Goal: Contribute content: Contribute content

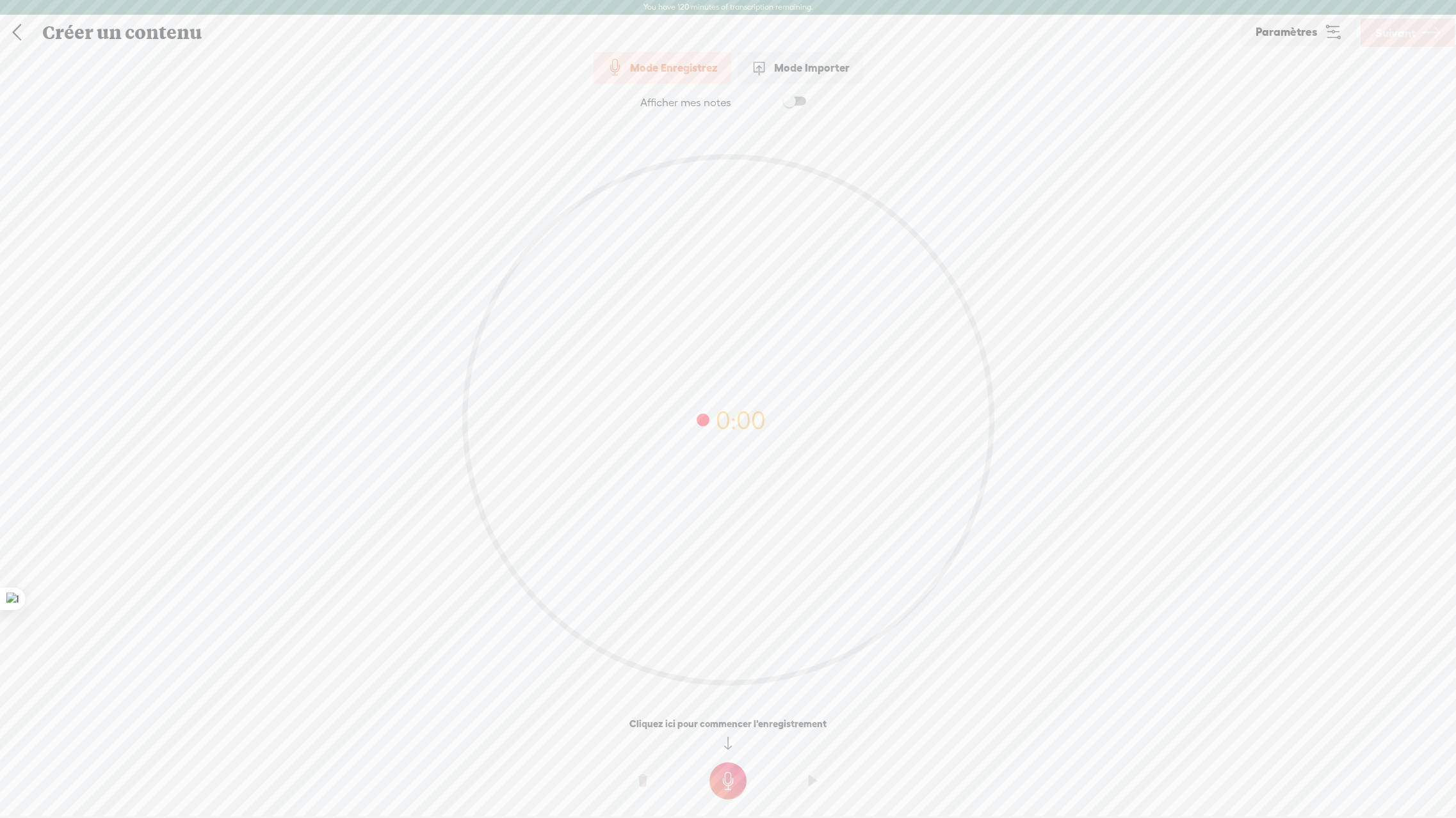
click at [786, 68] on div "Mode Importer" at bounding box center [800, 68] width 125 height 32
click at [723, 451] on div at bounding box center [727, 445] width 26 height 26
click at [1390, 42] on span "Suivant" at bounding box center [1395, 33] width 40 height 33
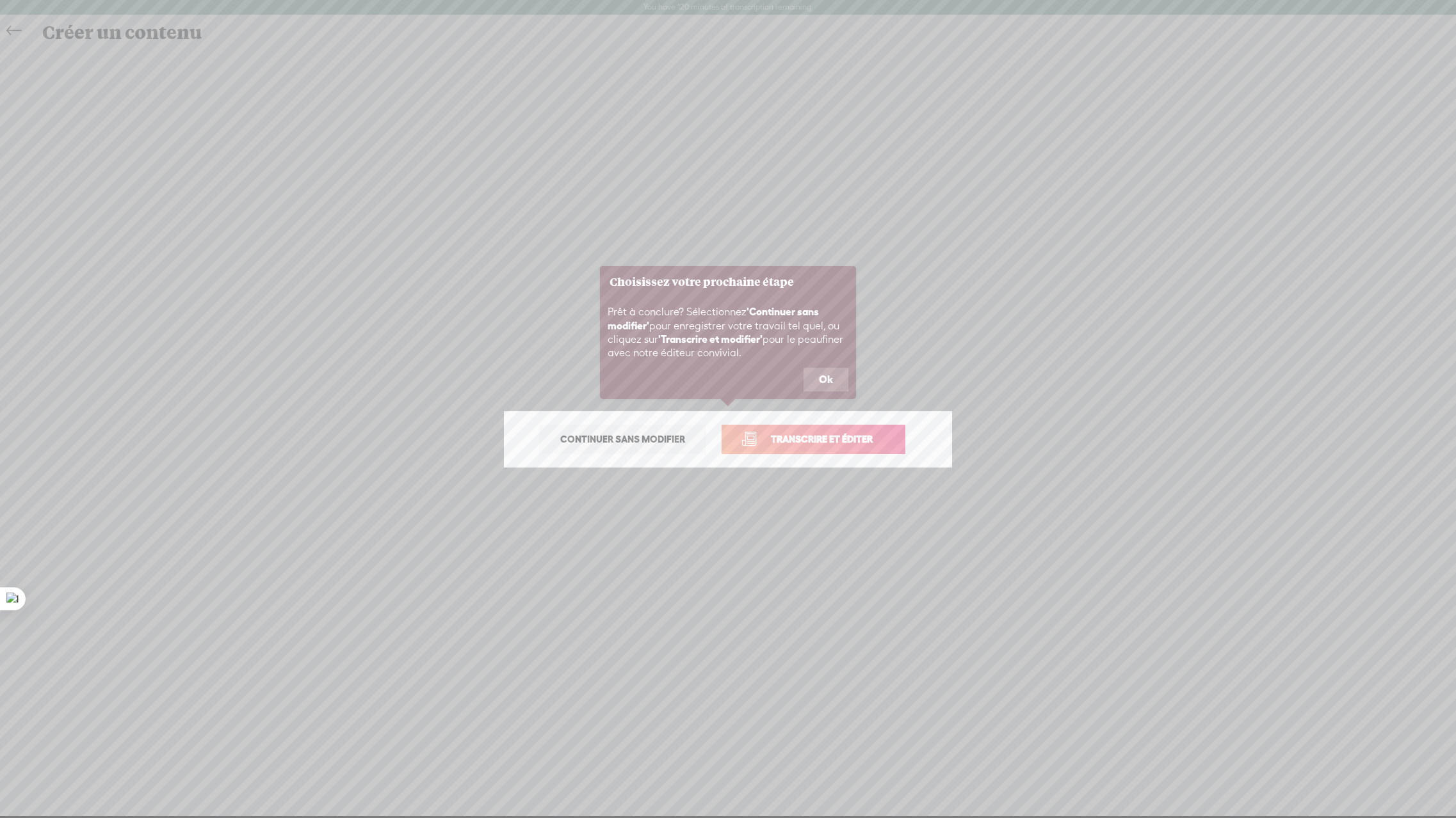
click at [799, 438] on span "Transcrire et éditer" at bounding box center [821, 439] width 128 height 15
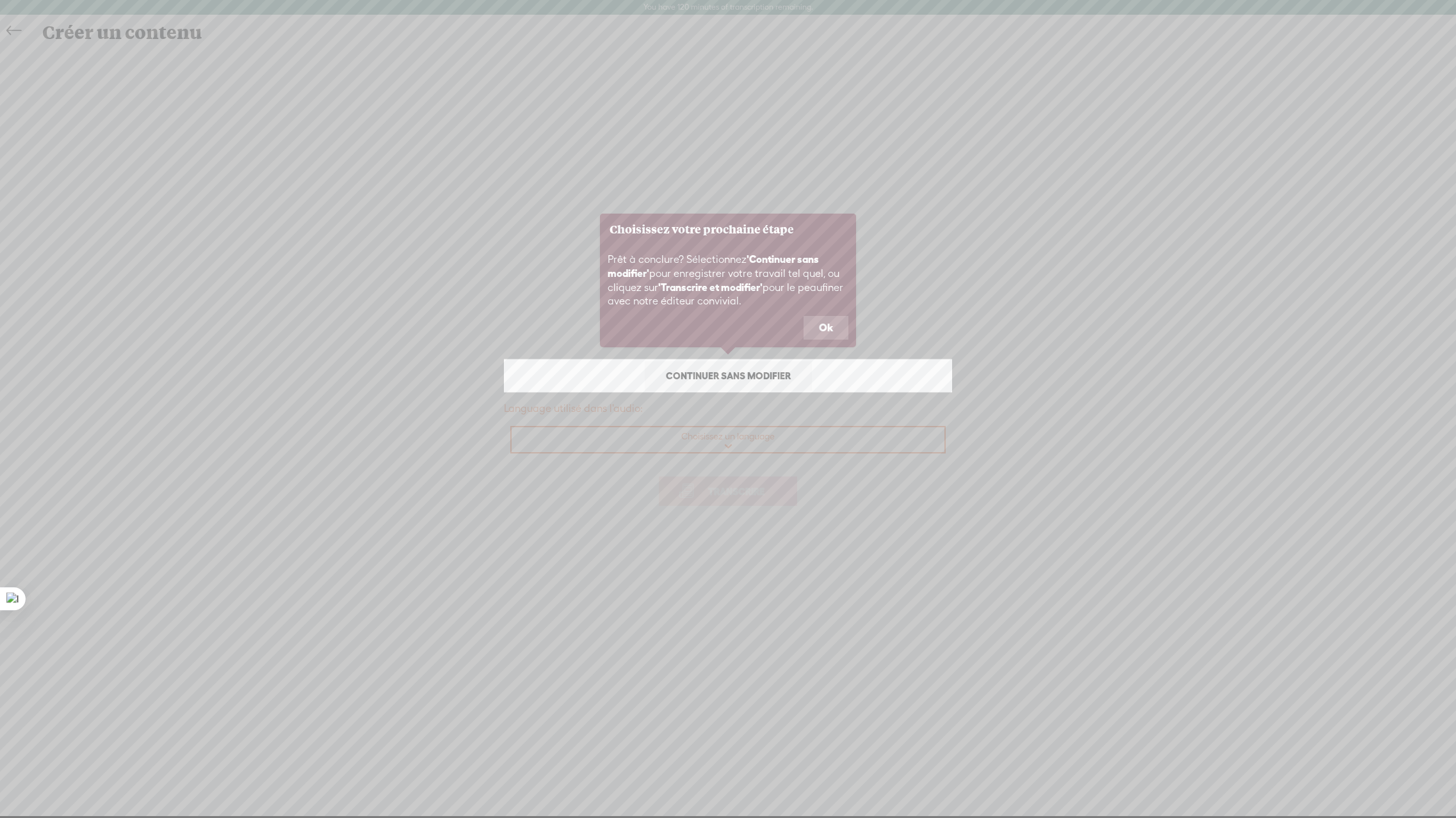
click at [829, 334] on button "Ok" at bounding box center [825, 328] width 44 height 24
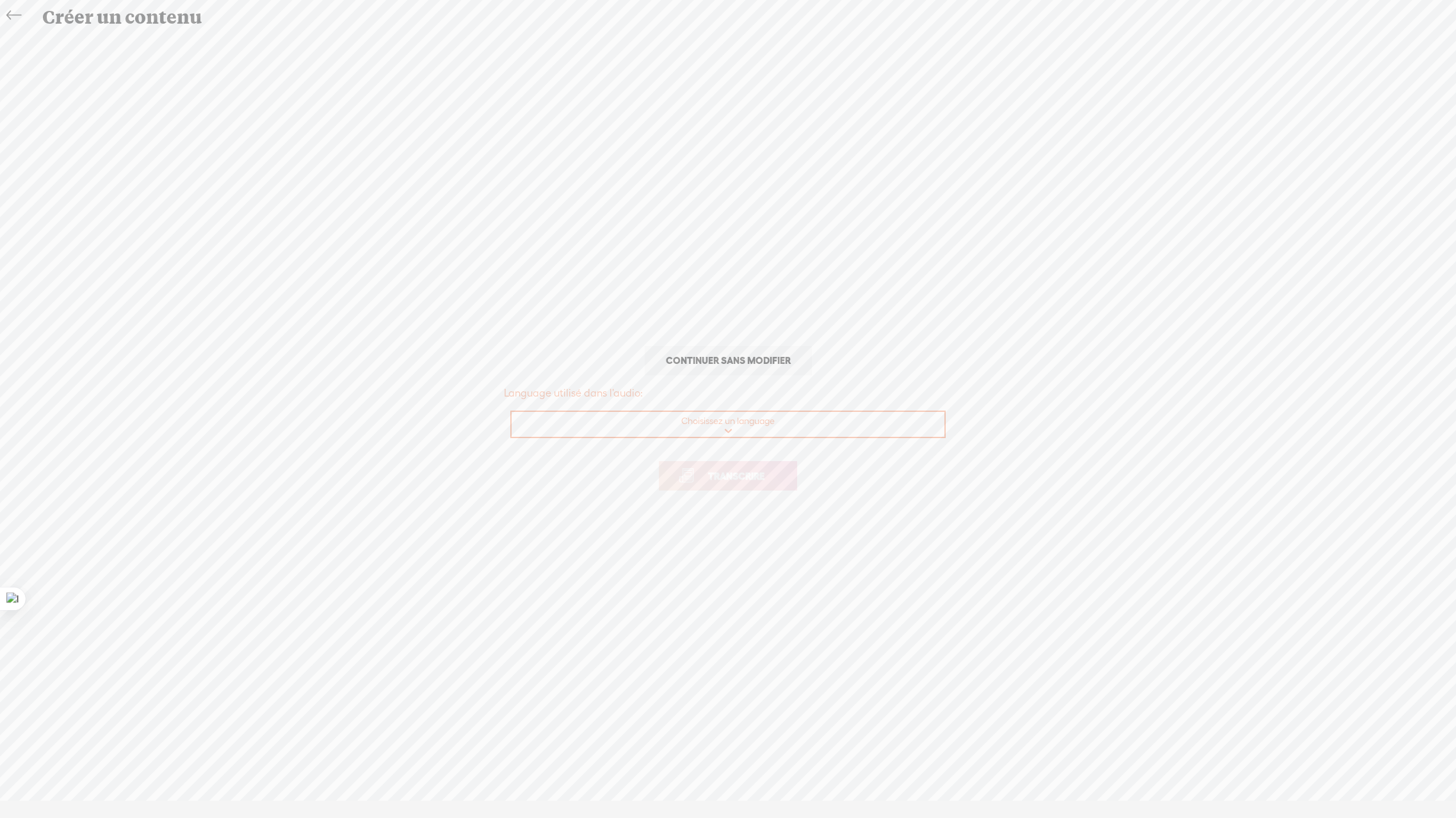
click at [727, 429] on select "Choisissez un language Afrikaans Albanian Amharic Arabic, Gulf Arabic, Modern S…" at bounding box center [728, 425] width 434 height 26
select select "fr-FR"
click at [511, 412] on select "Choisissez un language Afrikaans Albanian Amharic Arabic, Gulf Arabic, Modern S…" at bounding box center [728, 425] width 434 height 26
click at [705, 478] on span "Transcrire" at bounding box center [736, 476] width 83 height 15
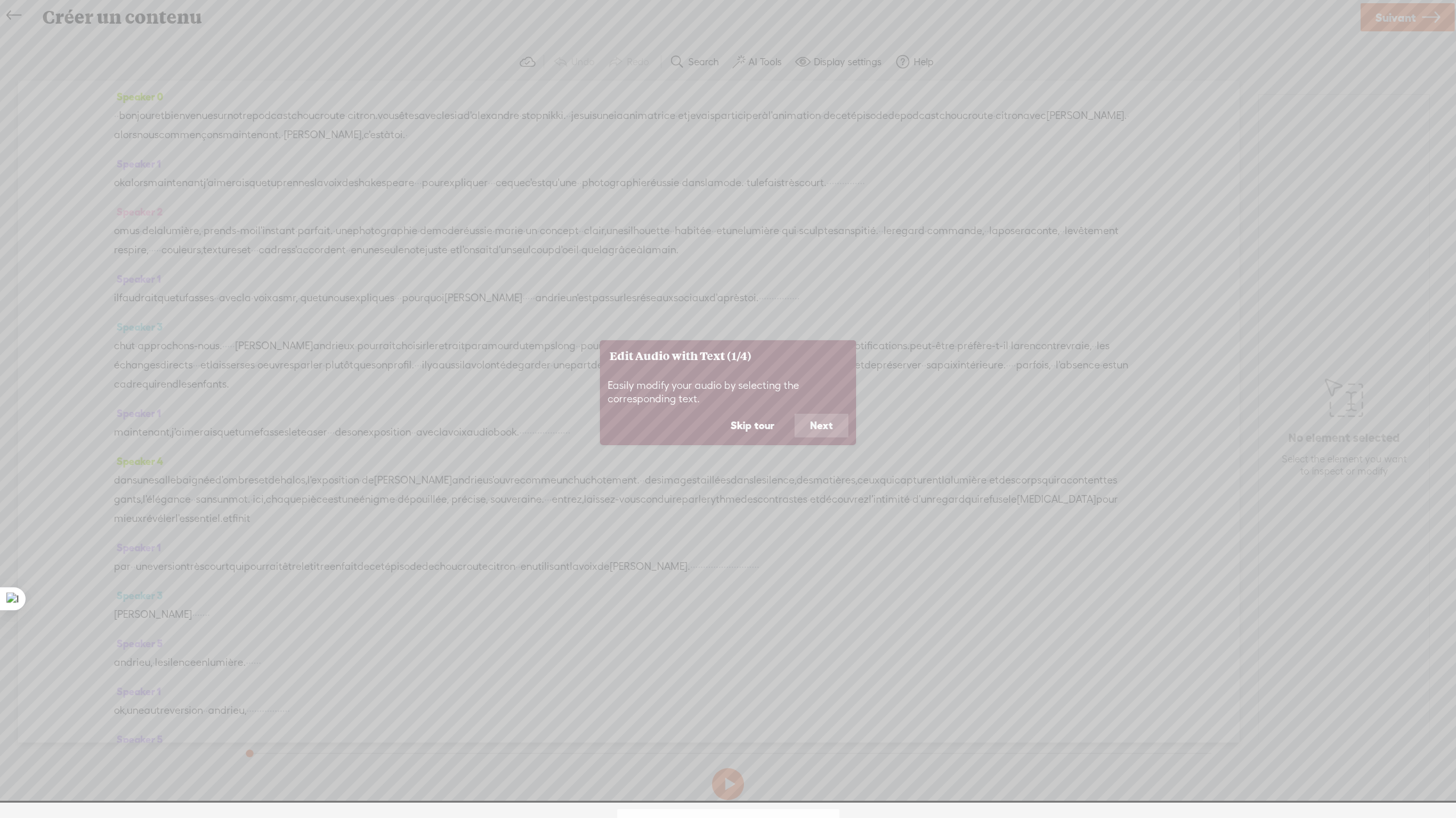
click at [816, 424] on button "Next" at bounding box center [821, 426] width 54 height 24
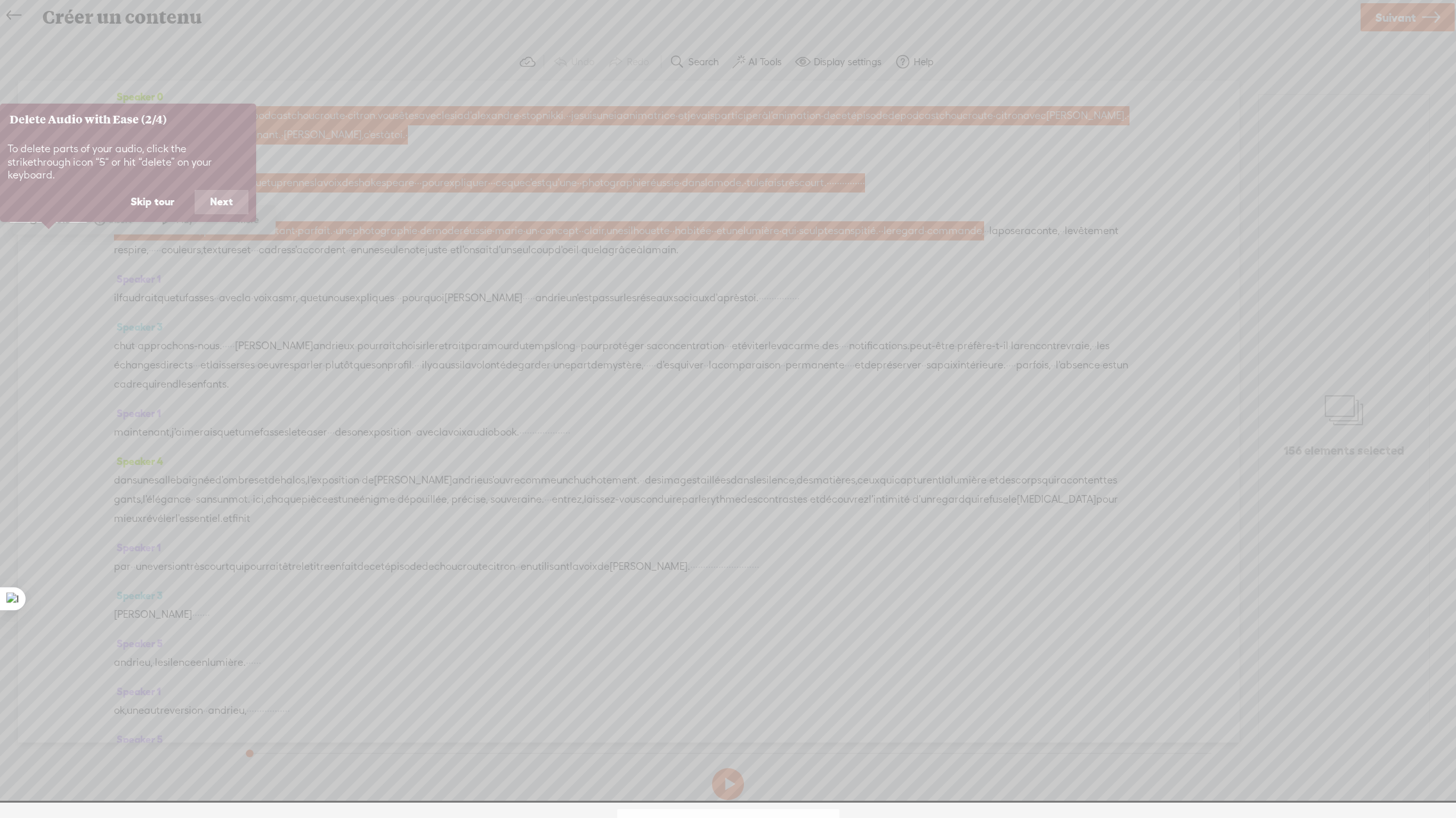
scroll to position [0, 0]
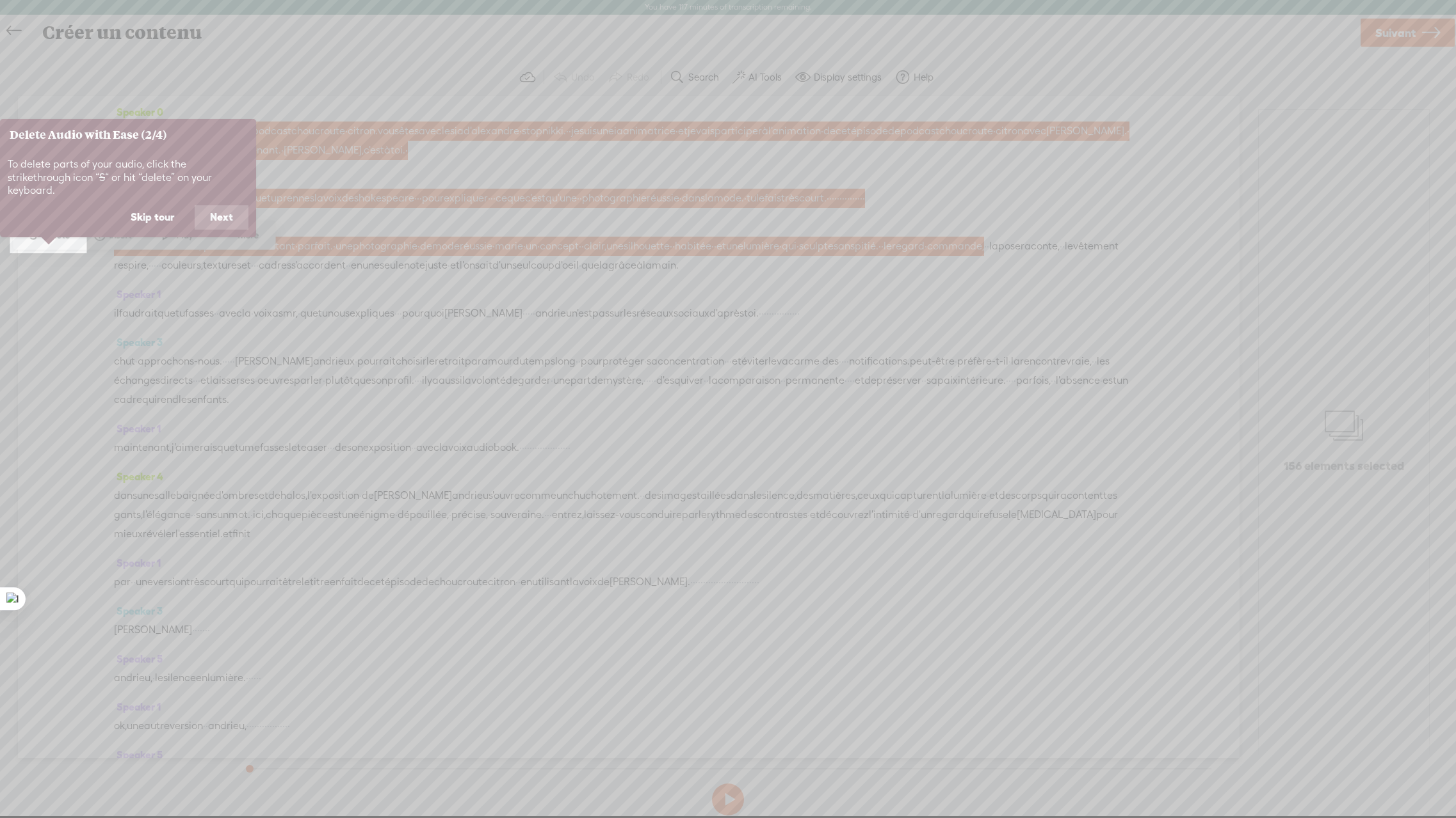
click at [223, 206] on button "Next" at bounding box center [222, 217] width 54 height 24
click at [223, 202] on button "Next" at bounding box center [222, 203] width 54 height 24
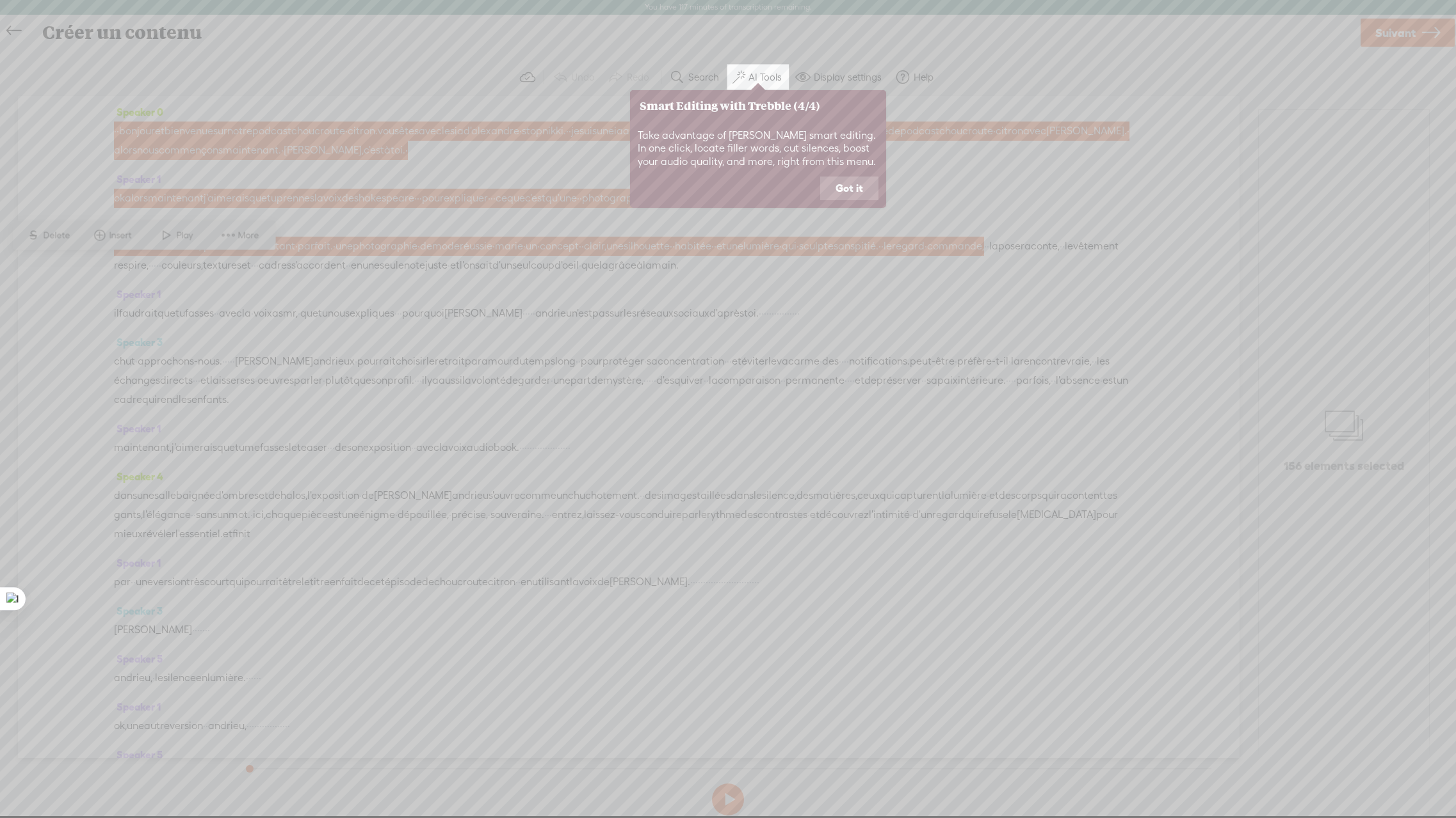
click at [842, 196] on button "Got it" at bounding box center [849, 188] width 58 height 24
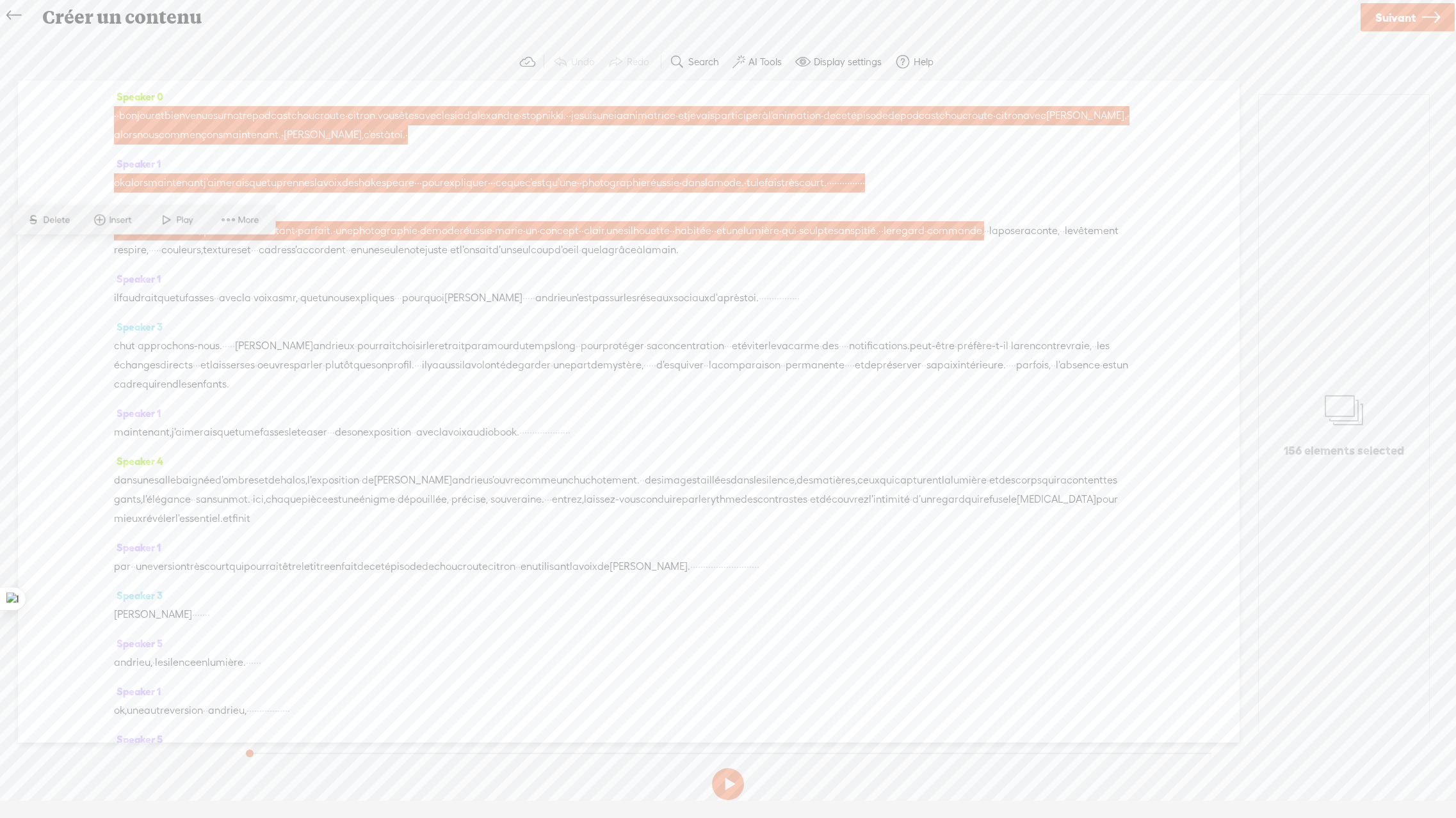
click at [272, 296] on span "voix" at bounding box center [263, 298] width 18 height 19
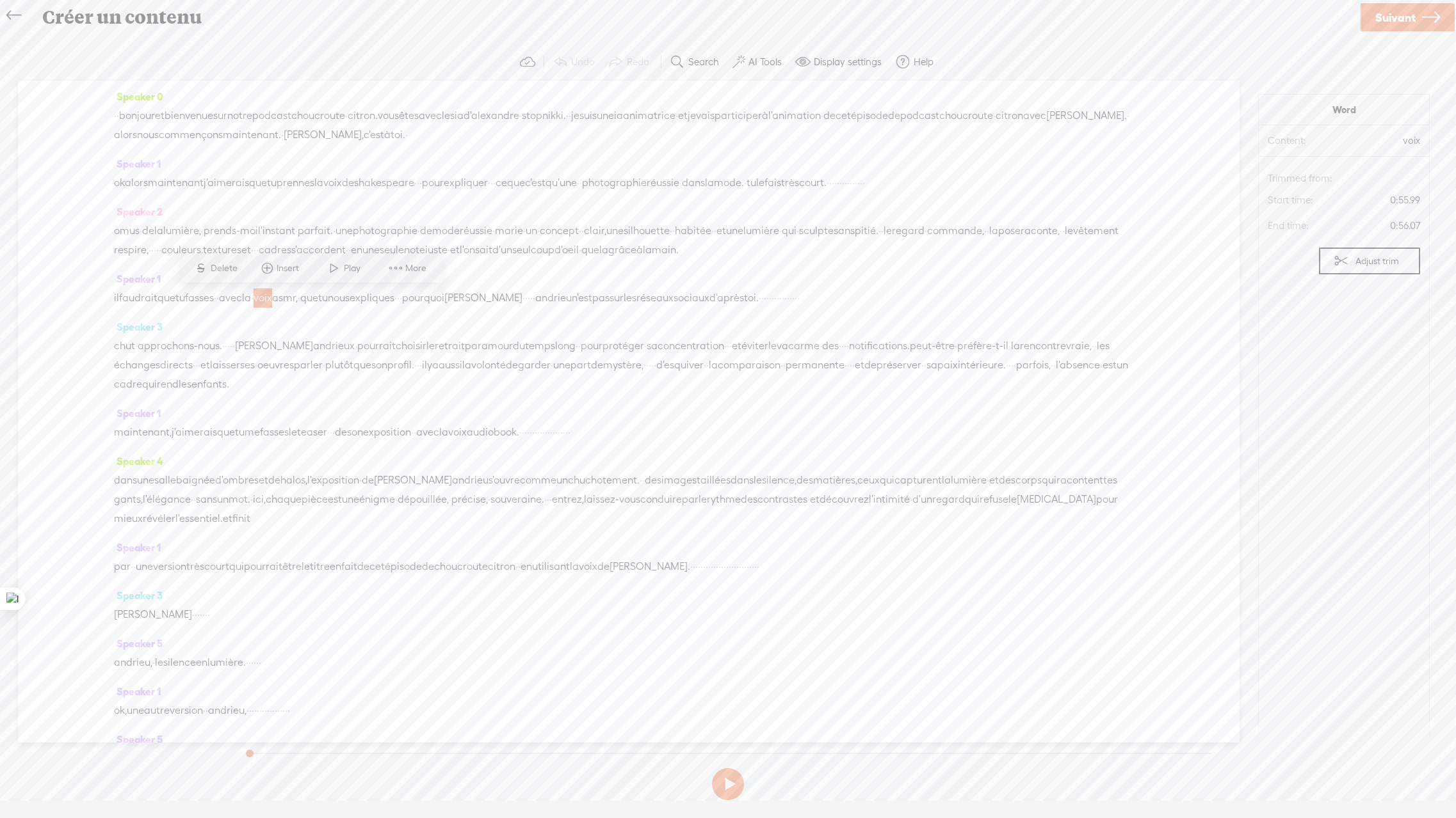
click at [136, 120] on span "bonjour" at bounding box center [136, 116] width 36 height 19
click at [175, 85] on span at bounding box center [171, 85] width 19 height 23
click at [566, 112] on span "stopnikki." at bounding box center [543, 116] width 44 height 19
click at [708, 85] on span at bounding box center [717, 85] width 19 height 23
click at [566, 116] on span "stopnikki." at bounding box center [543, 116] width 44 height 19
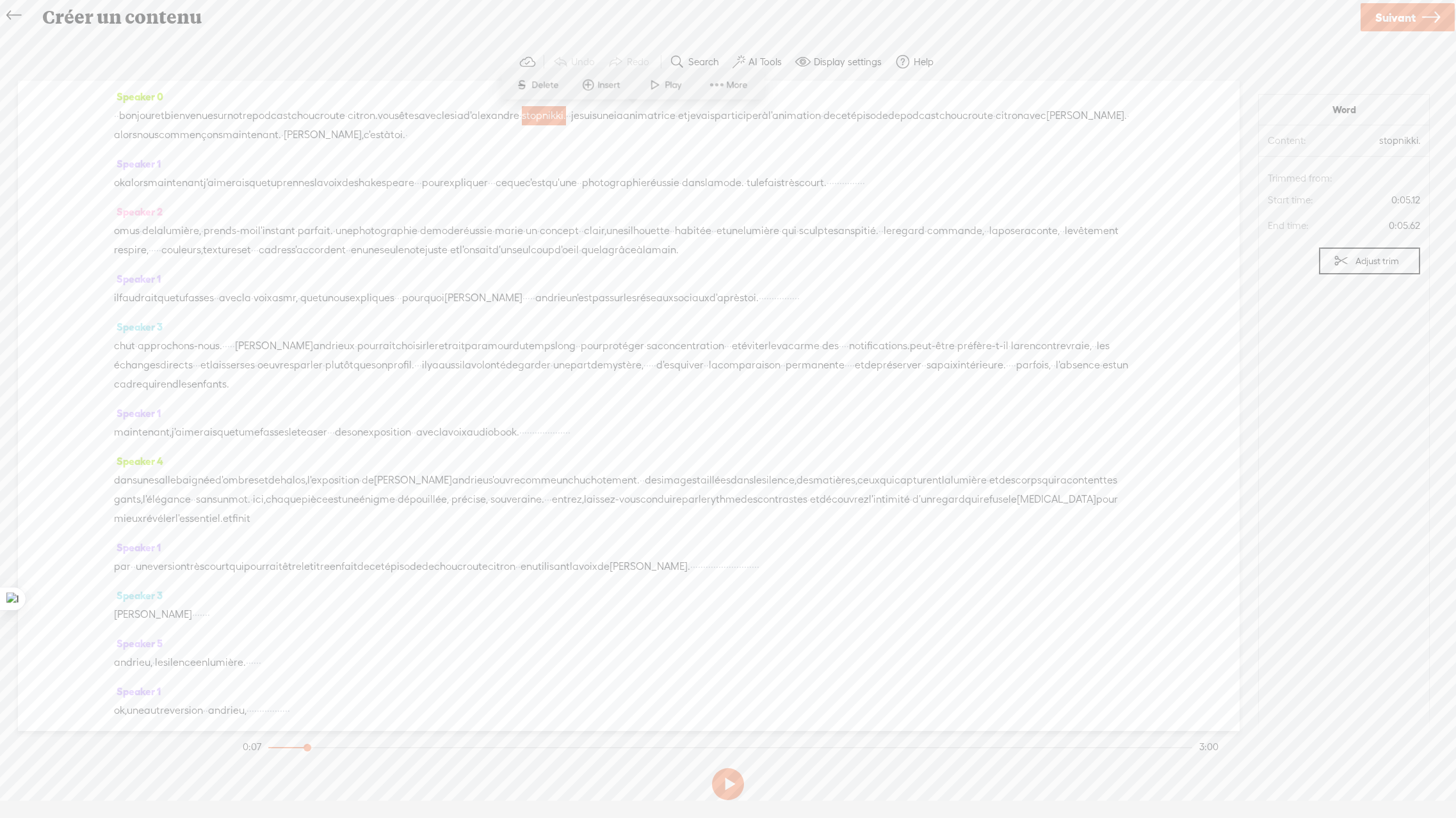
click at [640, 168] on div "Speaker 1 ok alors maintenant j'aimerais que tu [GEOGRAPHIC_DATA] la voix de sh…" at bounding box center [628, 178] width 1029 height 48
click at [566, 114] on span "stopnikki." at bounding box center [543, 116] width 44 height 19
click at [566, 120] on span "stopnikki." at bounding box center [543, 116] width 44 height 19
click at [566, 113] on span "stopnikki." at bounding box center [543, 116] width 44 height 19
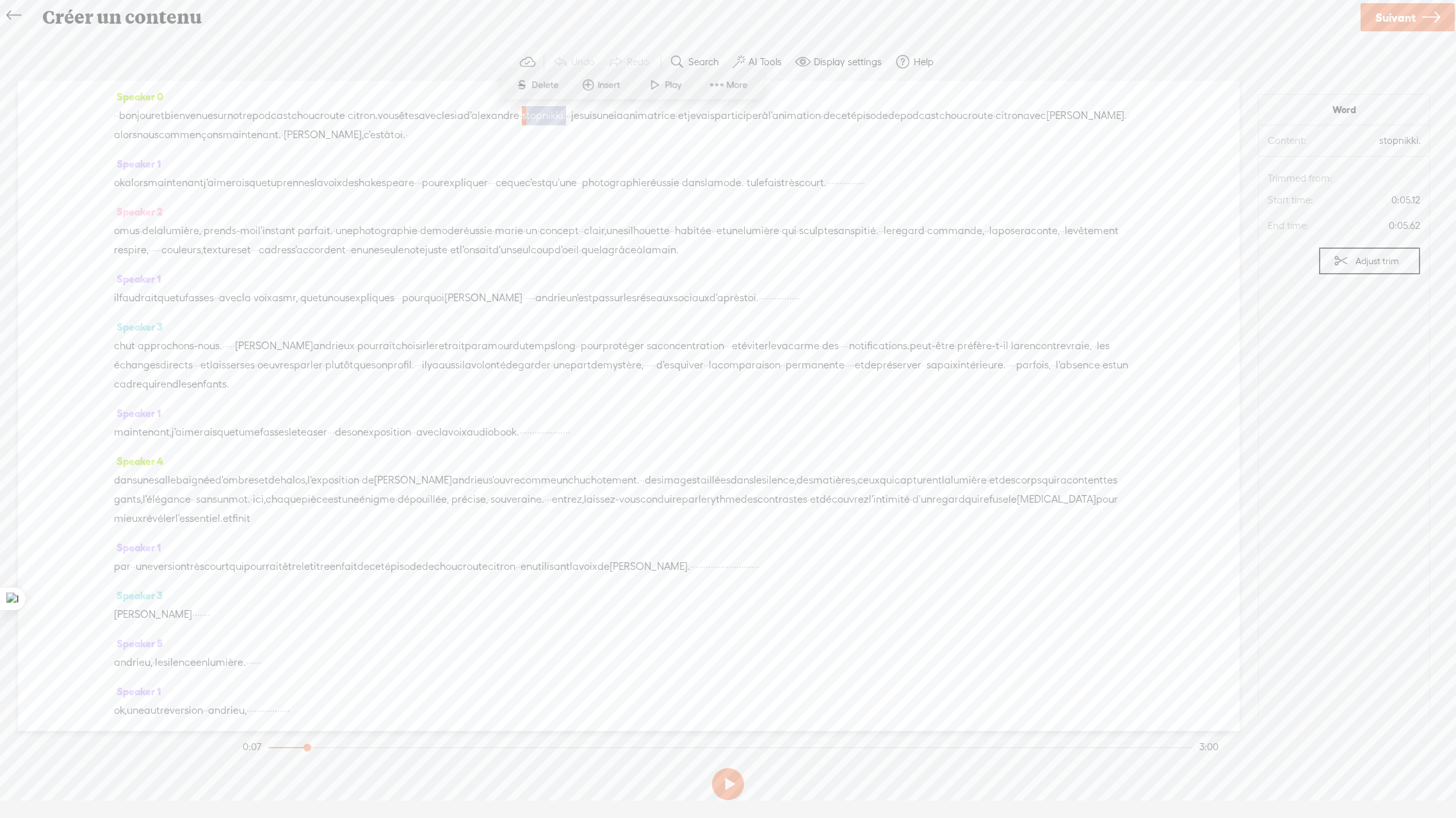
drag, startPoint x: 646, startPoint y: 113, endPoint x: 639, endPoint y: 113, distance: 7.0
click at [566, 113] on span "stopnikki." at bounding box center [543, 116] width 44 height 19
click at [139, 160] on span "Speaker 1" at bounding box center [137, 164] width 47 height 12
click at [152, 225] on span "Rename Current Speaker" at bounding box center [185, 226] width 128 height 28
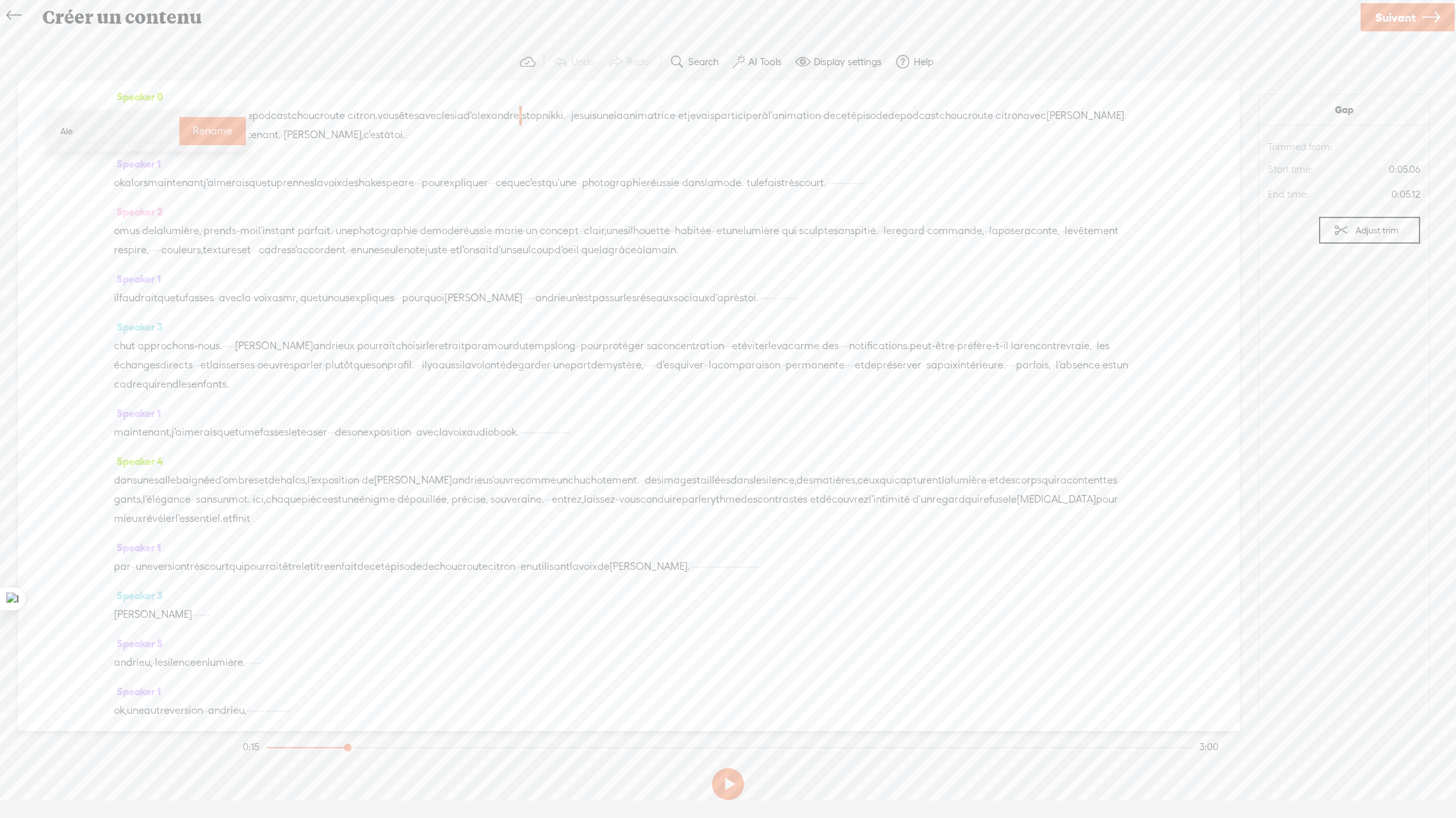
type input "[PERSON_NAME]"
click at [140, 99] on span "Speaker 0" at bounding box center [139, 97] width 50 height 12
click at [148, 159] on span "Rename Current Speaker" at bounding box center [185, 158] width 128 height 28
type input "IA-nimateur"
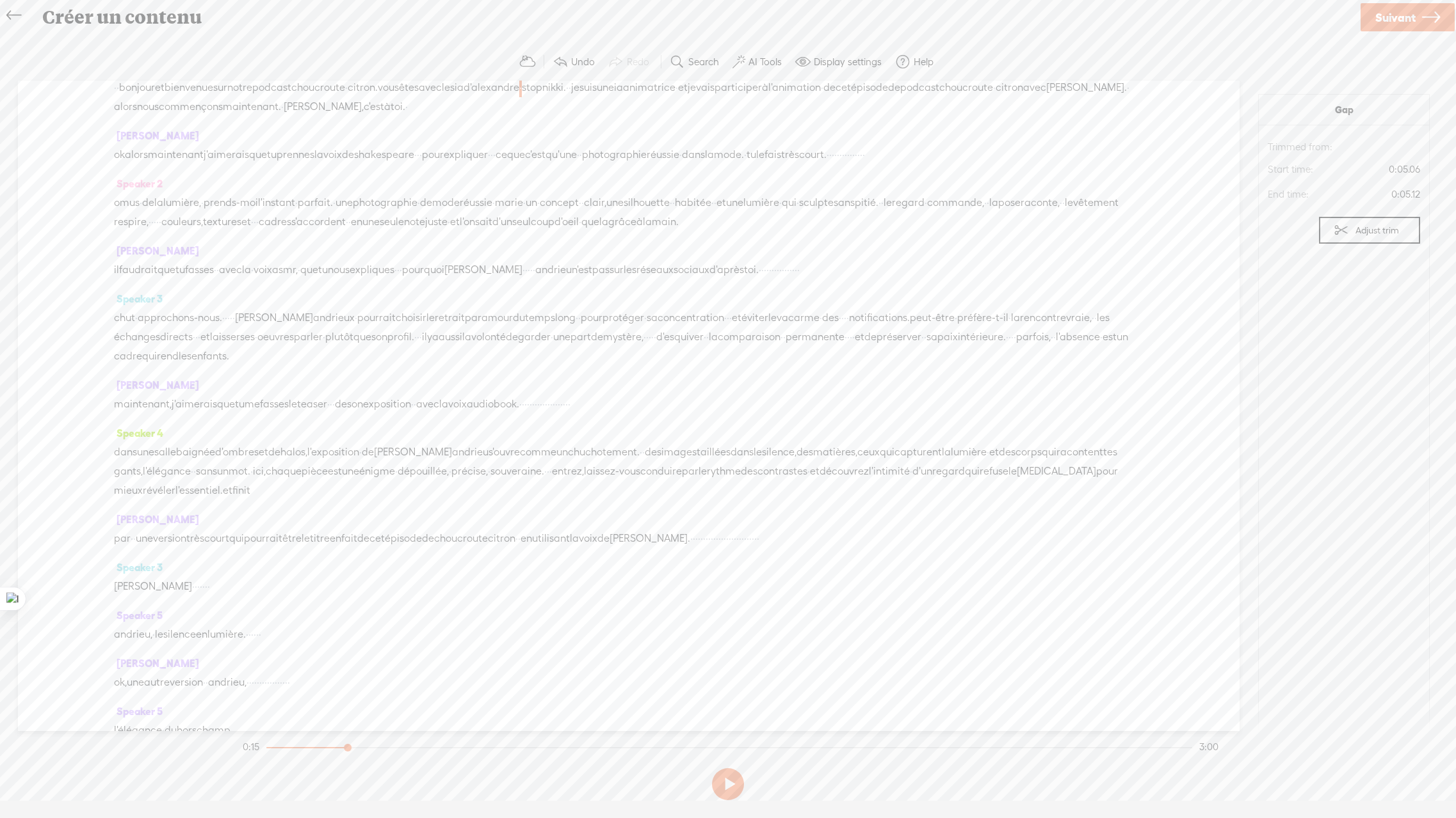
scroll to position [28, 0]
click at [132, 642] on span "andrieu," at bounding box center [133, 634] width 39 height 19
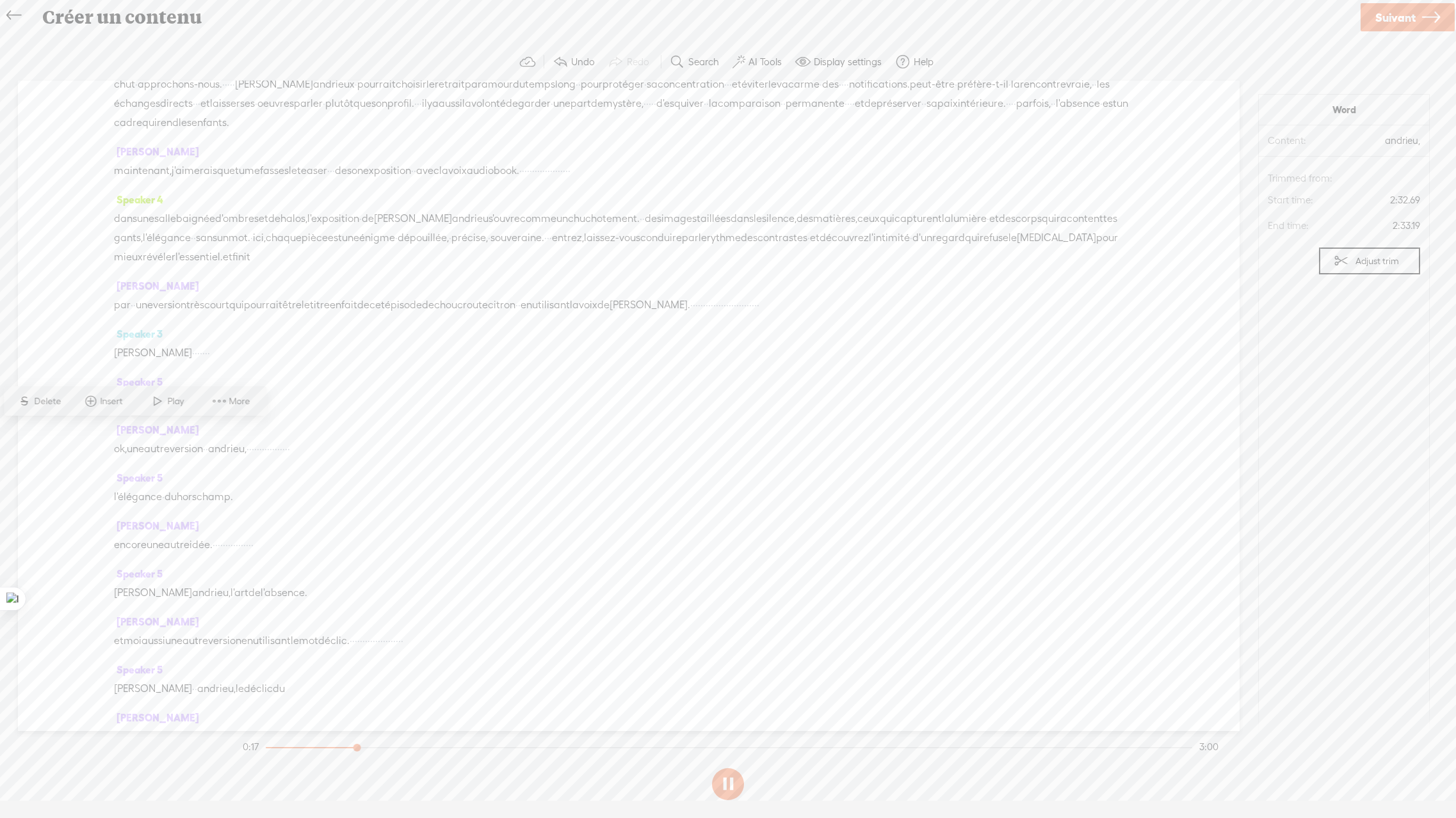
scroll to position [307, 0]
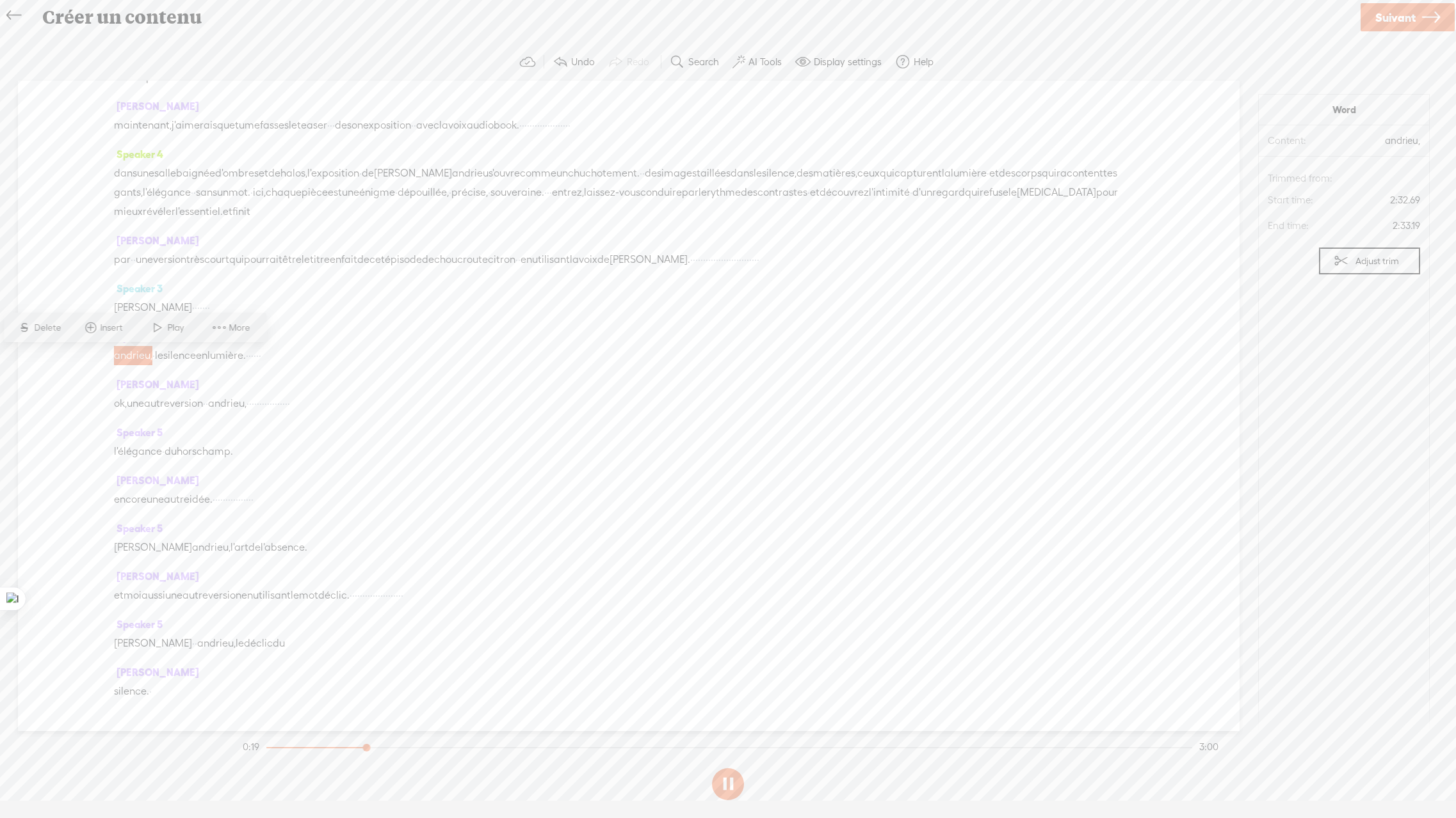
click at [163, 358] on span "le" at bounding box center [158, 356] width 8 height 19
click at [142, 437] on span "Speaker 5" at bounding box center [138, 432] width 49 height 12
click at [446, 471] on div "Speaker 5 l'élégance · du hors champ." at bounding box center [628, 447] width 1029 height 48
click at [93, 474] on div "IA-nimateur · · bonjour et bienvenue sur notre podcast choucroute · citron. vou…" at bounding box center [629, 406] width 1221 height 650
click at [66, 491] on div "IA-nimateur · · bonjour et bienvenue sur notre podcast choucroute · citron. vou…" at bounding box center [629, 406] width 1221 height 650
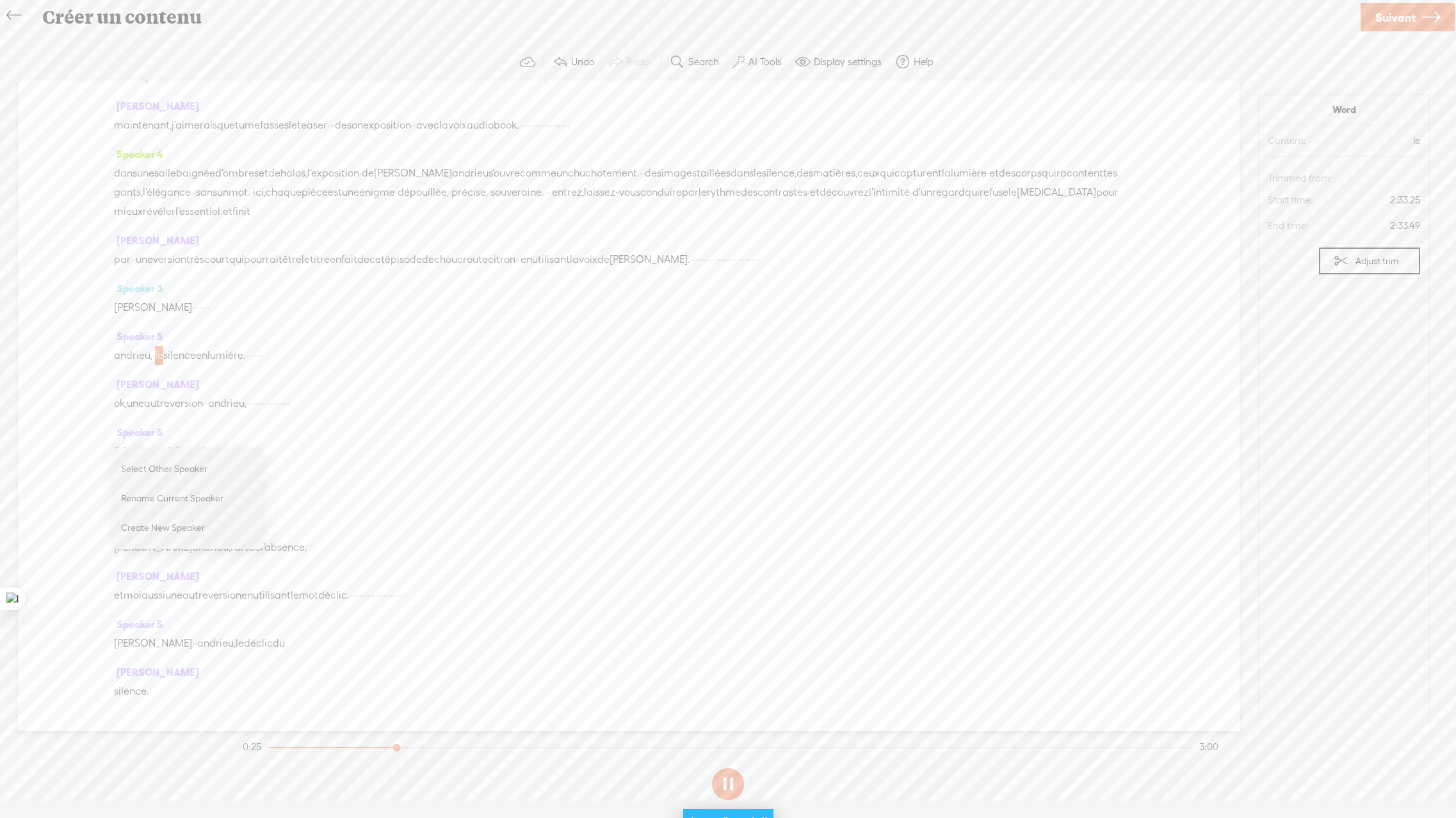
click at [328, 456] on div "l'élégance · du hors champ." at bounding box center [628, 451] width 1029 height 19
click at [400, 499] on div "[MEDICAL_DATA] une autre idée. · · · · · · · · · · · · · · · ·" at bounding box center [628, 499] width 1029 height 19
click at [315, 575] on div "[PERSON_NAME] et moi aussi une autre version en utilisant le mot déclic. · · · …" at bounding box center [628, 591] width 1029 height 48
click at [253, 596] on span "en" at bounding box center [247, 596] width 12 height 19
click at [147, 457] on span "l'élégance" at bounding box center [138, 451] width 48 height 19
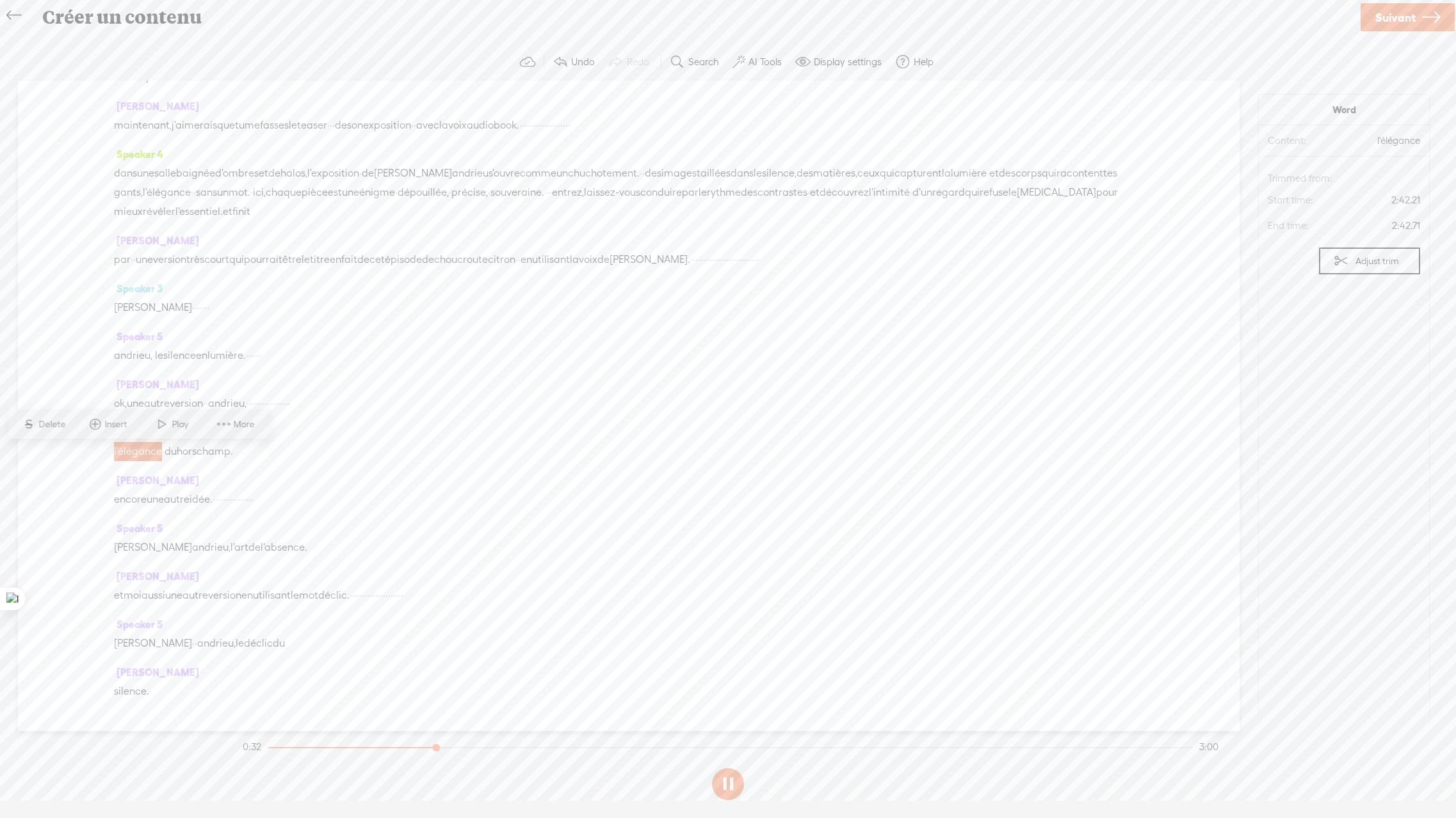
click at [147, 457] on span "l'élégance" at bounding box center [138, 451] width 48 height 19
click at [163, 424] on span at bounding box center [162, 424] width 19 height 23
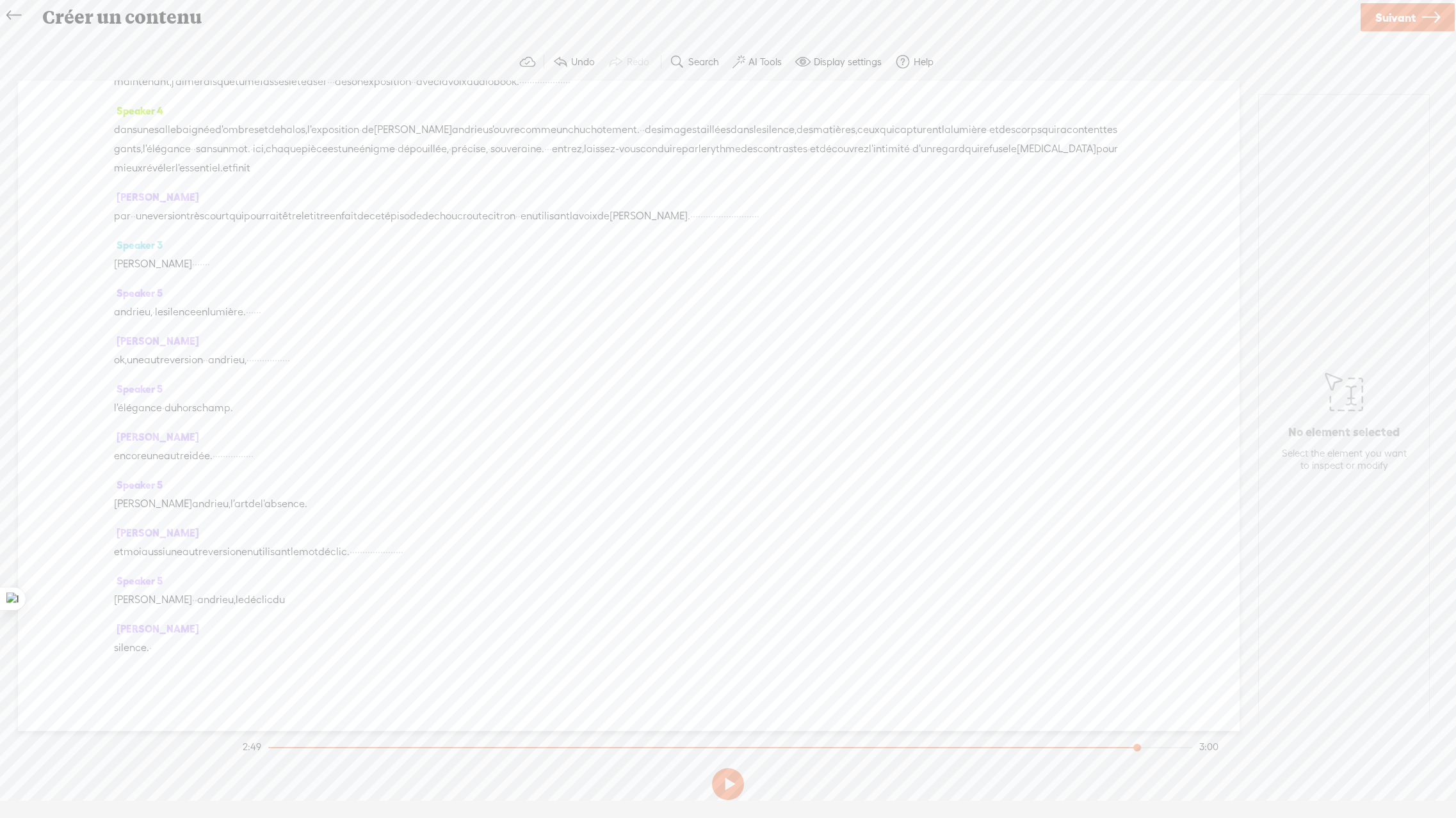
click at [220, 454] on span "·" at bounding box center [219, 456] width 3 height 19
drag, startPoint x: 232, startPoint y: 454, endPoint x: 390, endPoint y: 464, distance: 158.3
click at [390, 464] on div "[MEDICAL_DATA] une autre idée. · · · · · · · · · · · · · · · ·" at bounding box center [628, 456] width 1029 height 19
click at [117, 456] on span "encore" at bounding box center [130, 456] width 33 height 19
drag, startPoint x: 402, startPoint y: 552, endPoint x: 608, endPoint y: 567, distance: 206.5
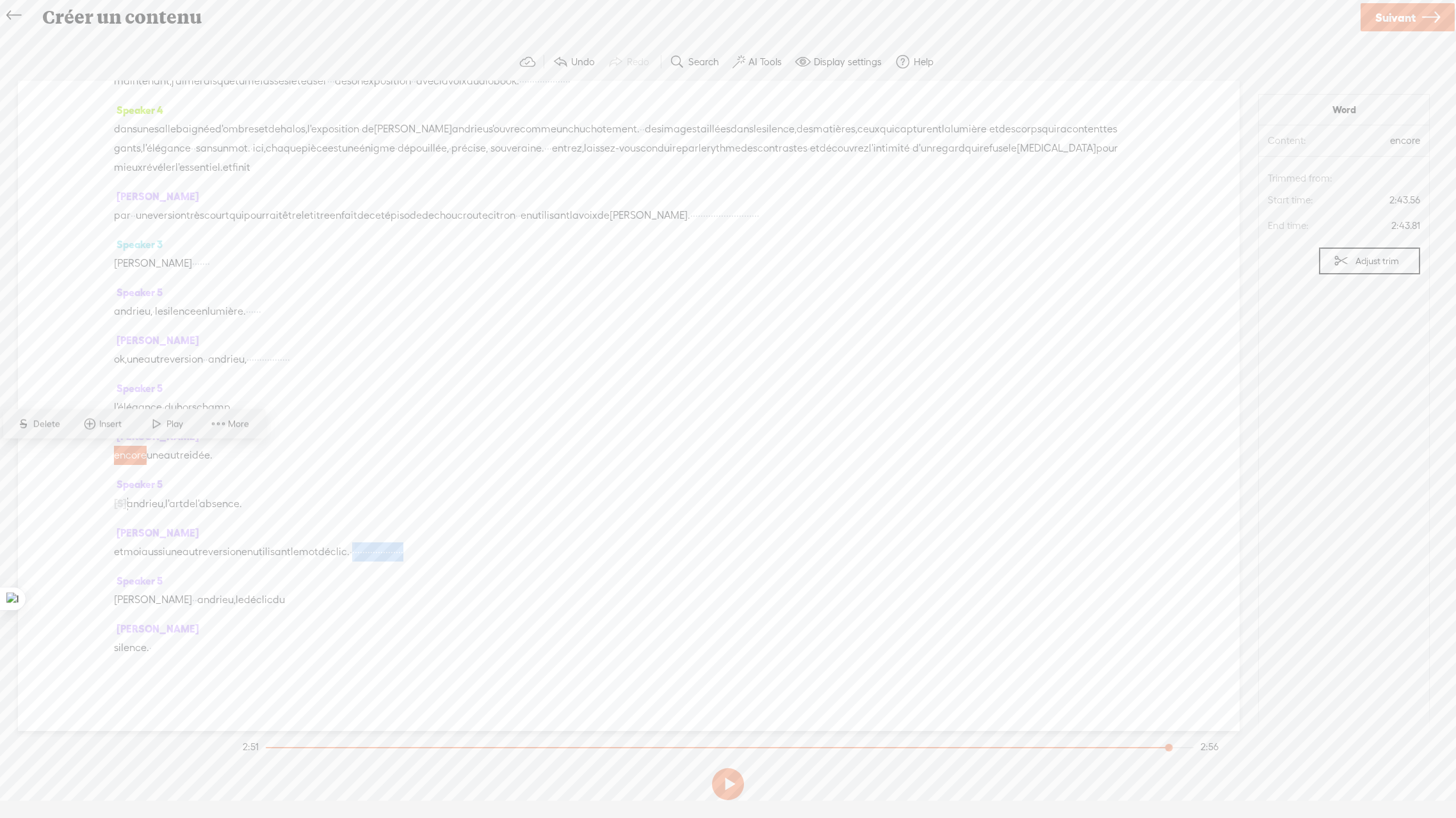
click at [608, 567] on div "[PERSON_NAME] et moi aussi une autre version en utilisant le mot déclic. · · · …" at bounding box center [628, 548] width 1029 height 48
click at [142, 599] on span "[PERSON_NAME]" at bounding box center [166, 600] width 78 height 19
click at [183, 570] on span "Play" at bounding box center [193, 569] width 20 height 13
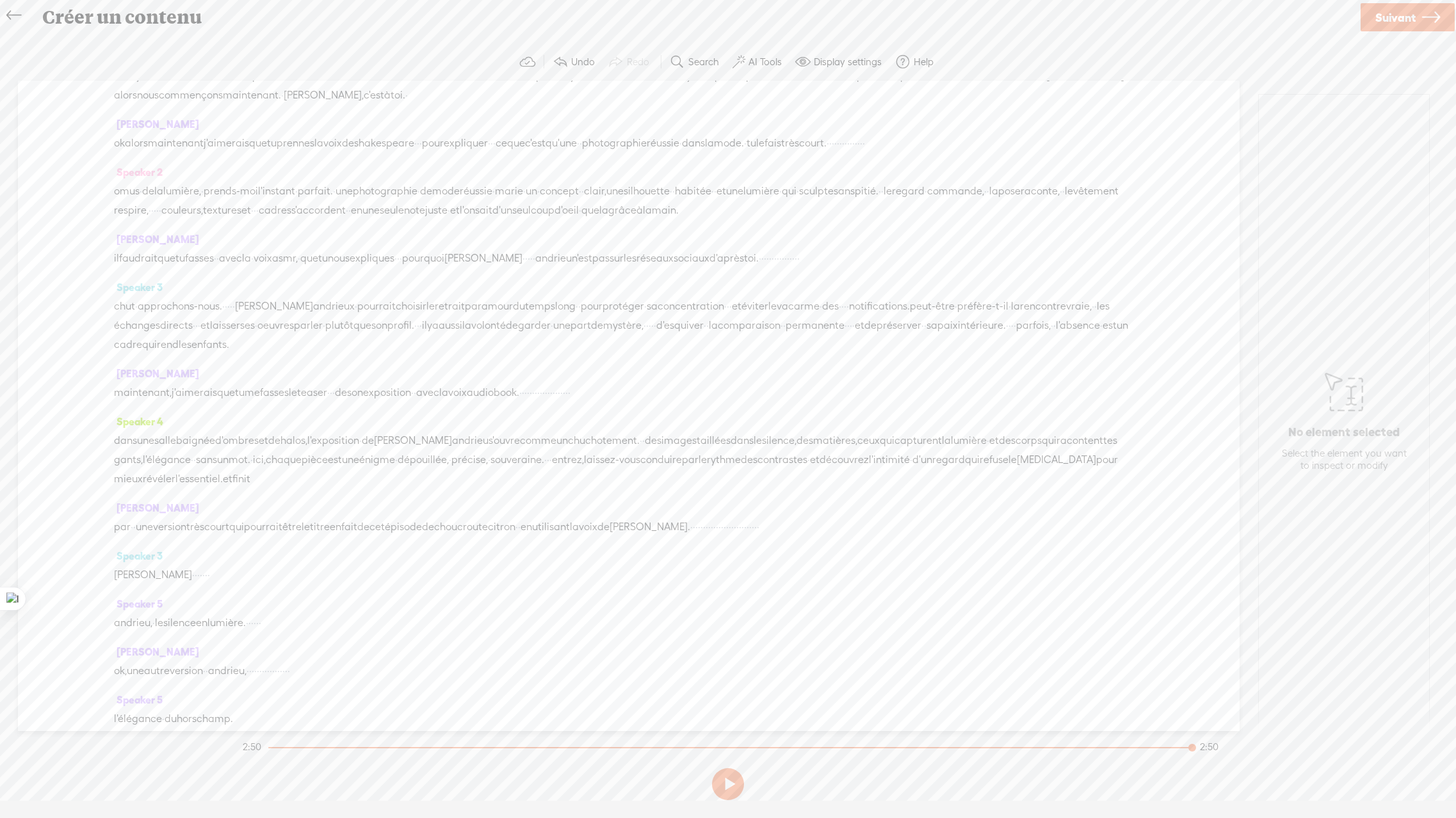
scroll to position [0, 0]
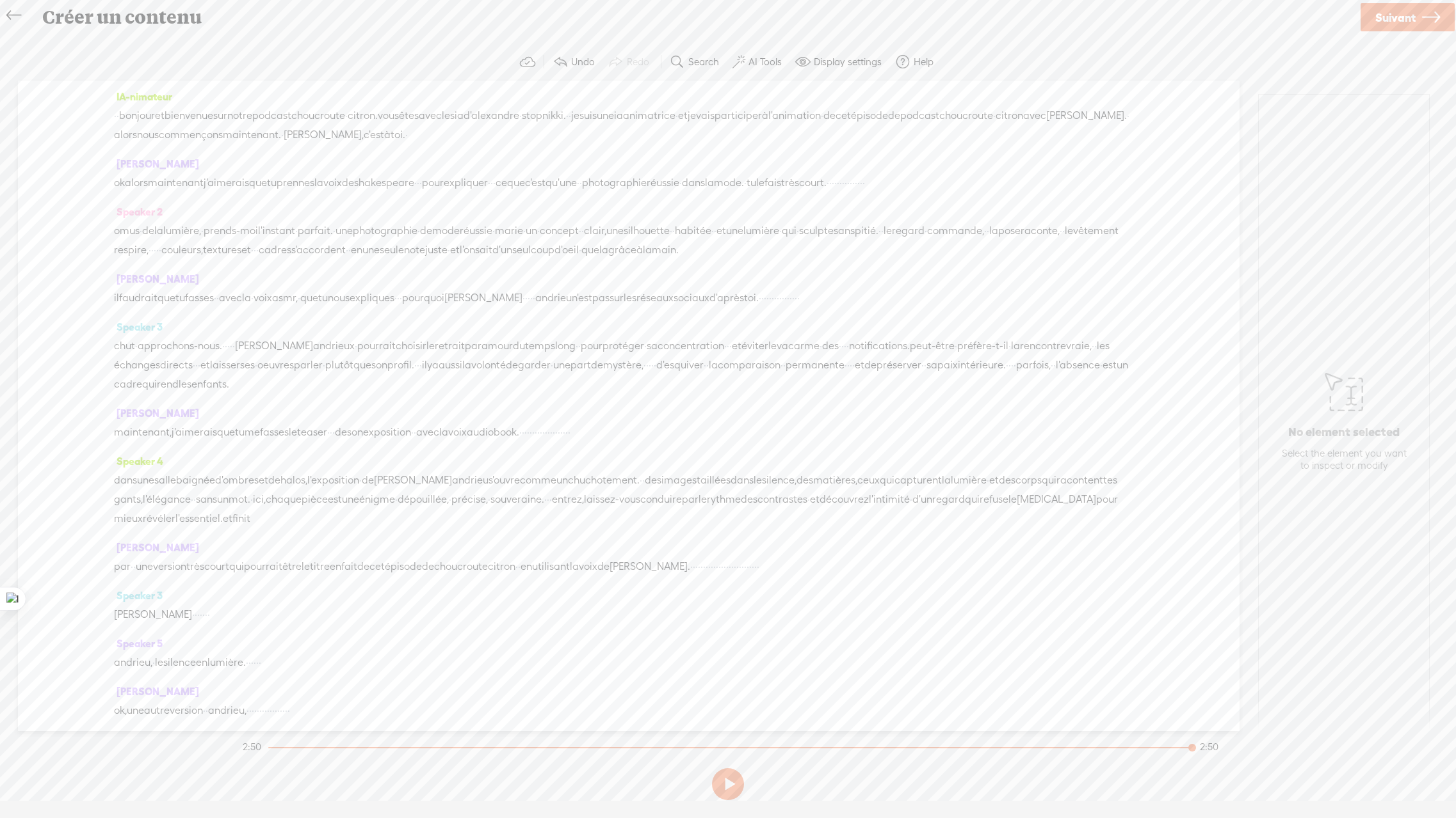
drag, startPoint x: 363, startPoint y: 435, endPoint x: 381, endPoint y: 435, distance: 18.0
click at [381, 435] on div "maintenant, j'aimerais que tu me fasses le teaser · · · de son exposition · · a…" at bounding box center [628, 432] width 1029 height 19
drag, startPoint x: 471, startPoint y: 435, endPoint x: 483, endPoint y: 435, distance: 12.0
click at [483, 435] on div "maintenant, j'aimerais que tu me fasses le teaser [S] · · · de son exposition ·…" at bounding box center [628, 432] width 1029 height 20
drag, startPoint x: 390, startPoint y: 250, endPoint x: 420, endPoint y: 251, distance: 30.0
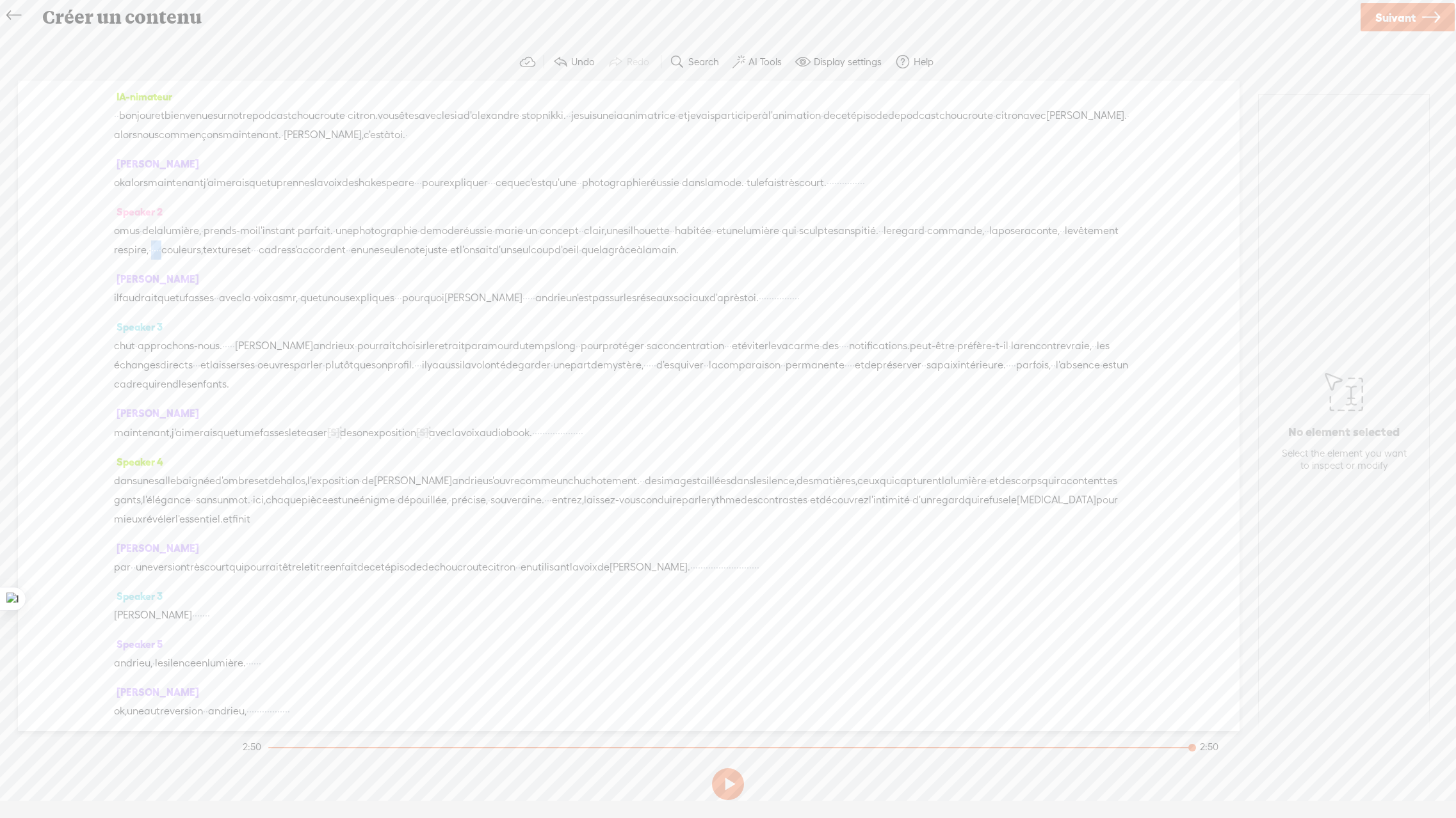
click at [420, 251] on div "omus · de la lumière, · prends-moi l'instant · parfait. · une photographie · de…" at bounding box center [628, 241] width 1029 height 39
click at [939, 125] on span "choucroute" at bounding box center [966, 116] width 54 height 19
click at [165, 91] on div "S Delete Insert Play More" at bounding box center [144, 104] width 263 height 29
click at [169, 103] on span at bounding box center [165, 104] width 19 height 23
click at [131, 356] on span "chut" at bounding box center [124, 346] width 21 height 19
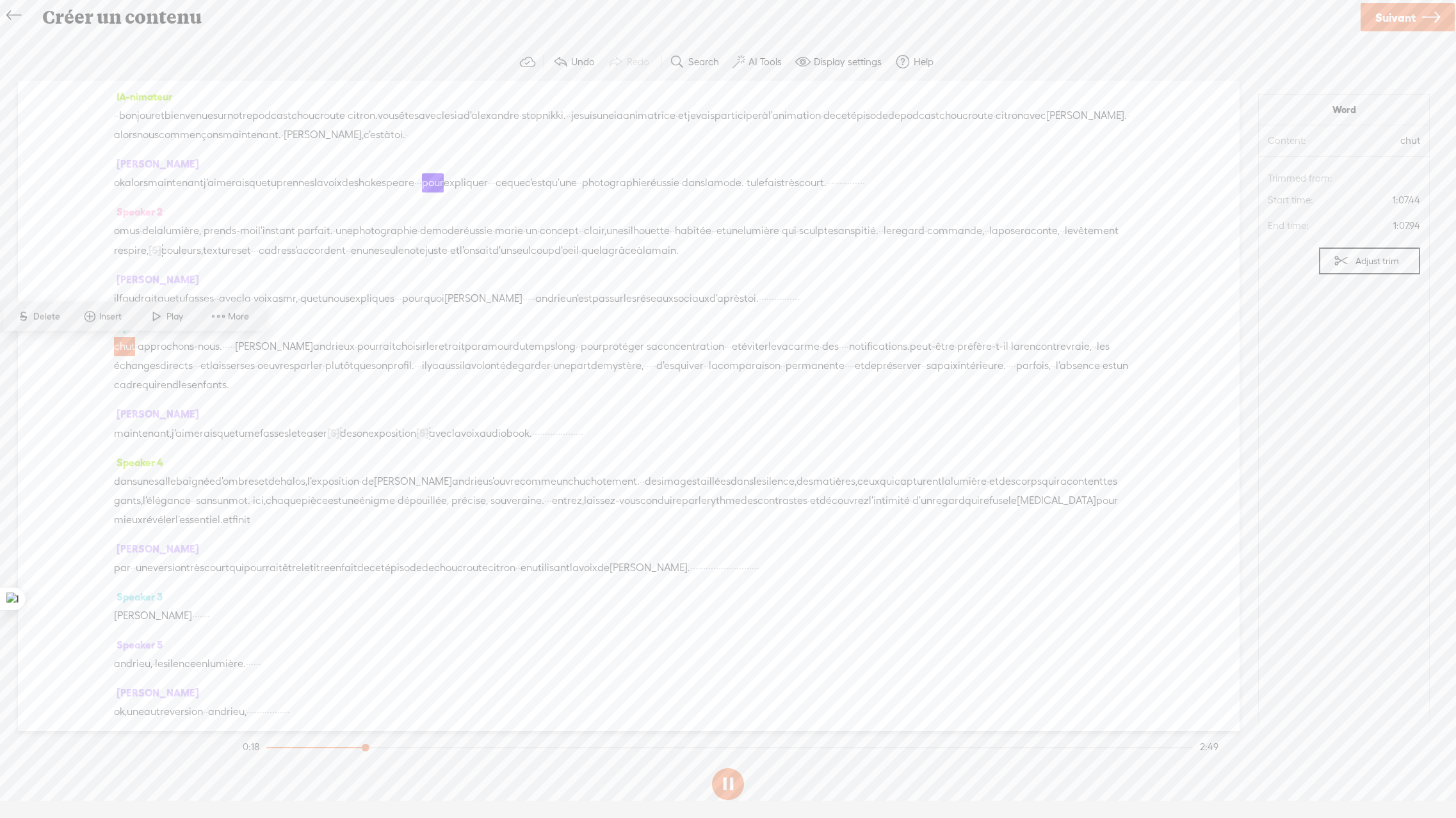
click at [165, 322] on span at bounding box center [157, 317] width 19 height 23
click at [578, 350] on span "·" at bounding box center [577, 346] width 3 height 19
click at [591, 348] on span "·" at bounding box center [589, 347] width 3 height 19
click at [555, 346] on span "temps" at bounding box center [540, 347] width 30 height 19
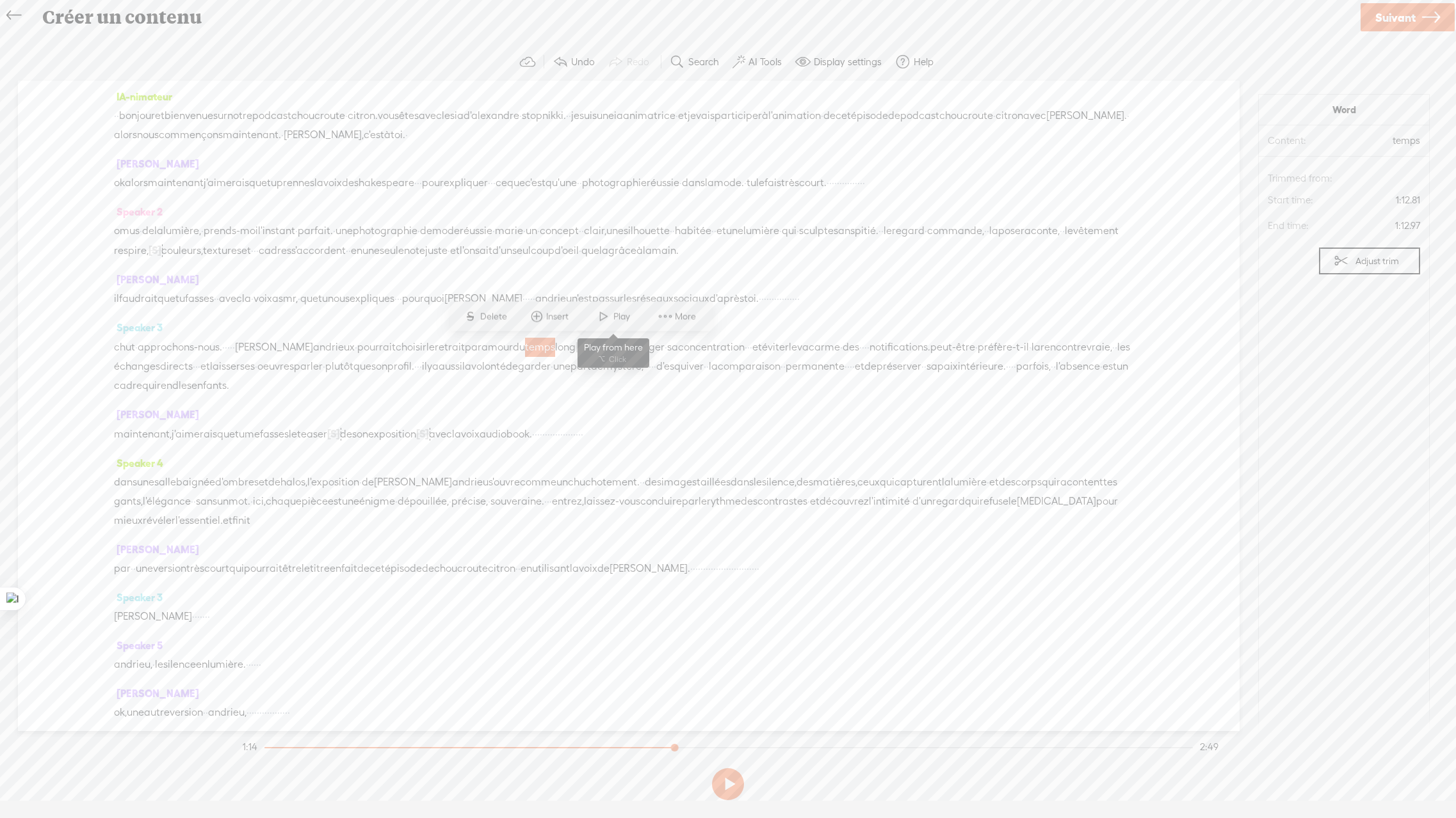
click at [611, 318] on span at bounding box center [603, 317] width 19 height 23
click at [750, 351] on span "·" at bounding box center [748, 347] width 3 height 19
drag, startPoint x: 1002, startPoint y: 345, endPoint x: 1015, endPoint y: 346, distance: 13.0
click at [1015, 346] on div "chut · approchons-nous. · · · · · · [PERSON_NAME][GEOGRAPHIC_DATA] · pourrait c…" at bounding box center [628, 366] width 1029 height 58
drag, startPoint x: 984, startPoint y: 367, endPoint x: 991, endPoint y: 369, distance: 7.3
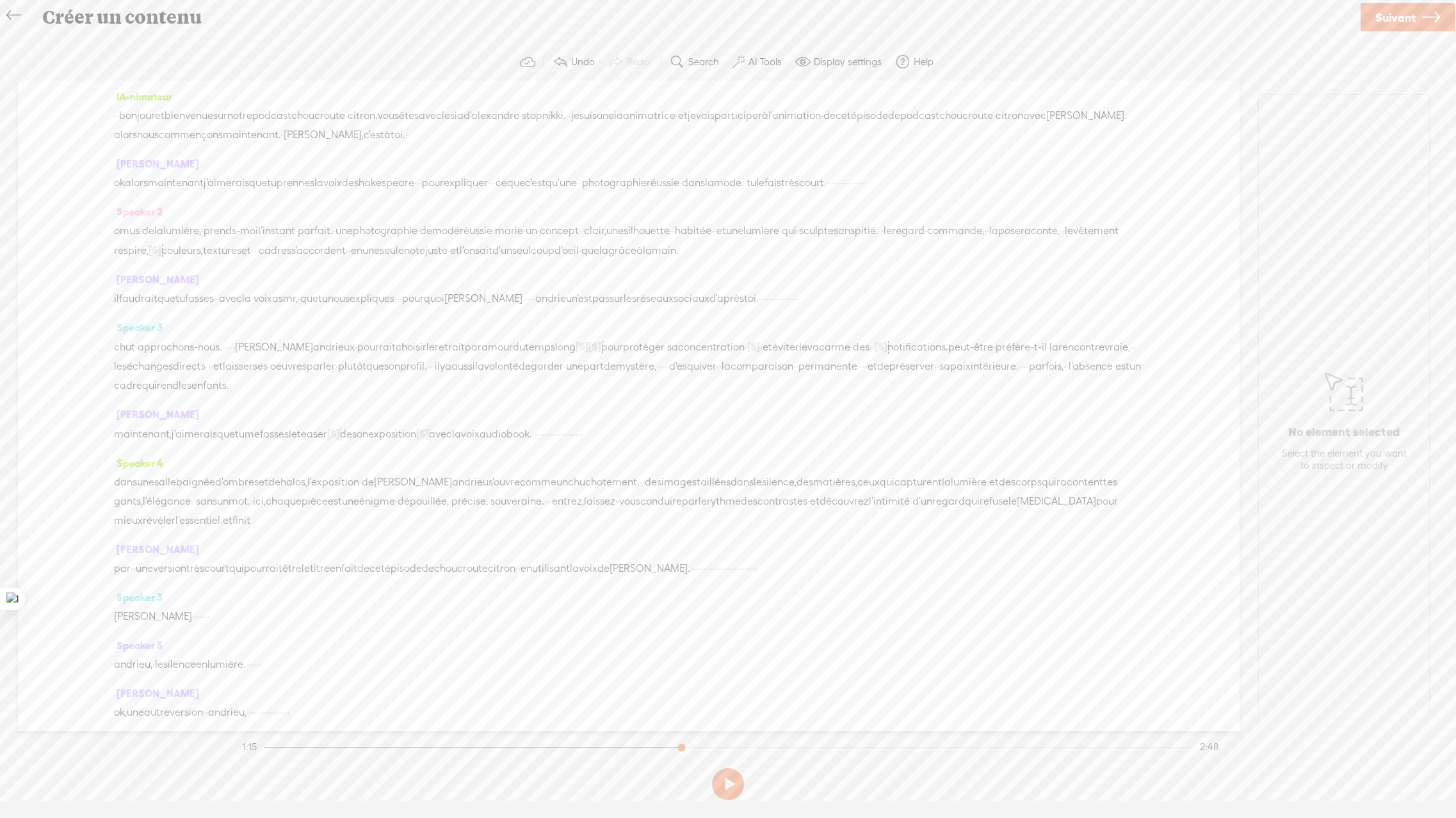
click at [991, 369] on div "chut · approchons-nous. · · · · · · [PERSON_NAME][GEOGRAPHIC_DATA] · pourrait c…" at bounding box center [628, 366] width 1029 height 58
click at [662, 368] on span "·" at bounding box center [660, 367] width 3 height 19
click at [659, 368] on span "·" at bounding box center [658, 367] width 3 height 19
drag, startPoint x: 980, startPoint y: 368, endPoint x: 1002, endPoint y: 369, distance: 22.0
click at [1004, 369] on div "chut · approchons-nous. · · · · · · [PERSON_NAME][GEOGRAPHIC_DATA] · pourrait c…" at bounding box center [628, 366] width 1029 height 58
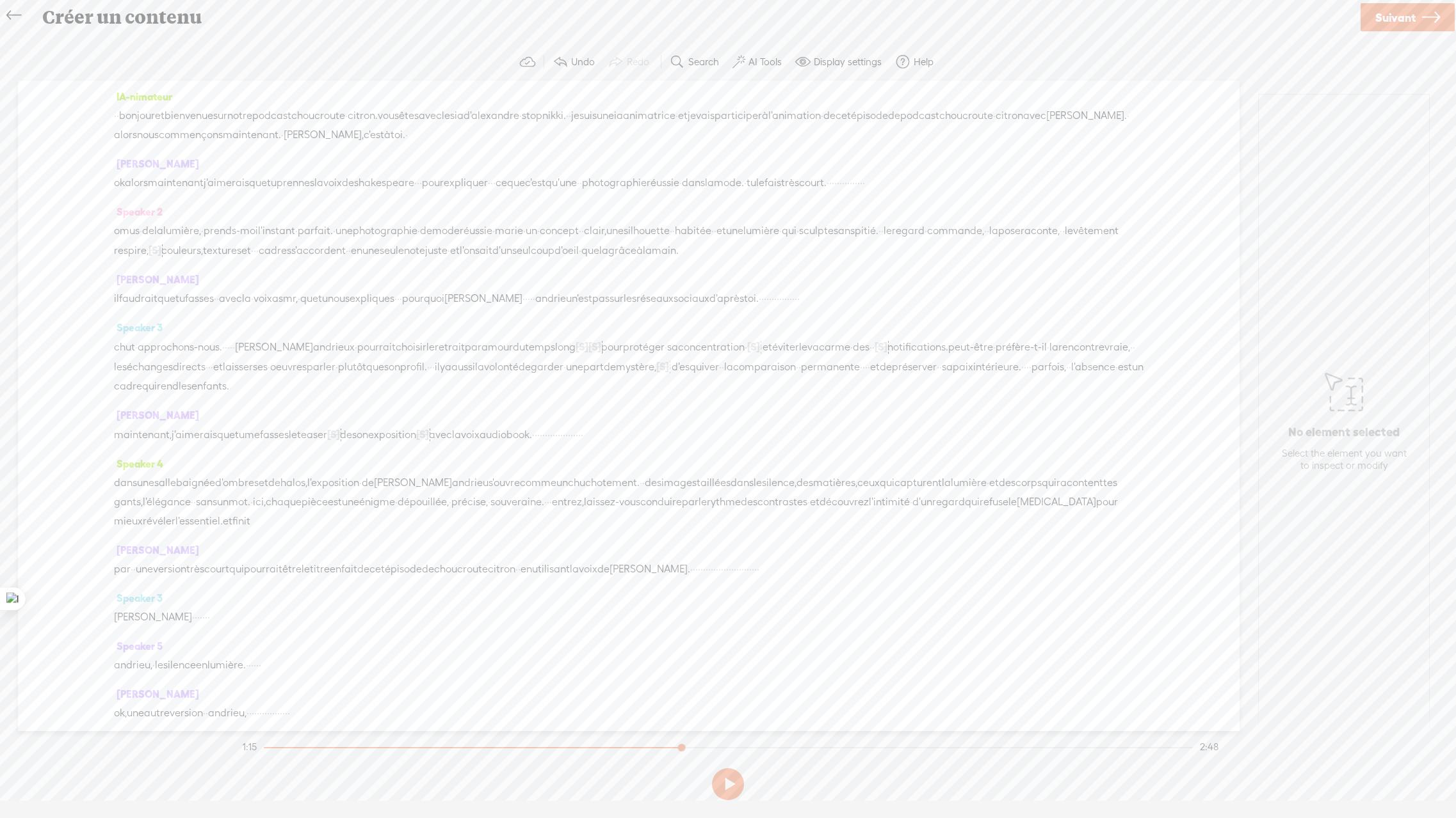
click at [1066, 377] on span "·" at bounding box center [1067, 367] width 3 height 19
click at [937, 377] on span "·" at bounding box center [938, 367] width 3 height 19
drag, startPoint x: 263, startPoint y: 386, endPoint x: 279, endPoint y: 385, distance: 16.0
click at [280, 385] on div "chut · approchons-nous. · · · · · · [PERSON_NAME][GEOGRAPHIC_DATA] · pourrait c…" at bounding box center [628, 366] width 1029 height 59
drag, startPoint x: 240, startPoint y: 350, endPoint x: 266, endPoint y: 349, distance: 26.0
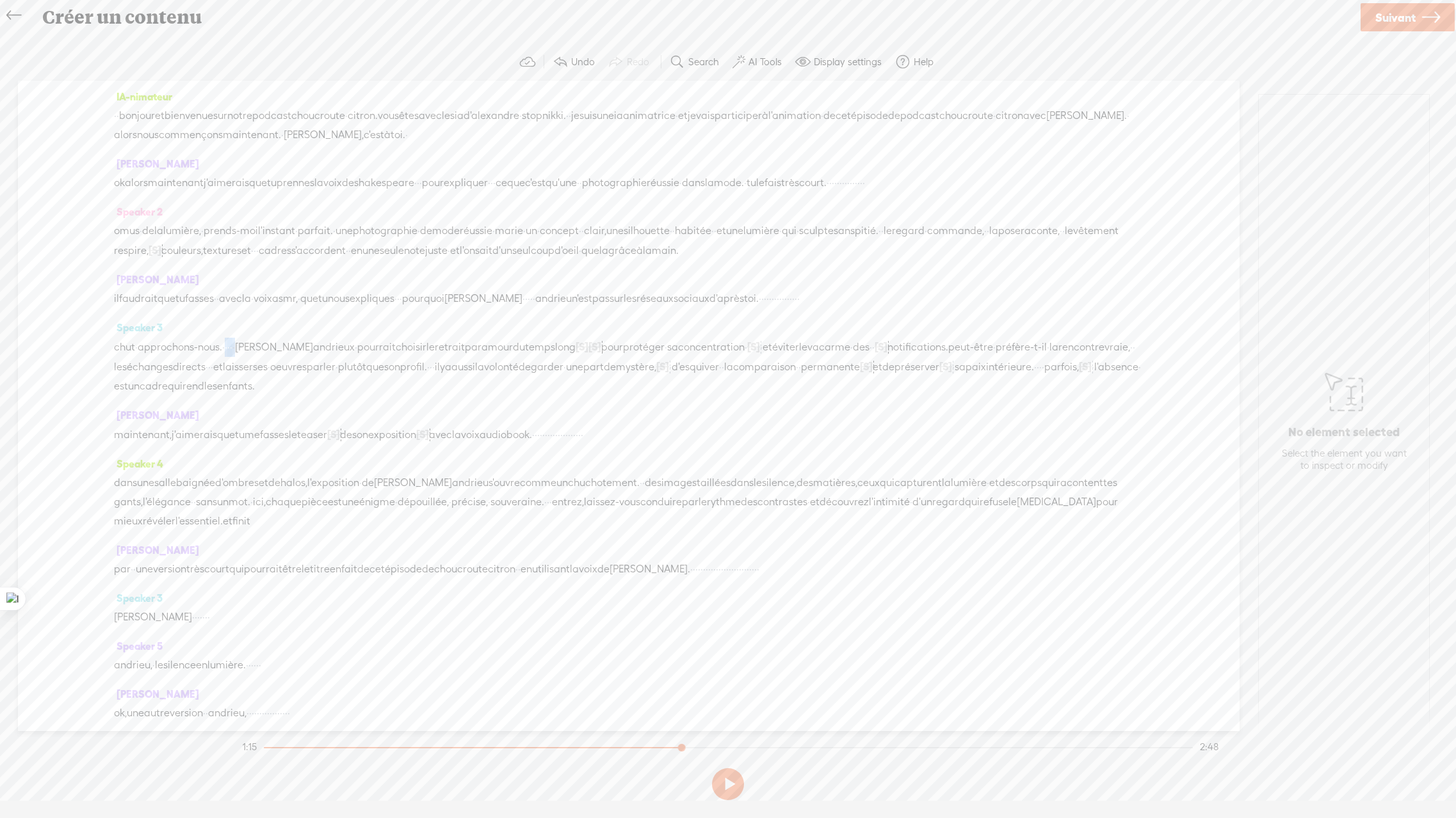
click at [266, 349] on div "chut · approchons-nous. · · · · · · [PERSON_NAME][GEOGRAPHIC_DATA] · pourrait c…" at bounding box center [628, 366] width 1029 height 59
click at [171, 342] on span "approchons-nous." at bounding box center [180, 347] width 85 height 19
click at [220, 316] on span at bounding box center [214, 317] width 19 height 23
click at [193, 349] on span "approchons-nous." at bounding box center [180, 347] width 85 height 19
click at [232, 316] on span "Play" at bounding box center [233, 317] width 20 height 13
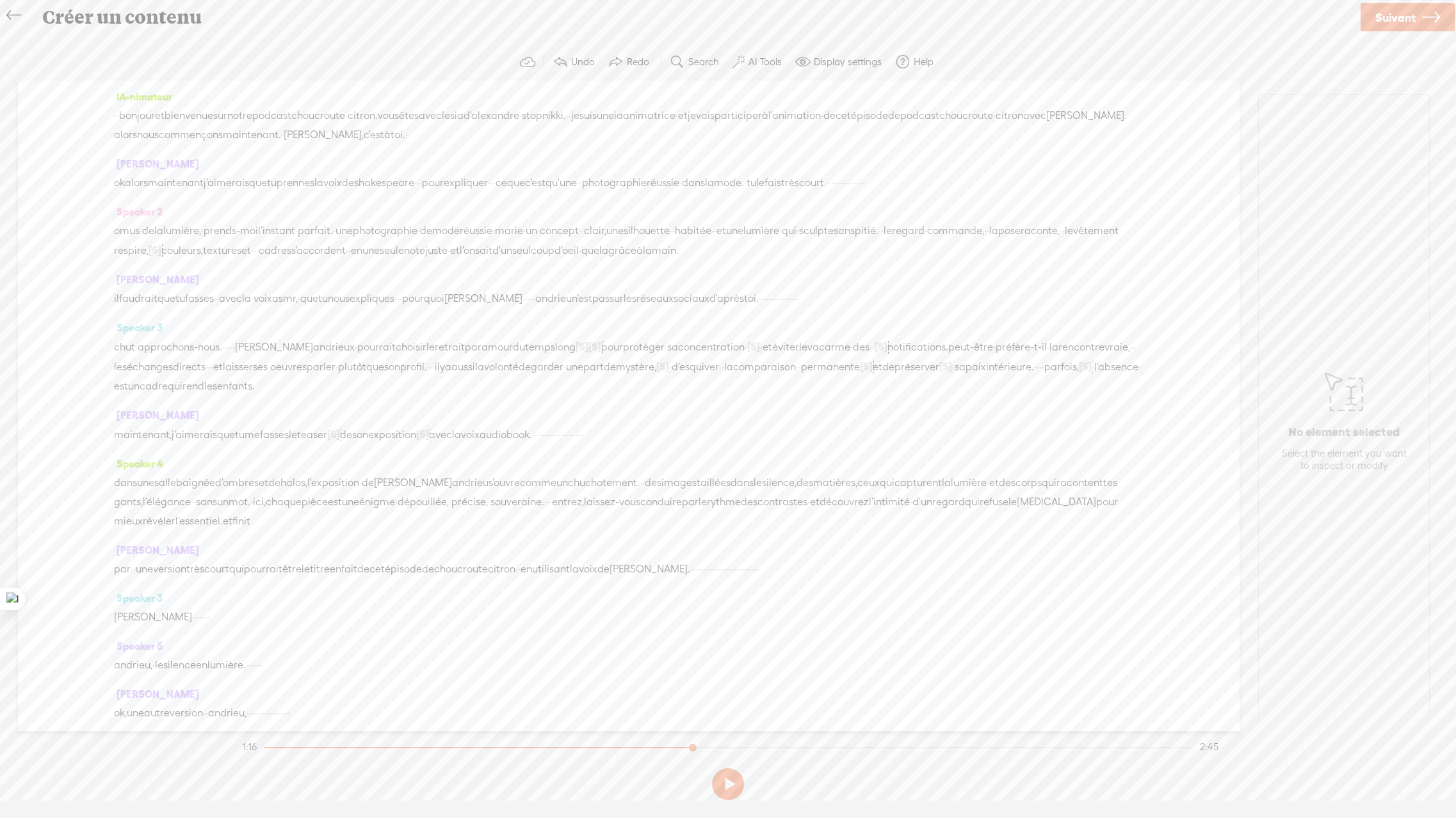
click at [760, 350] on span "[S]" at bounding box center [754, 347] width 13 height 12
click at [840, 320] on span "Restore" at bounding box center [848, 317] width 34 height 13
click at [745, 346] on span "concentration" at bounding box center [710, 347] width 66 height 19
click at [816, 320] on span at bounding box center [810, 317] width 19 height 23
click at [877, 348] on span "[S]" at bounding box center [871, 347] width 13 height 12
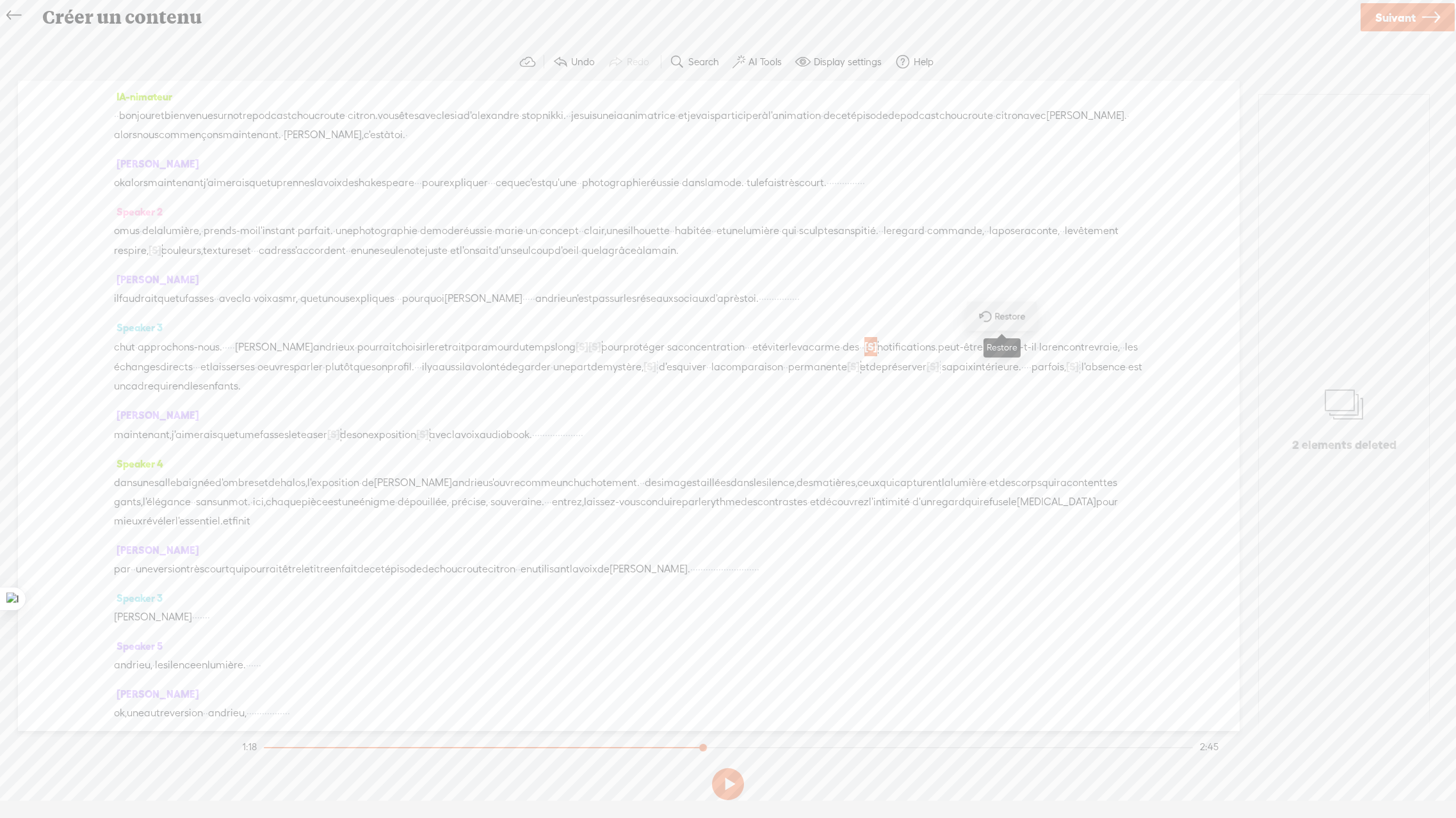
click at [1000, 317] on span "Restore" at bounding box center [1011, 317] width 34 height 13
click at [643, 366] on span "mystère," at bounding box center [623, 367] width 40 height 19
click at [996, 332] on span "Play" at bounding box center [995, 336] width 20 height 13
click at [657, 368] on span "[S]" at bounding box center [650, 367] width 13 height 12
click at [985, 335] on span "Restore" at bounding box center [994, 336] width 34 height 13
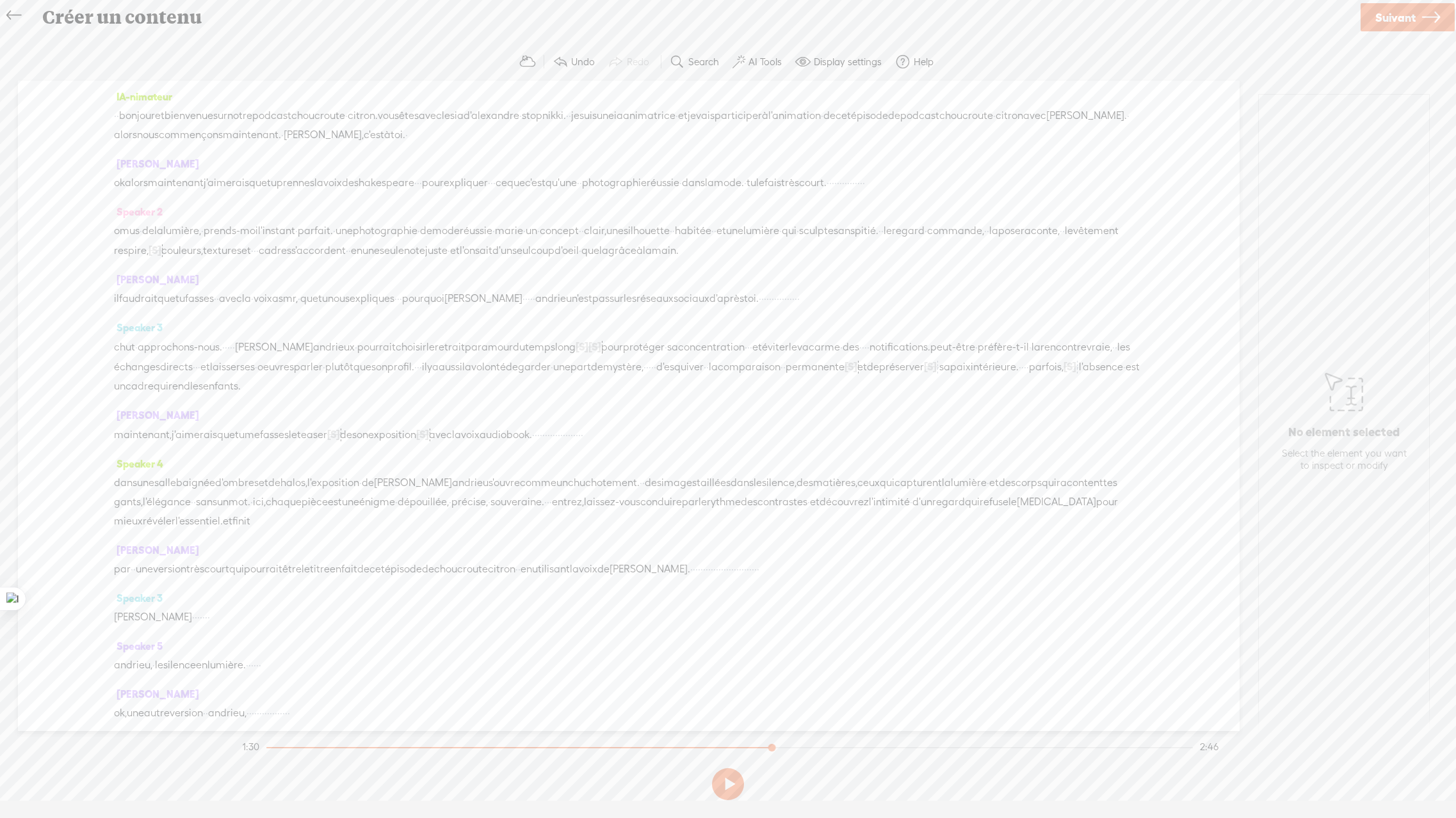
click at [643, 368] on span "mystère," at bounding box center [623, 367] width 40 height 19
click at [987, 337] on span "Play" at bounding box center [995, 336] width 20 height 13
click at [845, 373] on span "[S]" at bounding box center [851, 367] width 13 height 12
click at [268, 350] on span "Restore" at bounding box center [276, 355] width 34 height 13
click at [1061, 373] on span "[S]" at bounding box center [1067, 367] width 13 height 12
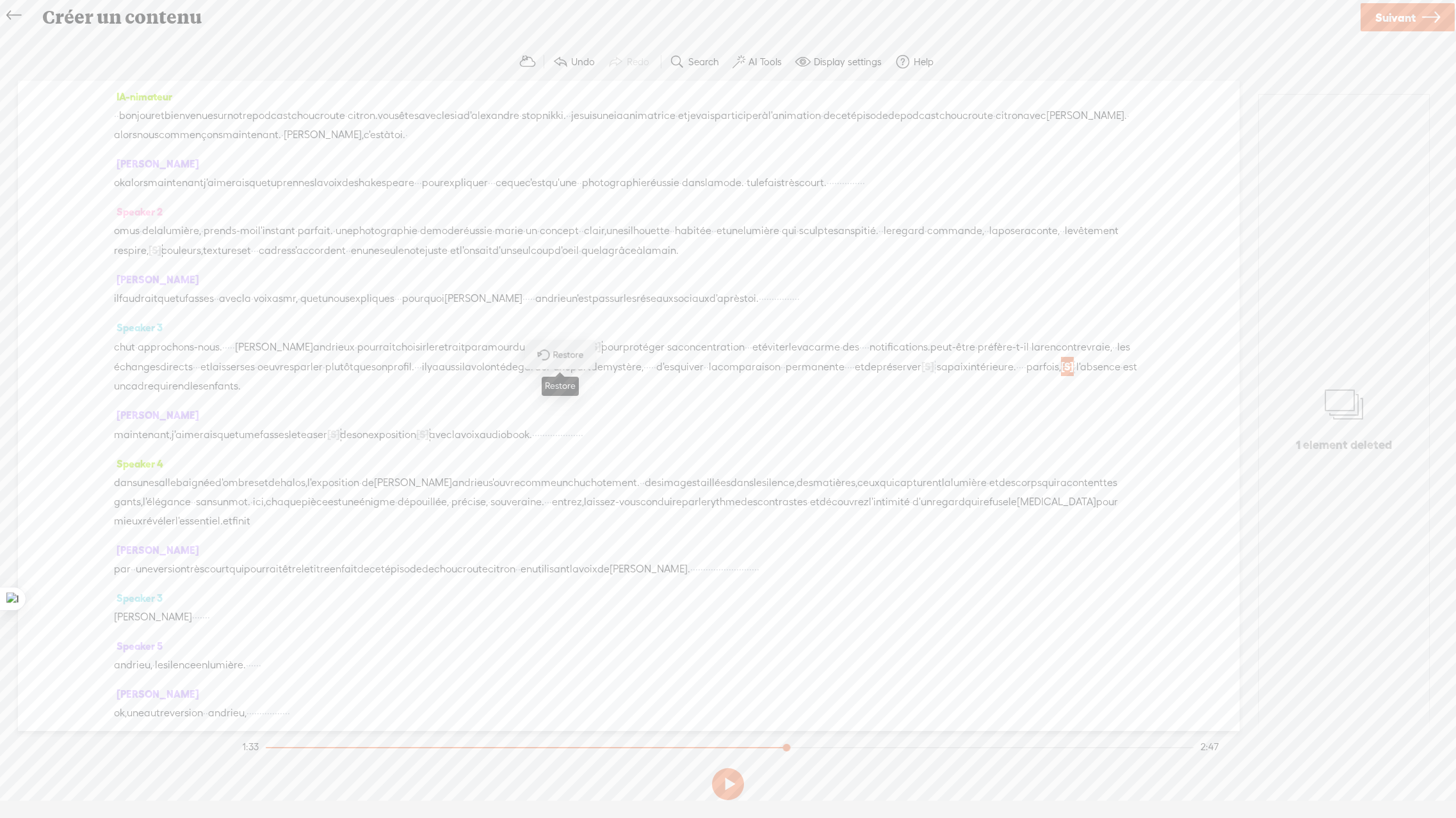
click at [559, 353] on span "Restore" at bounding box center [569, 355] width 34 height 13
click at [588, 348] on span "[S]" at bounding box center [582, 347] width 13 height 12
click at [632, 320] on span "Restore" at bounding box center [642, 317] width 34 height 13
click at [555, 338] on span "temps" at bounding box center [540, 347] width 30 height 19
click at [604, 319] on span at bounding box center [603, 317] width 19 height 23
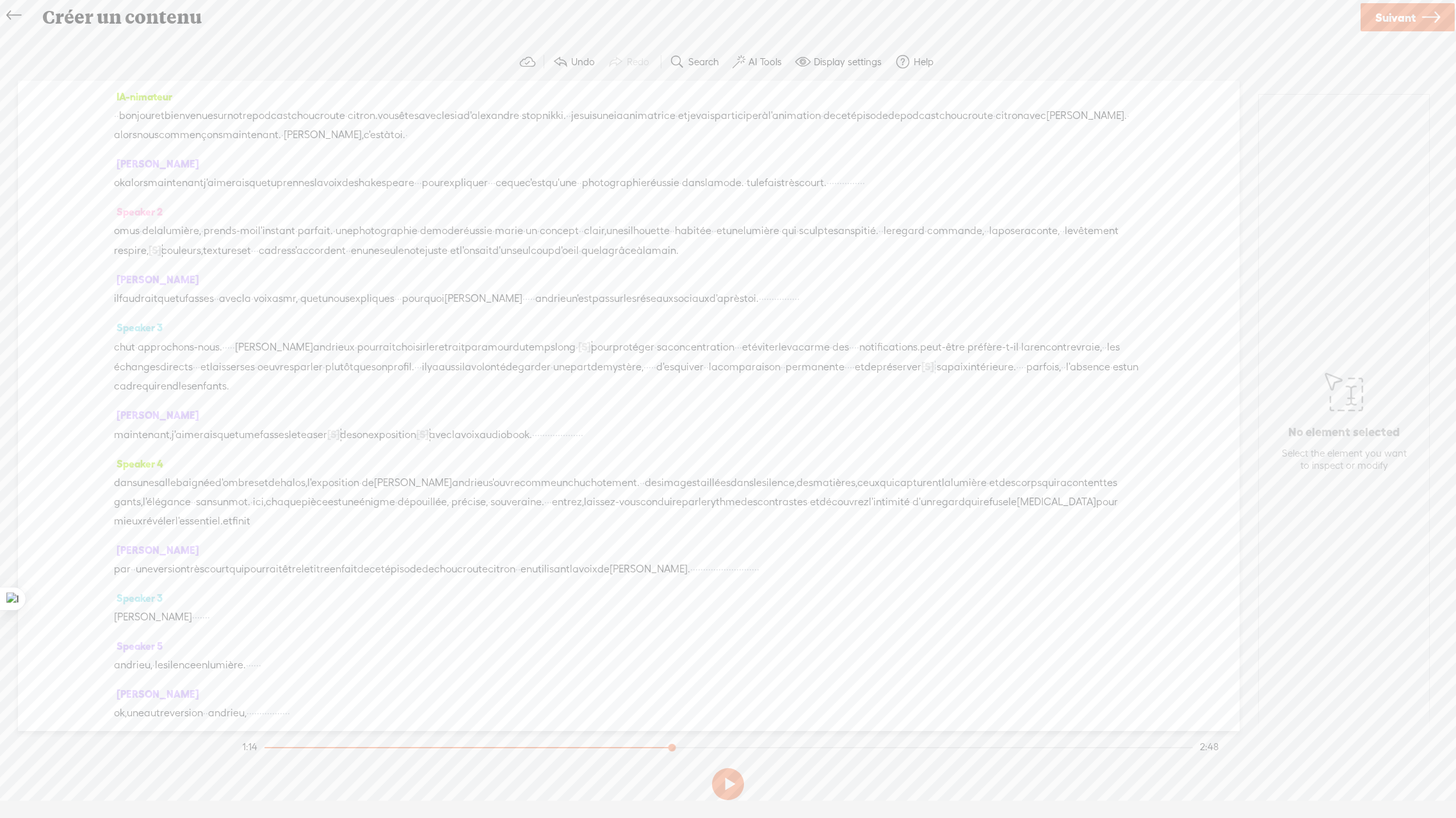
click at [117, 117] on span "·" at bounding box center [115, 116] width 3 height 19
click at [157, 122] on span "bonjour" at bounding box center [147, 117] width 36 height 19
click at [808, 57] on span at bounding box center [802, 62] width 15 height 15
click at [856, 120] on span at bounding box center [854, 122] width 23 height 9
click at [832, 118] on input "checkbox" at bounding box center [832, 118] width 0 height 0
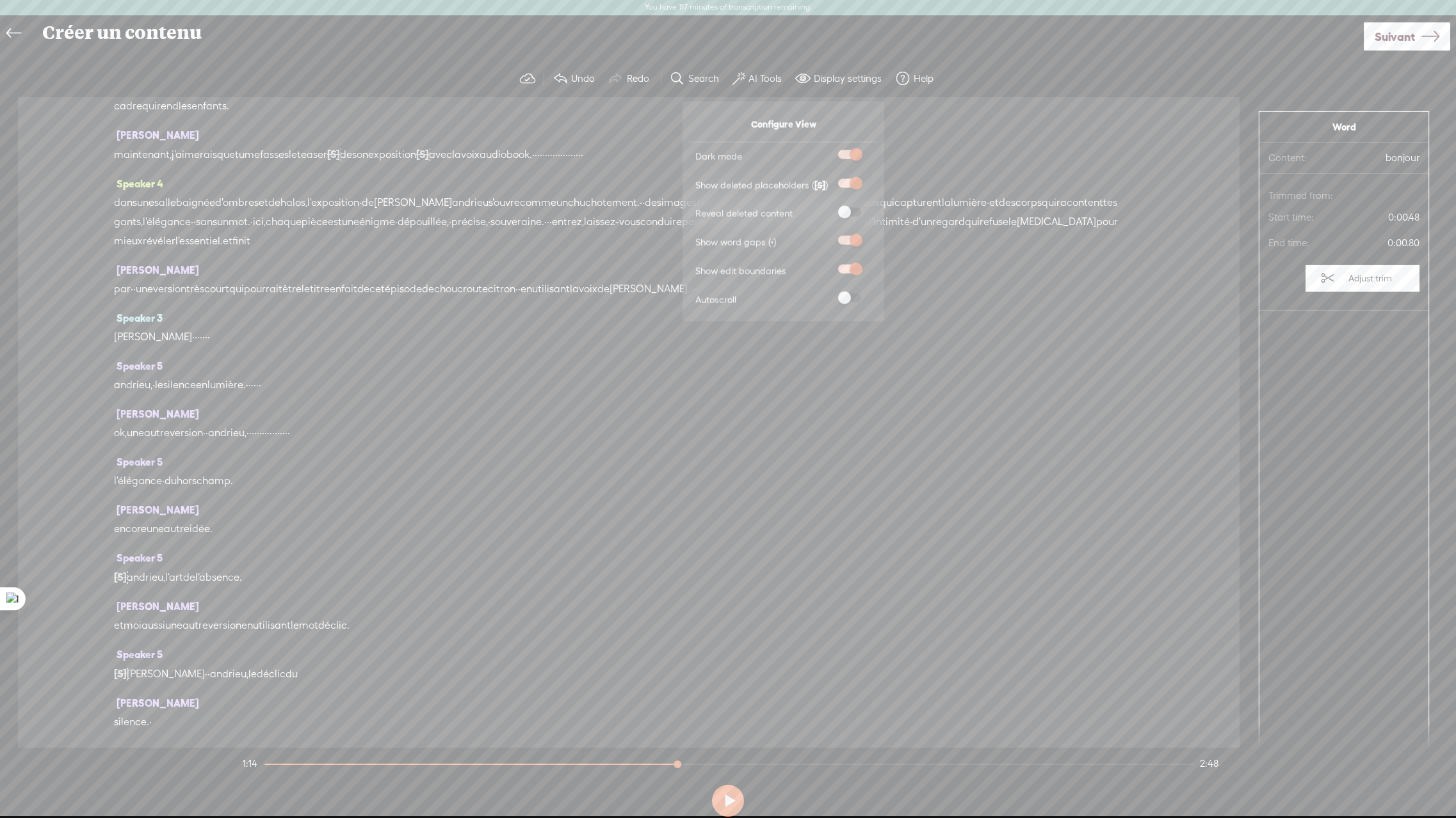
scroll to position [300, 0]
drag, startPoint x: 678, startPoint y: 767, endPoint x: 348, endPoint y: 776, distance: 330.1
click at [348, 776] on div at bounding box center [349, 766] width 29 height 29
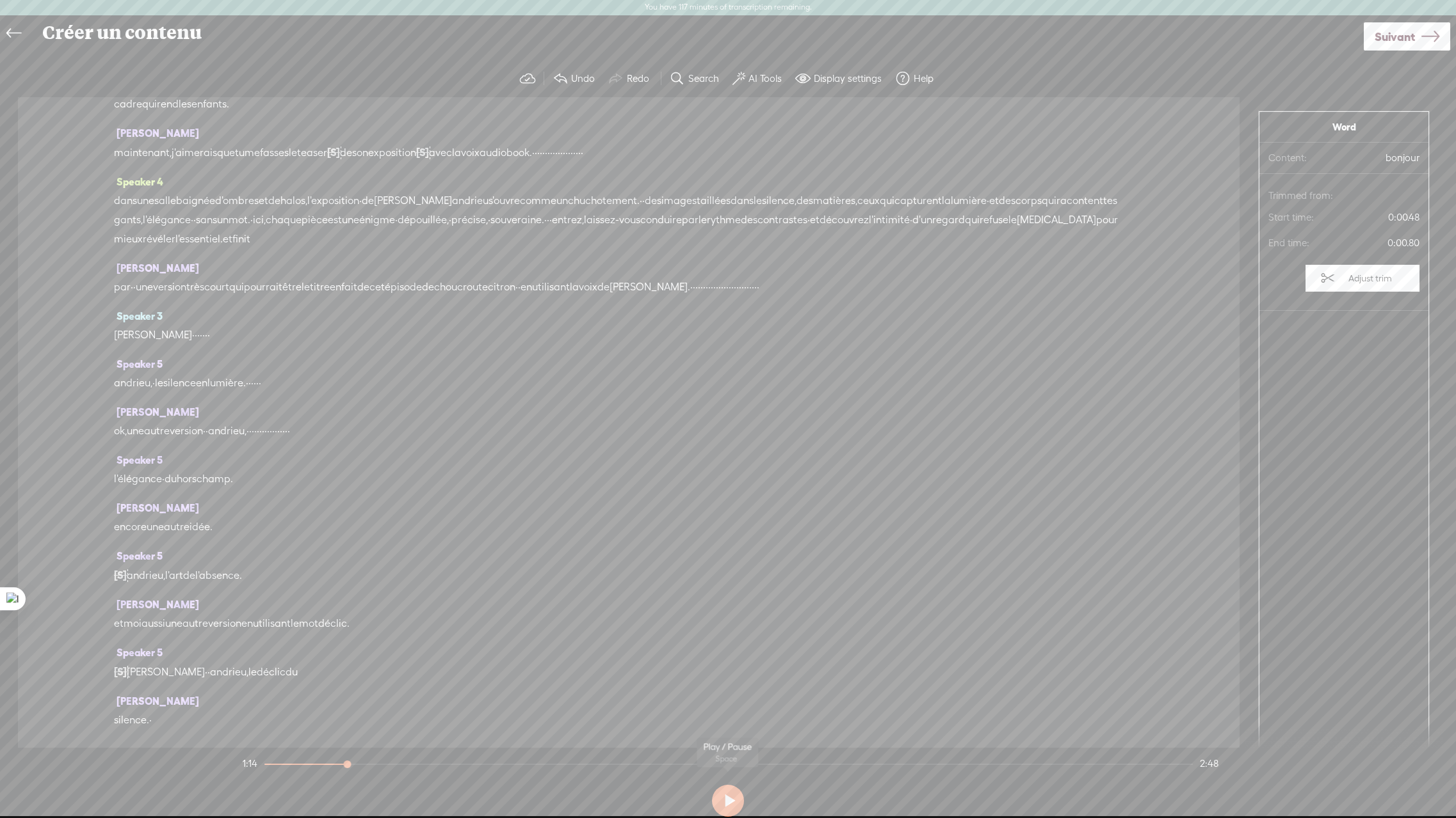
click at [727, 808] on button at bounding box center [728, 801] width 32 height 32
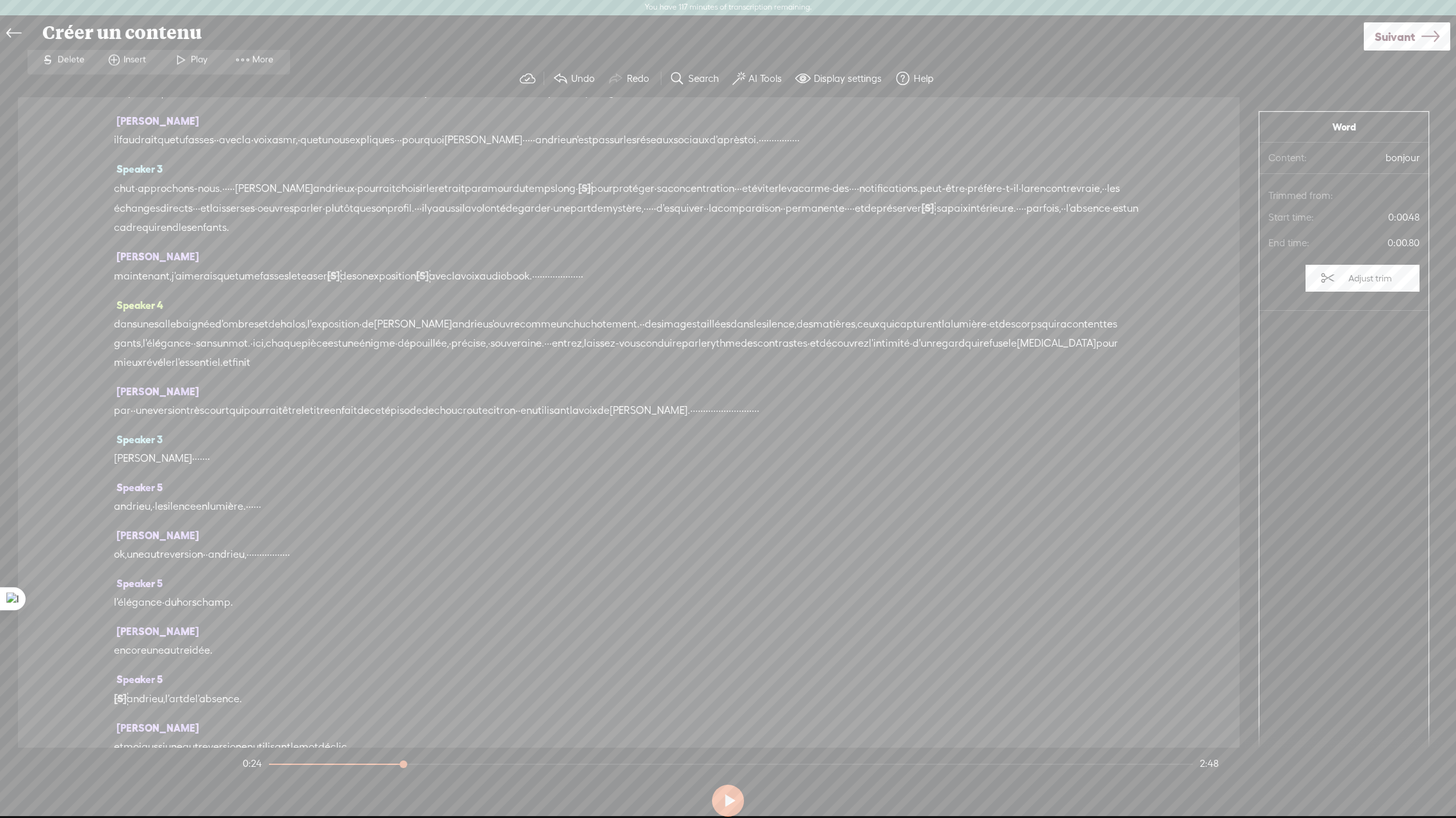
scroll to position [0, 0]
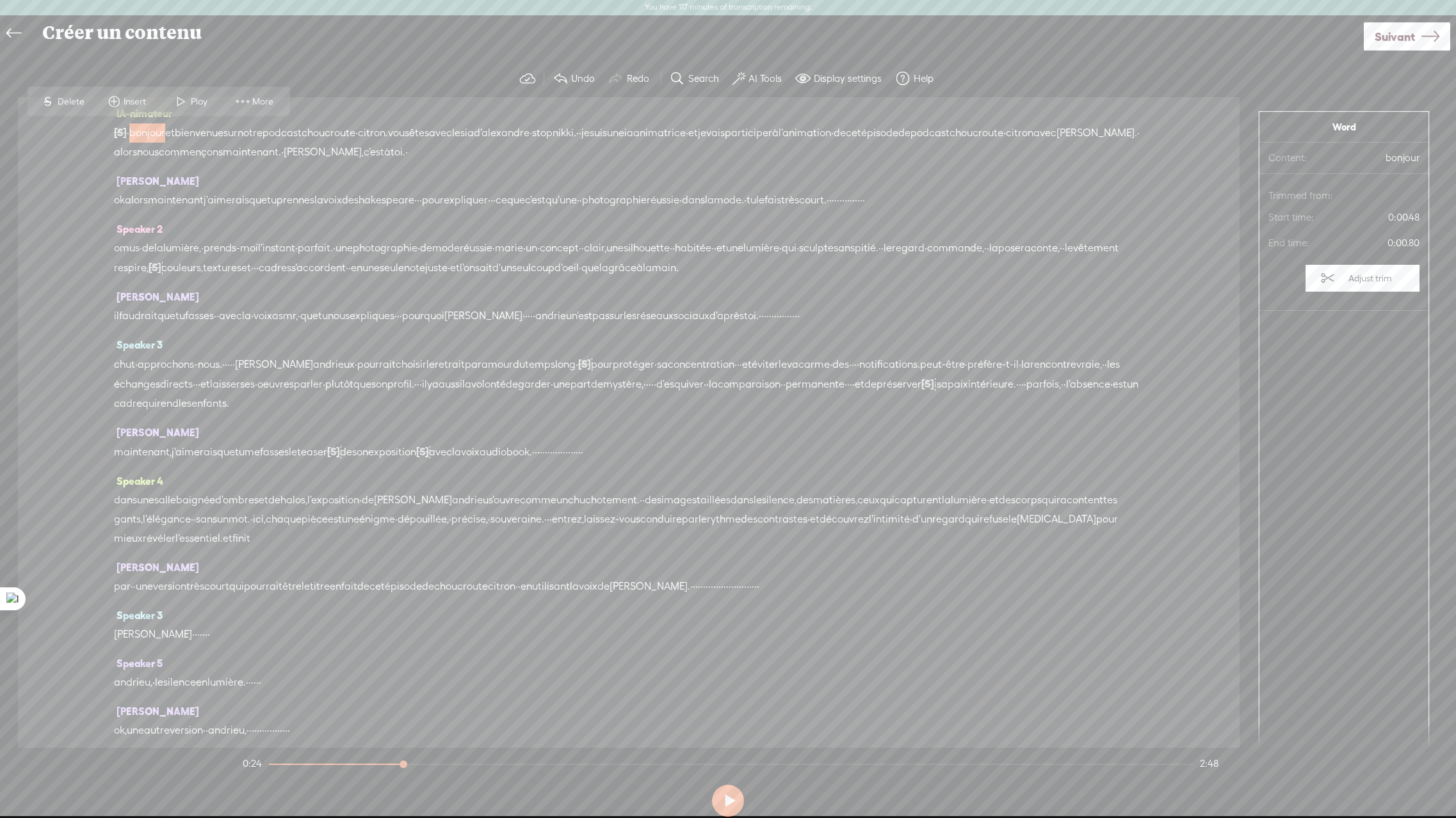
click at [756, 200] on span "tu" at bounding box center [751, 200] width 9 height 19
click at [865, 202] on span "·" at bounding box center [864, 200] width 3 height 19
click at [679, 199] on span "réussie" at bounding box center [662, 200] width 33 height 19
click at [808, 168] on span at bounding box center [806, 169] width 19 height 23
click at [128, 34] on div "Créer un contenu" at bounding box center [699, 33] width 1331 height 34
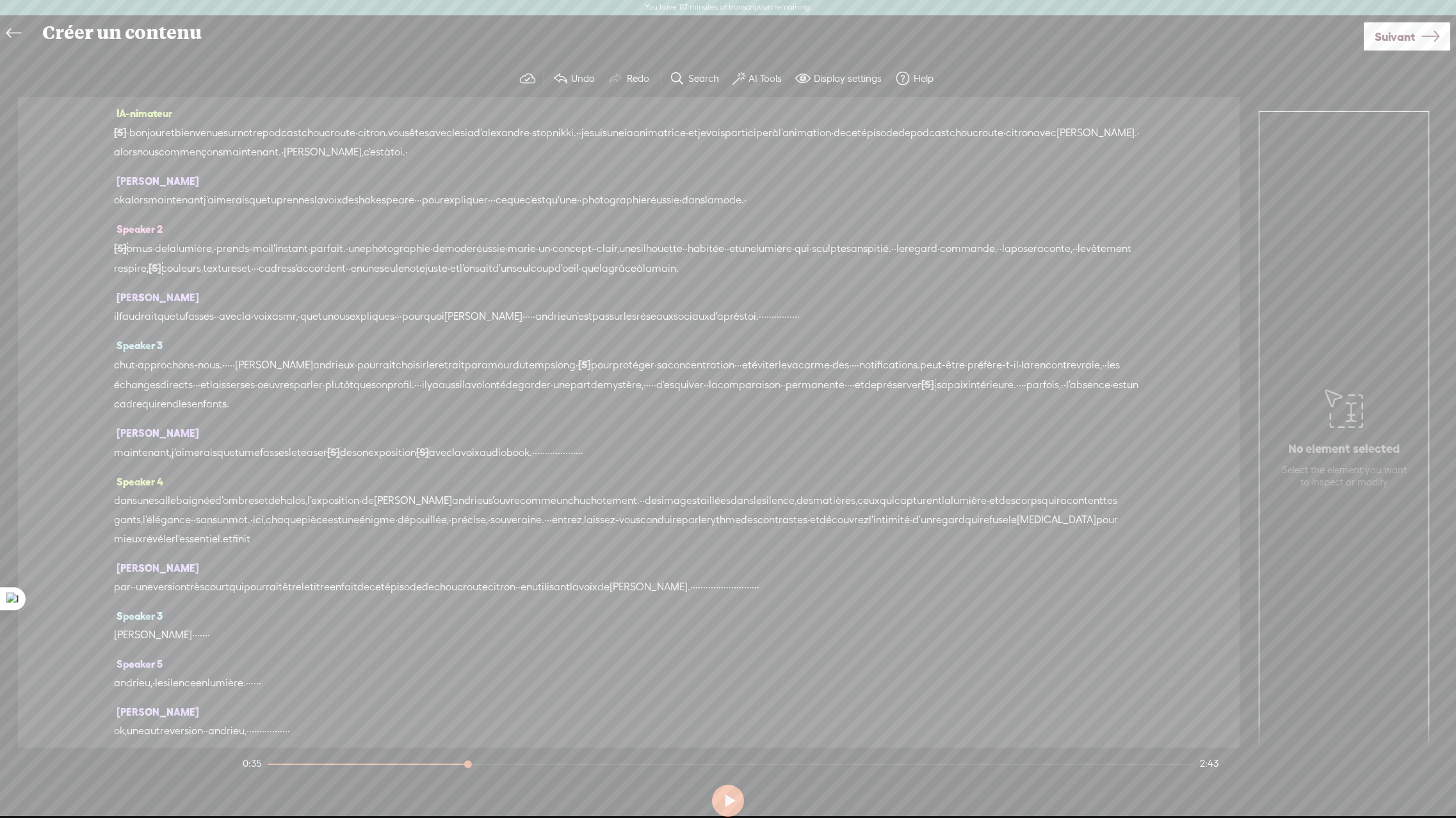
click at [1385, 39] on span "Suivant" at bounding box center [1394, 36] width 40 height 33
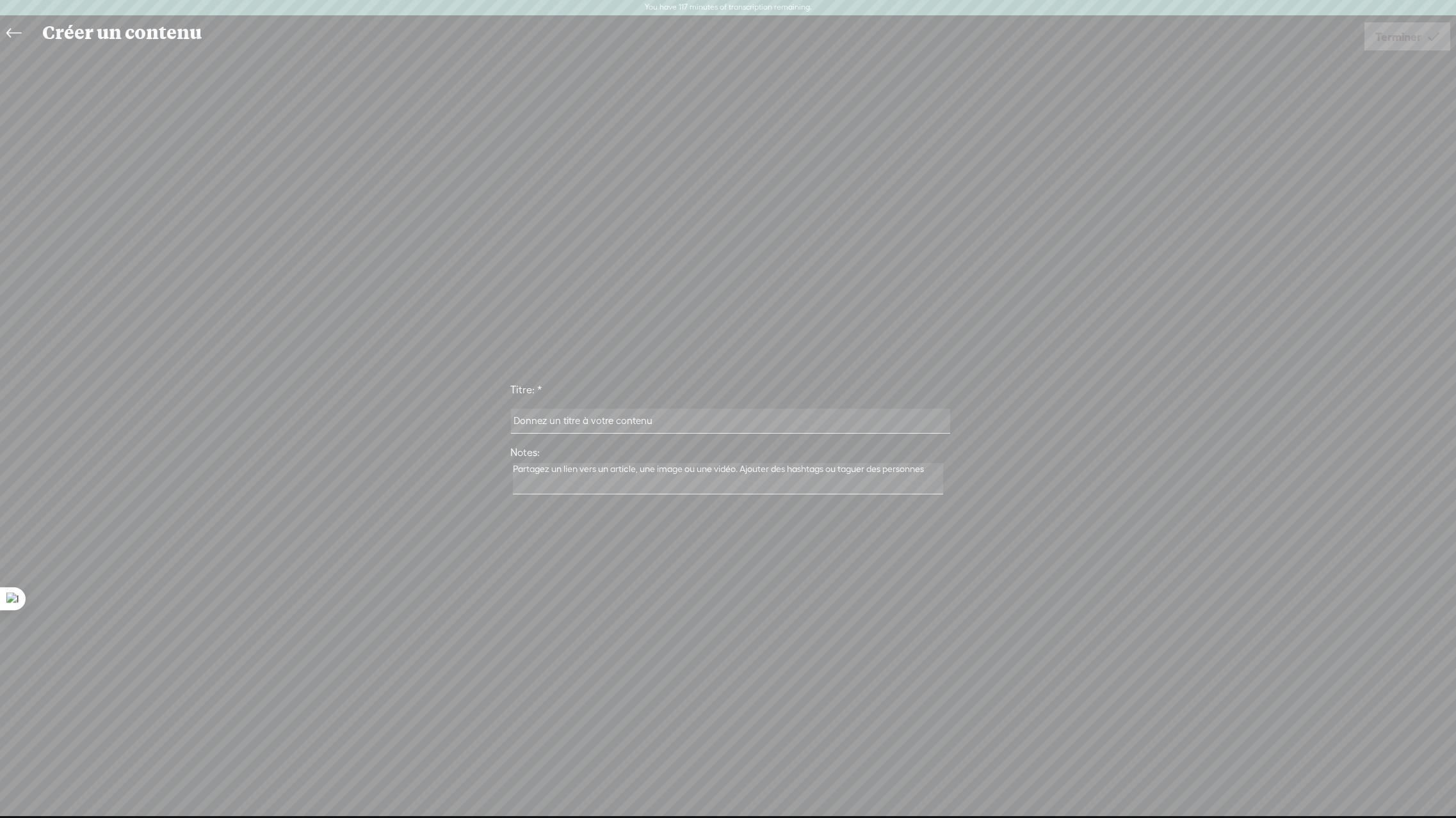
click at [667, 419] on input "text" at bounding box center [729, 421] width 438 height 25
type input "Debat avec l'IA et [PERSON_NAME]"
click at [1392, 39] on span "Terminer" at bounding box center [1398, 36] width 46 height 33
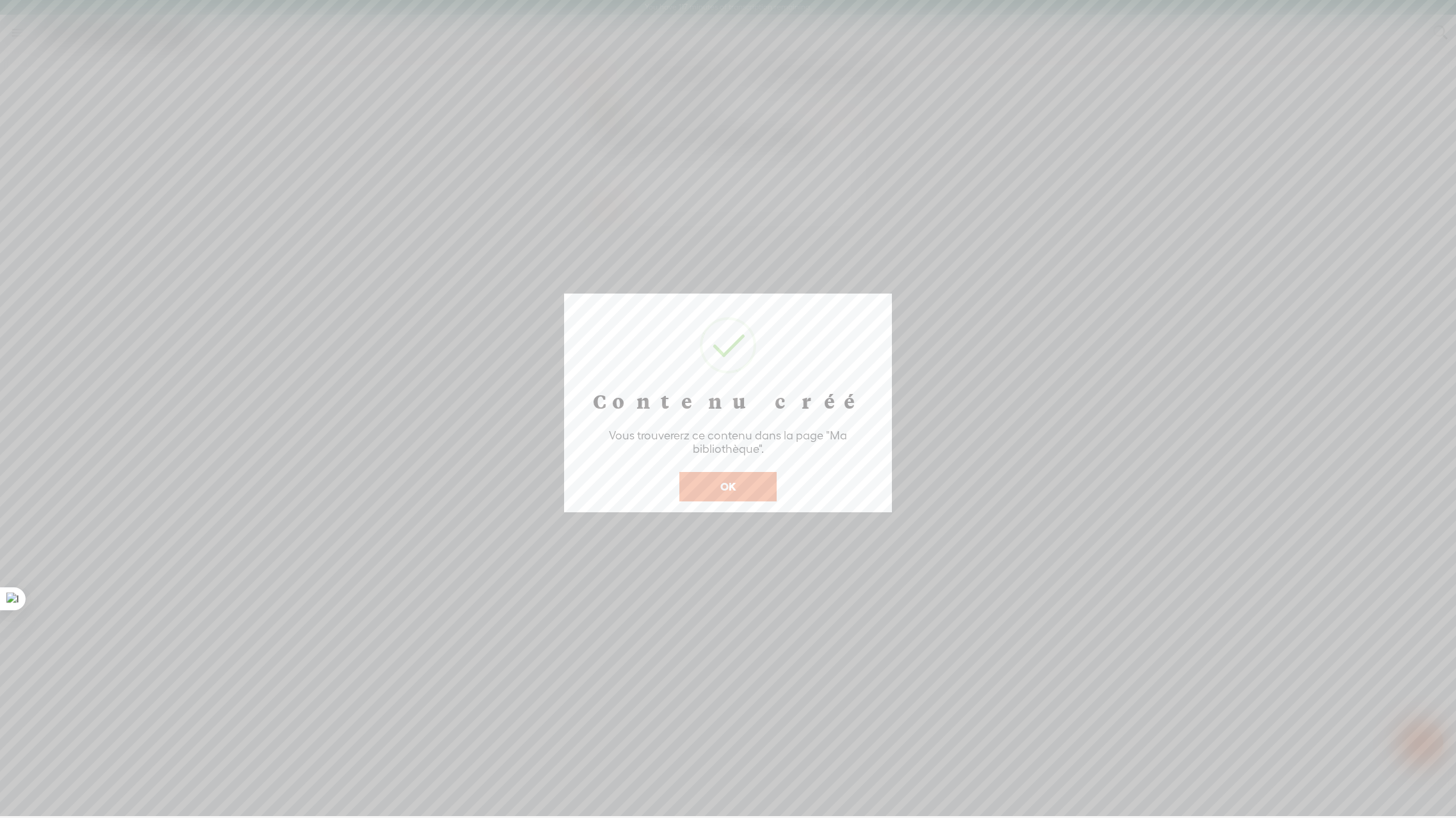
click at [729, 483] on button "OK" at bounding box center [727, 487] width 97 height 29
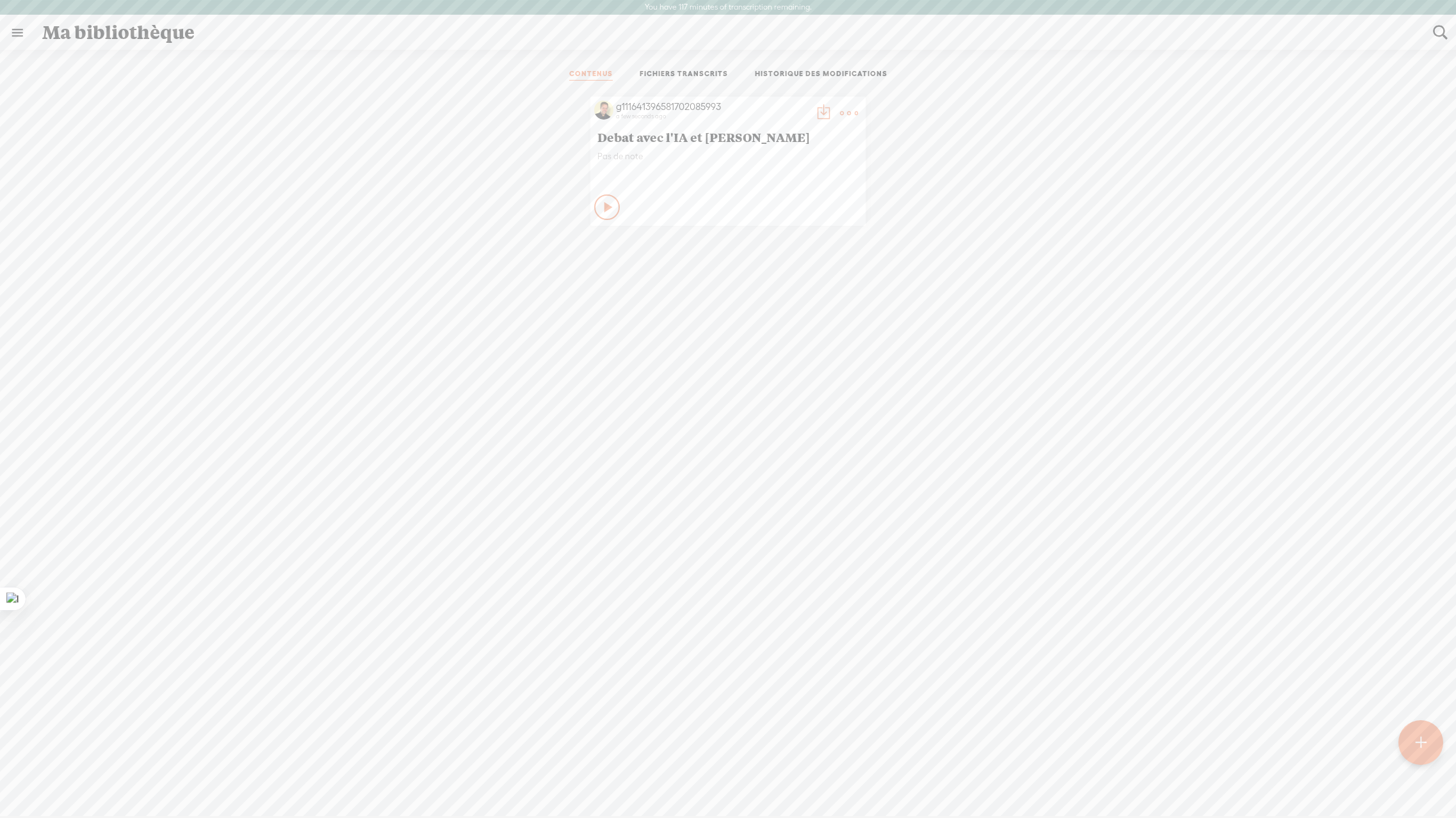
click at [604, 209] on icon at bounding box center [609, 208] width 13 height 13
click at [805, 75] on link "HISTORIQUE DES MODIFICATIONS" at bounding box center [821, 75] width 133 height 12
click at [679, 75] on link "FICHIERS TRANSCRITS" at bounding box center [684, 75] width 88 height 12
click at [578, 76] on link "CONTENUS" at bounding box center [591, 75] width 44 height 12
click at [601, 208] on icon at bounding box center [608, 208] width 13 height 13
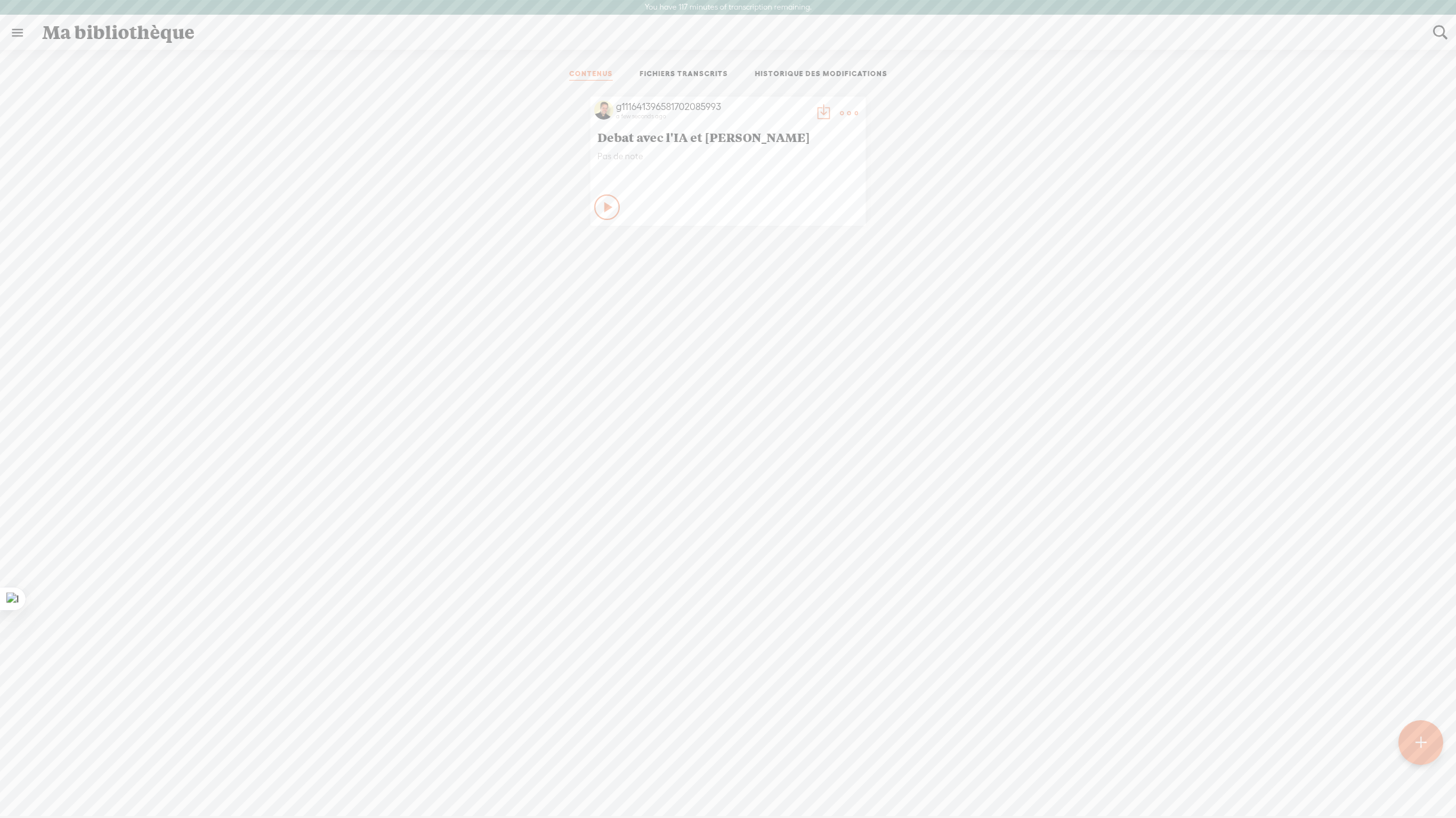
click at [16, 30] on link at bounding box center [18, 33] width 34 height 34
click at [1428, 744] on div at bounding box center [1420, 742] width 44 height 44
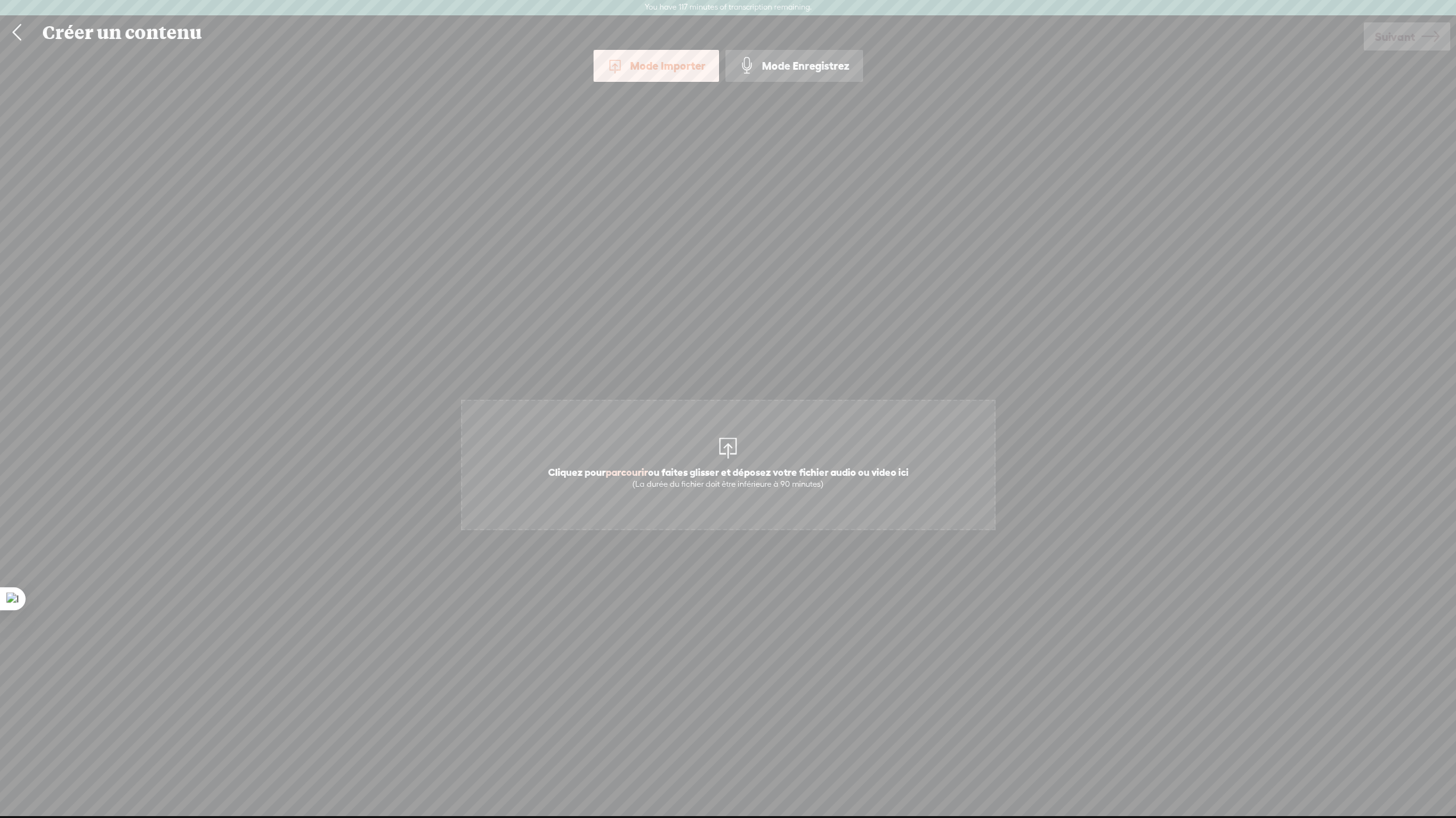
click at [723, 467] on span "Cliquez pour parcourir ou faites glisser et déposez votre fichier audio ou vide…" at bounding box center [728, 478] width 373 height 36
click at [1404, 42] on span "Suivant" at bounding box center [1394, 36] width 40 height 33
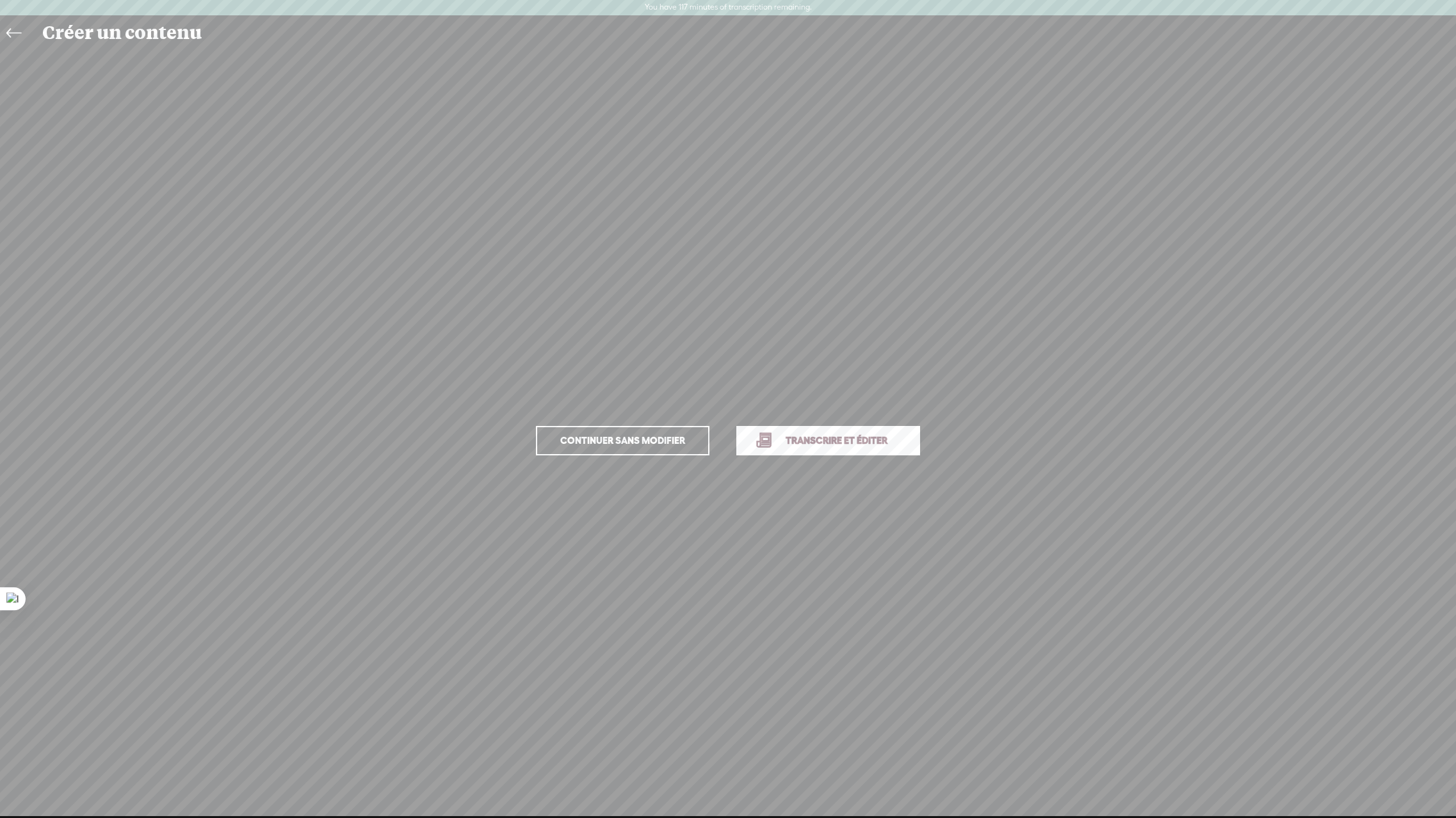
click at [794, 442] on span "Transcrire et éditer" at bounding box center [836, 440] width 128 height 15
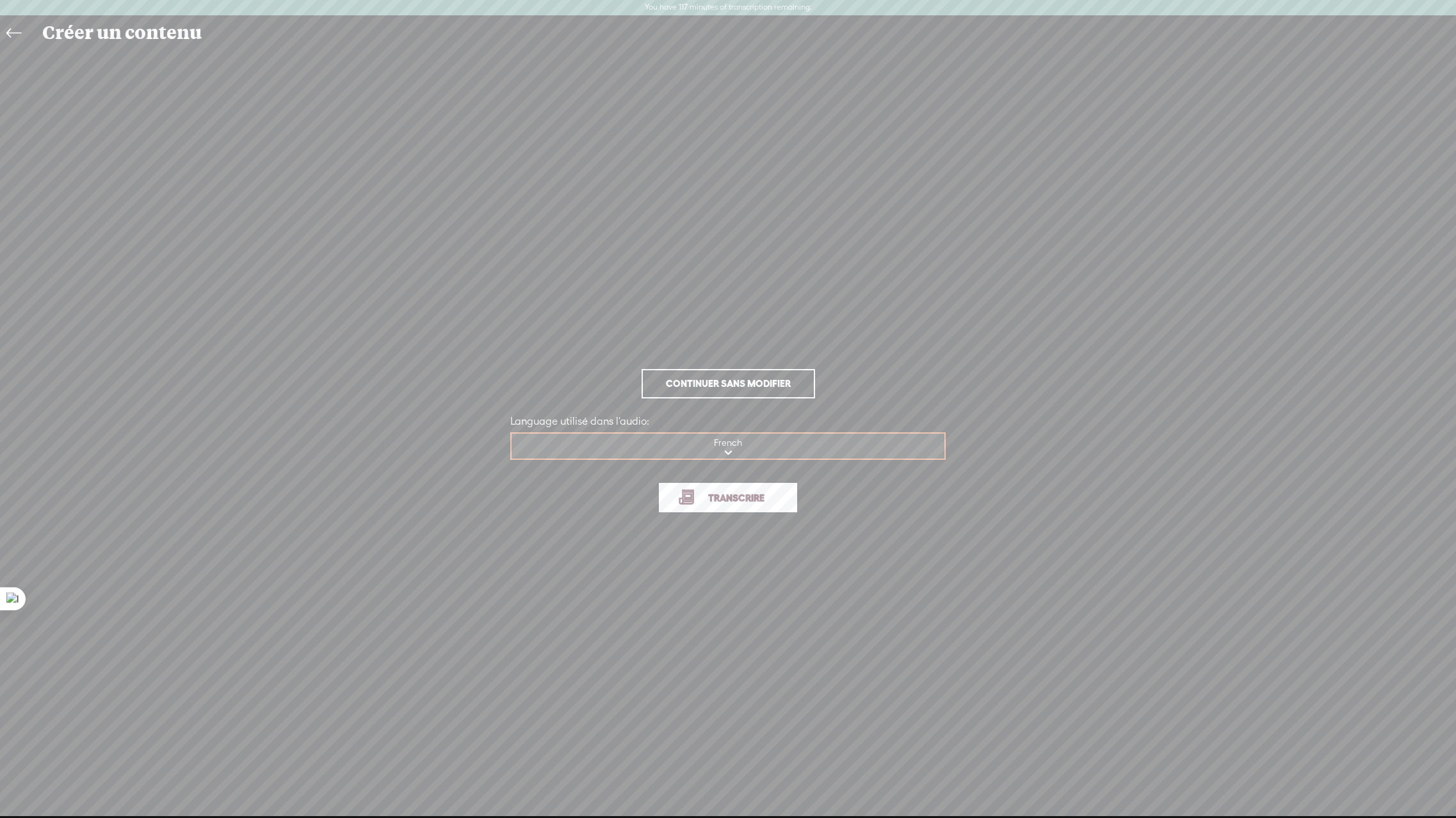
click at [729, 501] on span "Transcrire" at bounding box center [736, 498] width 83 height 15
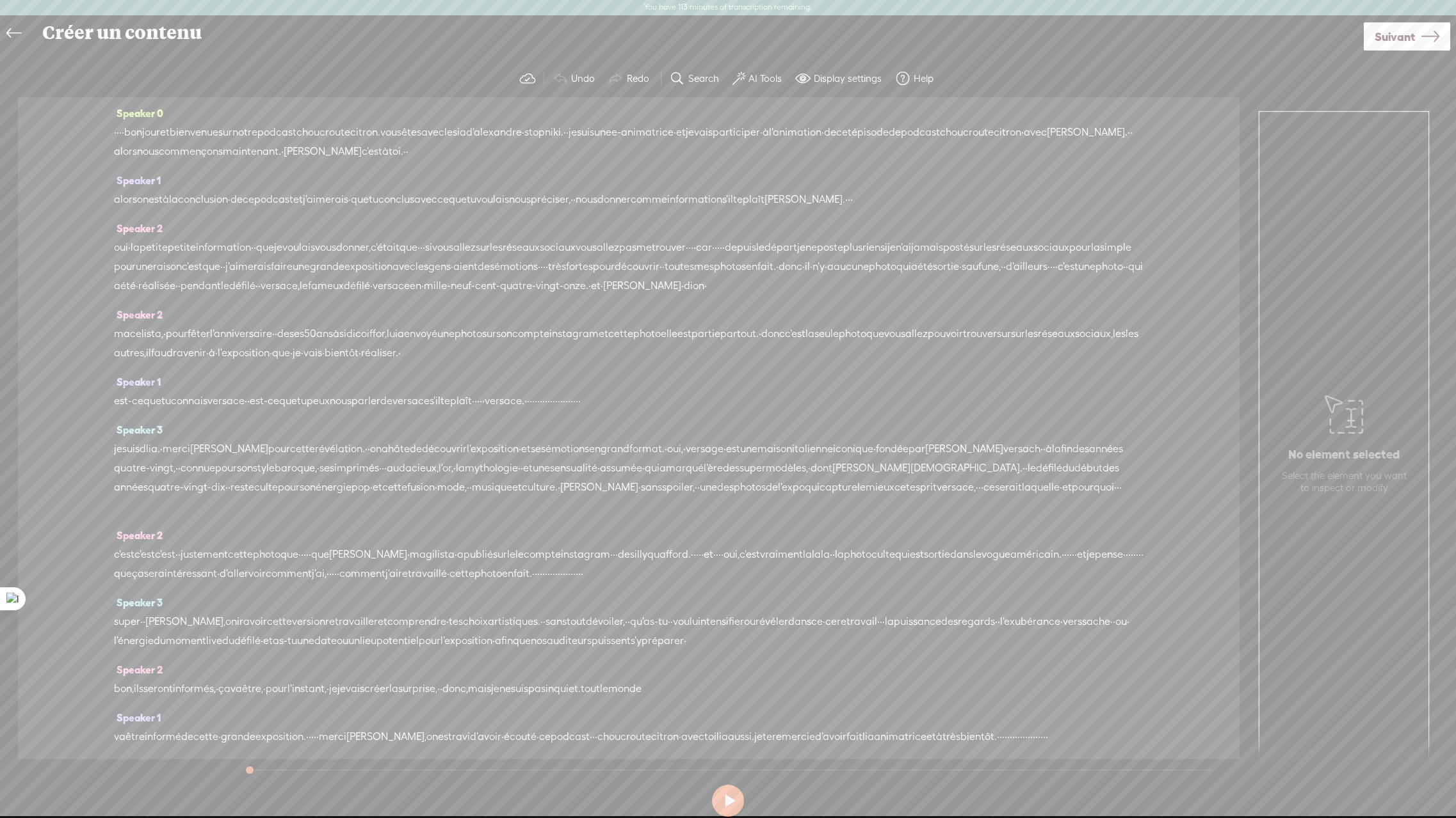
click at [160, 137] on span "bonjour" at bounding box center [142, 132] width 36 height 19
click at [189, 104] on span at bounding box center [186, 102] width 19 height 23
drag, startPoint x: 880, startPoint y: 251, endPoint x: 905, endPoint y: 250, distance: 25.0
click at [905, 250] on div "oui · la petite petite information · · que je voulais vous donner, c'était que …" at bounding box center [628, 266] width 1029 height 58
drag, startPoint x: 849, startPoint y: 247, endPoint x: 837, endPoint y: 249, distance: 12.2
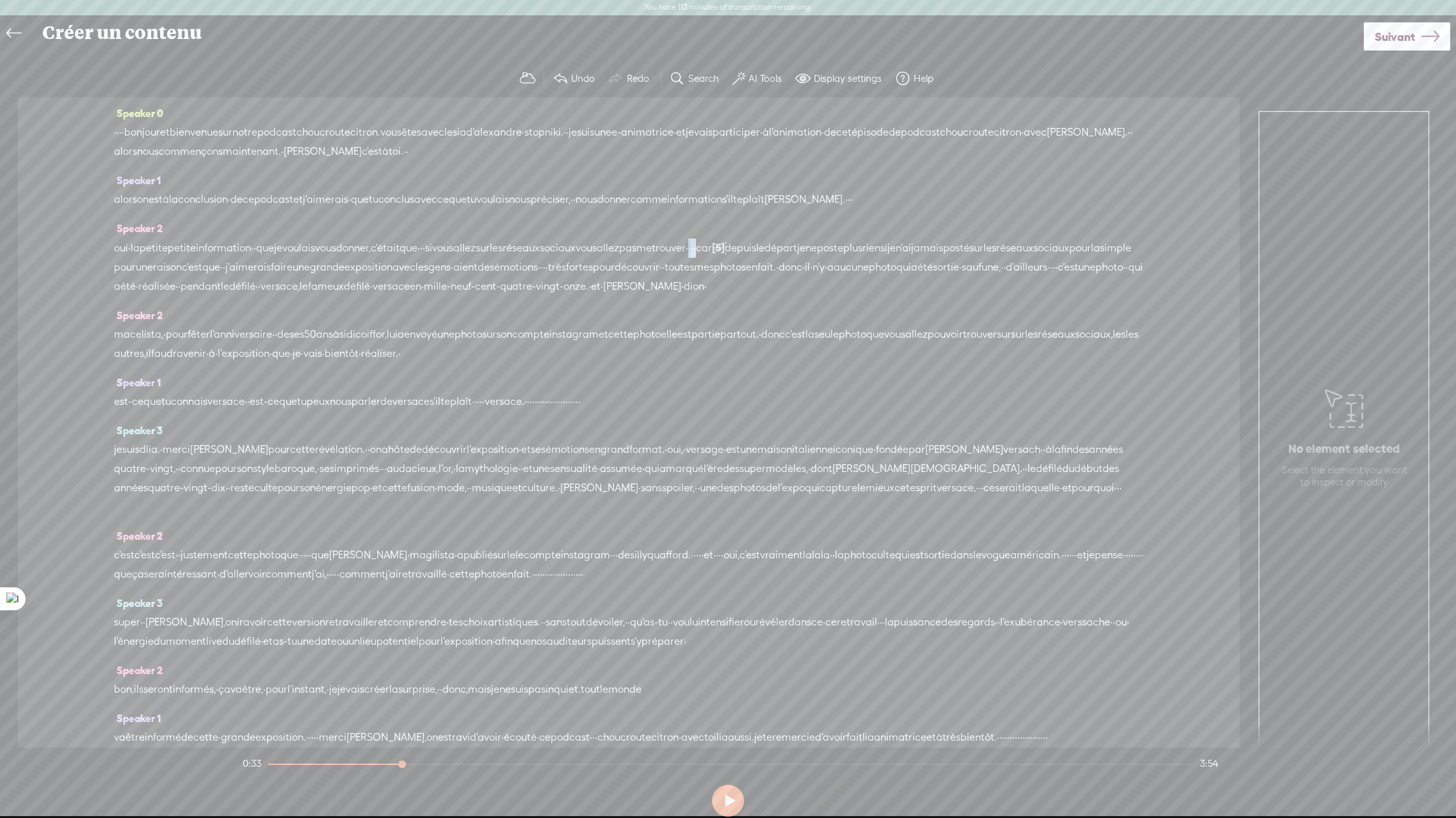
click at [835, 249] on div "oui · la petite petite information · · que je voulais vous donner, c'était que …" at bounding box center [628, 267] width 1029 height 58
click at [636, 244] on span "pas" at bounding box center [628, 248] width 18 height 19
click at [782, 211] on span at bounding box center [778, 218] width 19 height 23
click at [717, 252] on span "car" at bounding box center [709, 248] width 16 height 19
click at [688, 252] on span "·" at bounding box center [687, 248] width 3 height 19
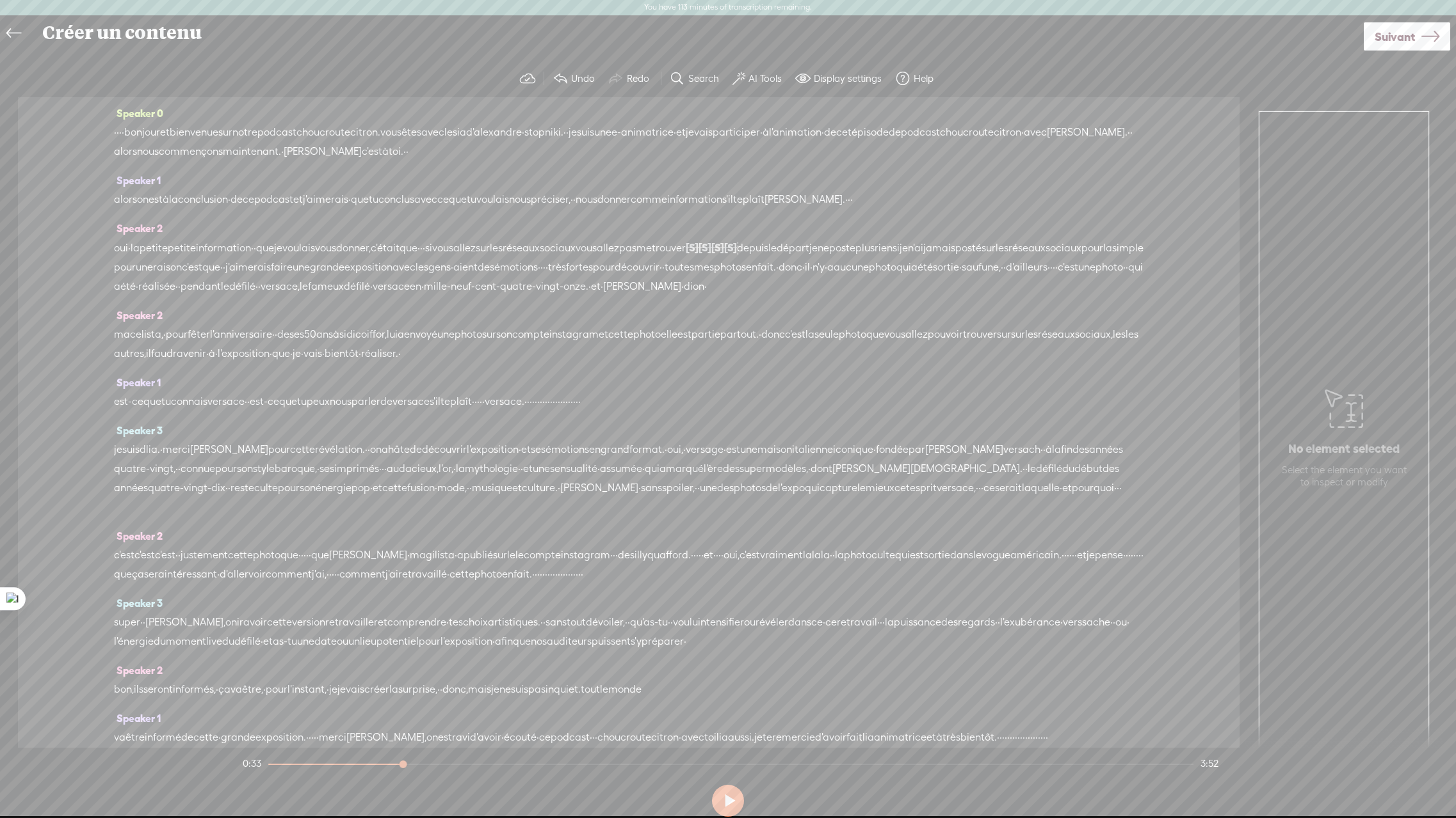
click at [651, 253] on span "me" at bounding box center [643, 248] width 15 height 19
click at [808, 211] on span at bounding box center [799, 218] width 19 height 23
click at [875, 249] on span "plus" at bounding box center [864, 248] width 19 height 19
click at [809, 245] on span "départ" at bounding box center [792, 248] width 33 height 19
click at [995, 213] on span "Play" at bounding box center [1002, 218] width 20 height 13
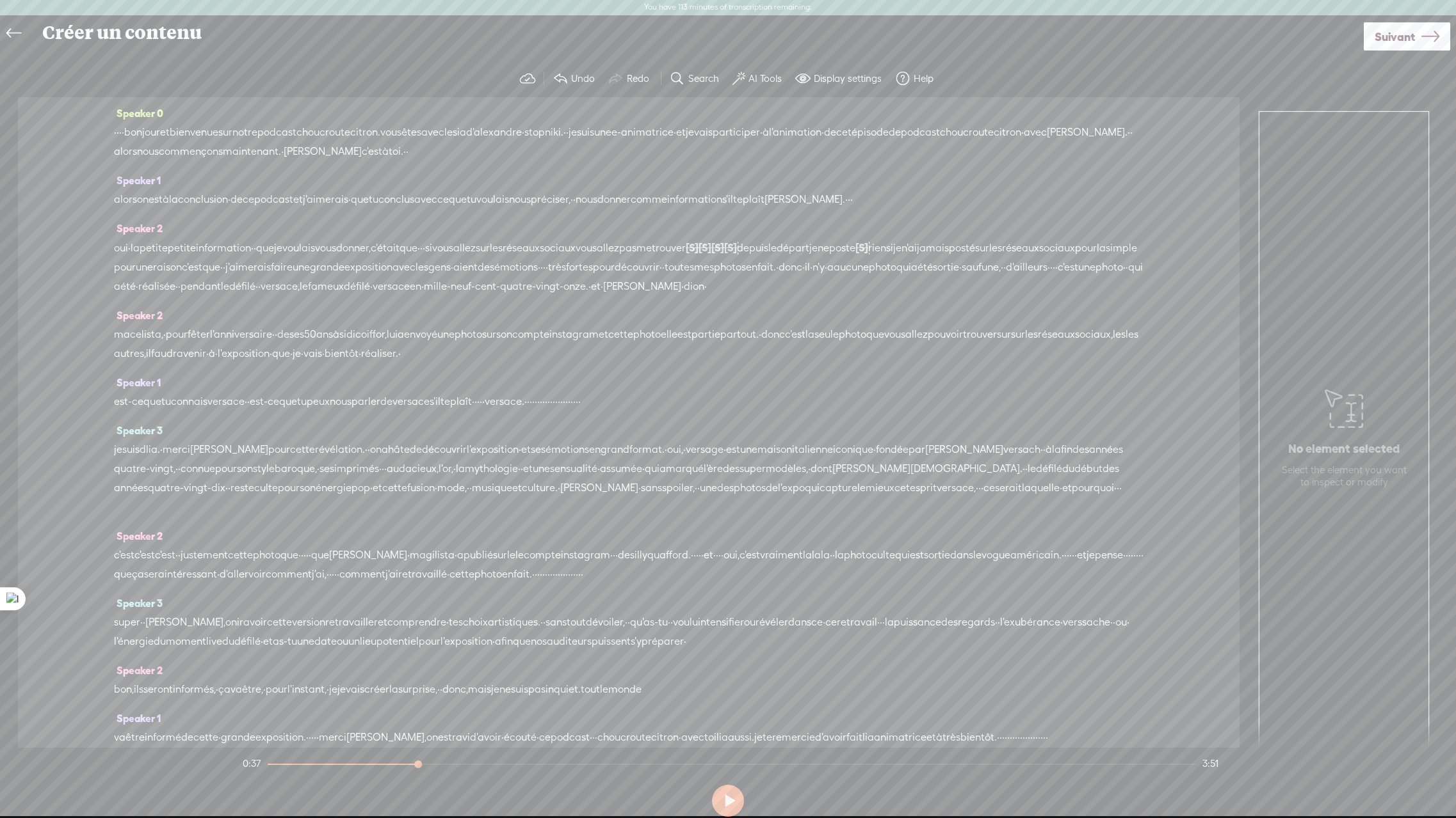
click at [222, 268] on span "·" at bounding box center [222, 268] width 3 height 19
click at [281, 268] on span "j'aimerais" at bounding box center [258, 268] width 45 height 19
drag, startPoint x: 900, startPoint y: 265, endPoint x: 919, endPoint y: 267, distance: 19.1
click at [921, 267] on div "oui · la petite petite information · · que je voulais vous donner, c'était que …" at bounding box center [628, 267] width 1029 height 59
click at [711, 253] on span "[S]" at bounding box center [705, 248] width 13 height 12
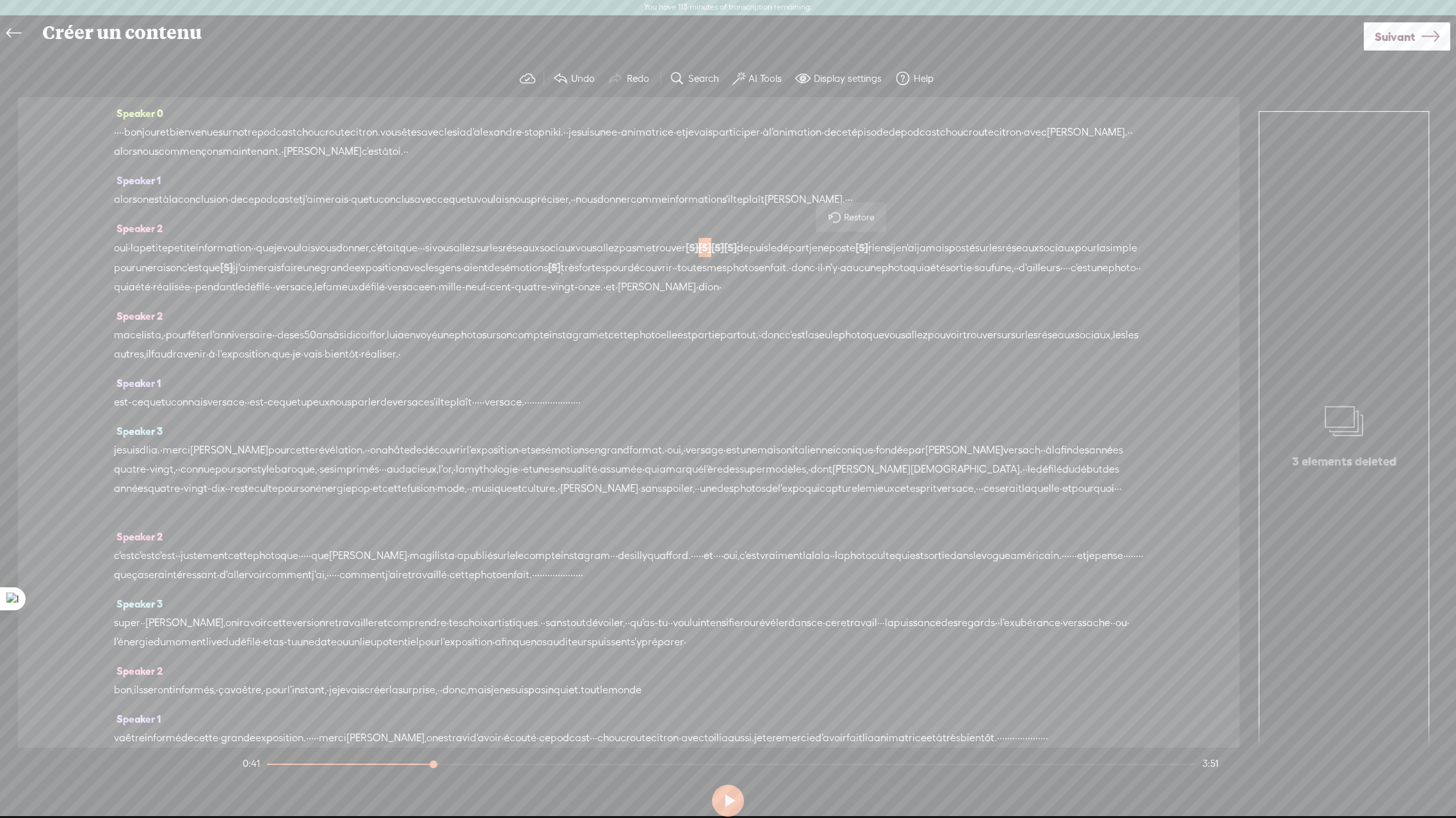
click at [505, 268] on span "des" at bounding box center [496, 268] width 17 height 19
click at [870, 241] on span "Play" at bounding box center [878, 237] width 20 height 13
click at [675, 270] on span "·" at bounding box center [673, 268] width 3 height 19
click at [672, 266] on span "découvrir" at bounding box center [649, 268] width 44 height 19
click at [1042, 234] on span at bounding box center [1039, 237] width 19 height 23
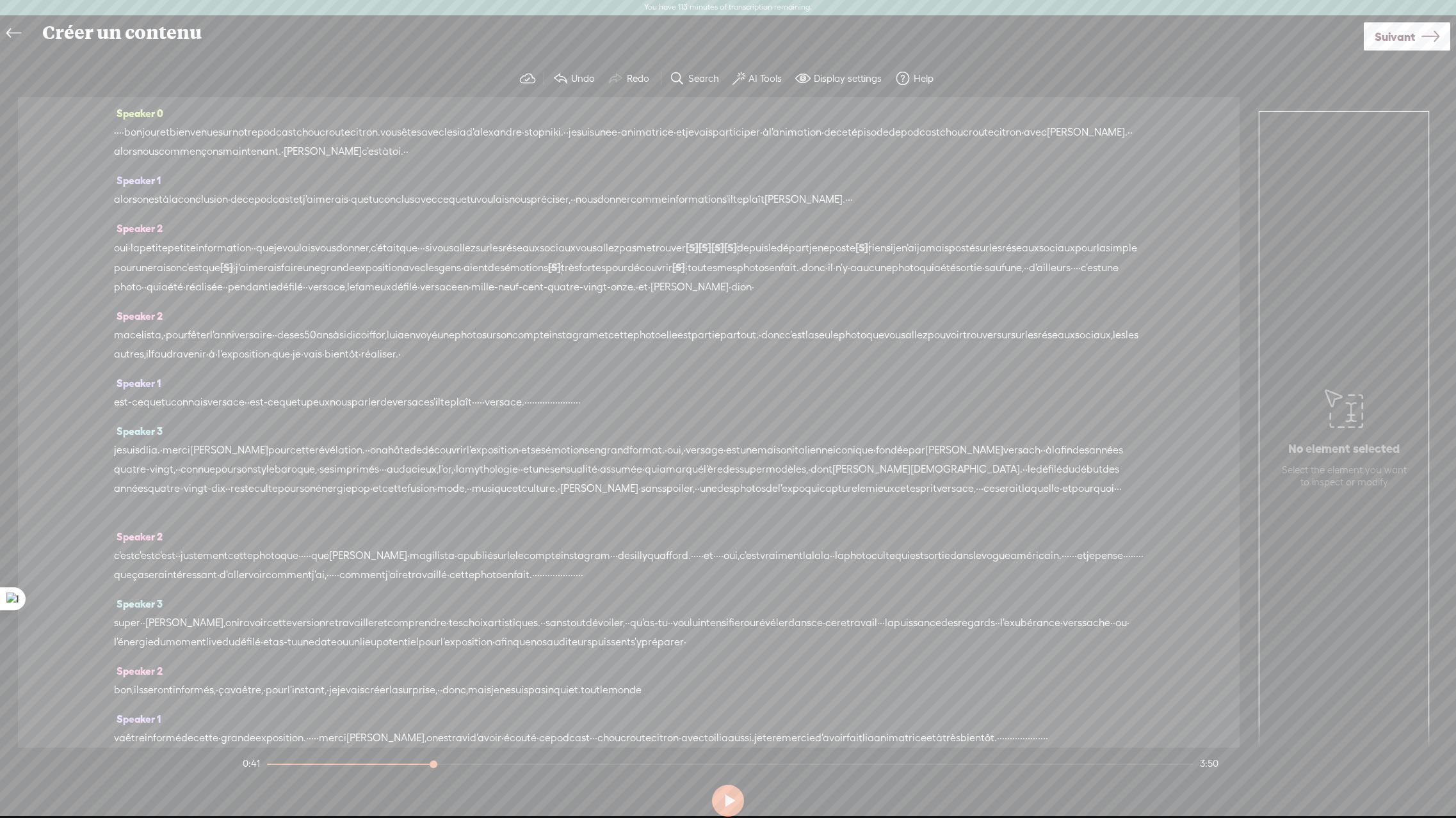
click at [688, 265] on span "·" at bounding box center [686, 268] width 3 height 19
click at [672, 269] on span "découvrir" at bounding box center [649, 268] width 44 height 19
click at [1041, 233] on span at bounding box center [1039, 237] width 19 height 23
click at [812, 278] on span "donc" at bounding box center [824, 268] width 23 height 19
click at [827, 278] on span "il" at bounding box center [829, 268] width 5 height 19
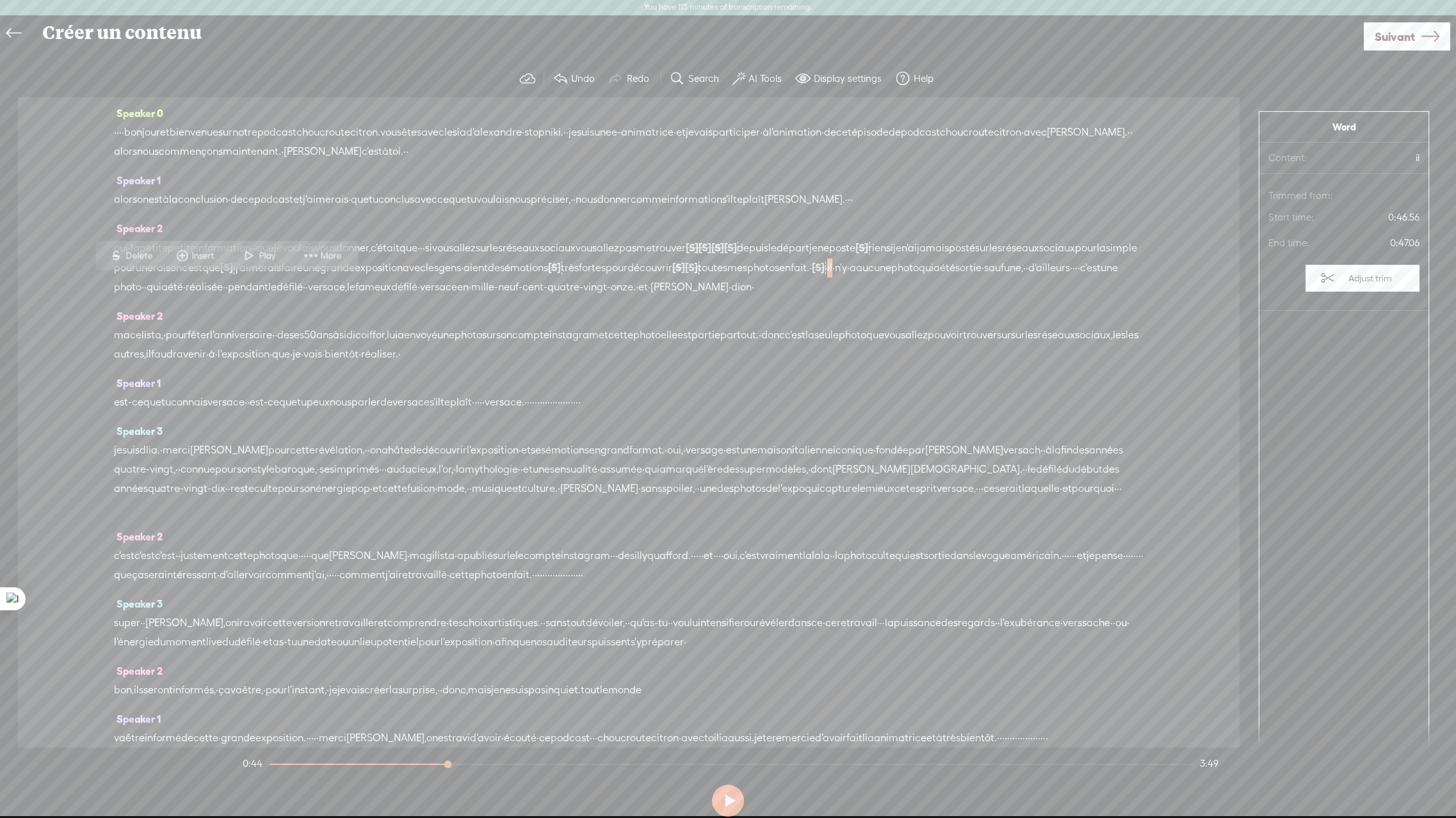
click at [824, 278] on span "·" at bounding box center [826, 268] width 3 height 19
click at [809, 278] on span "·" at bounding box center [810, 268] width 3 height 19
click at [791, 278] on span "fait." at bounding box center [799, 268] width 18 height 19
click at [215, 257] on span "Play" at bounding box center [220, 256] width 20 height 13
click at [779, 278] on span "en" at bounding box center [785, 268] width 12 height 19
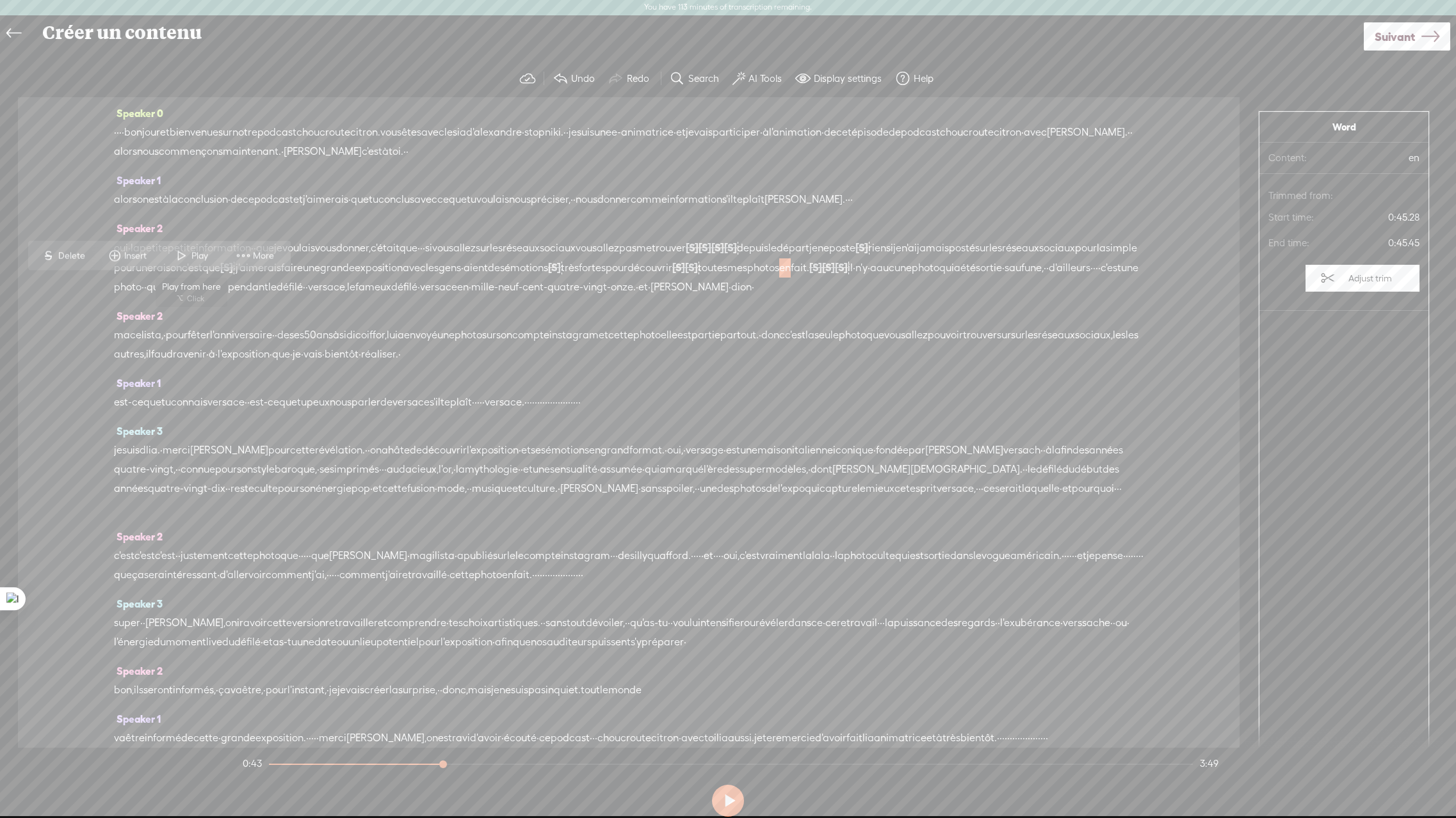
click at [185, 260] on span at bounding box center [182, 256] width 19 height 23
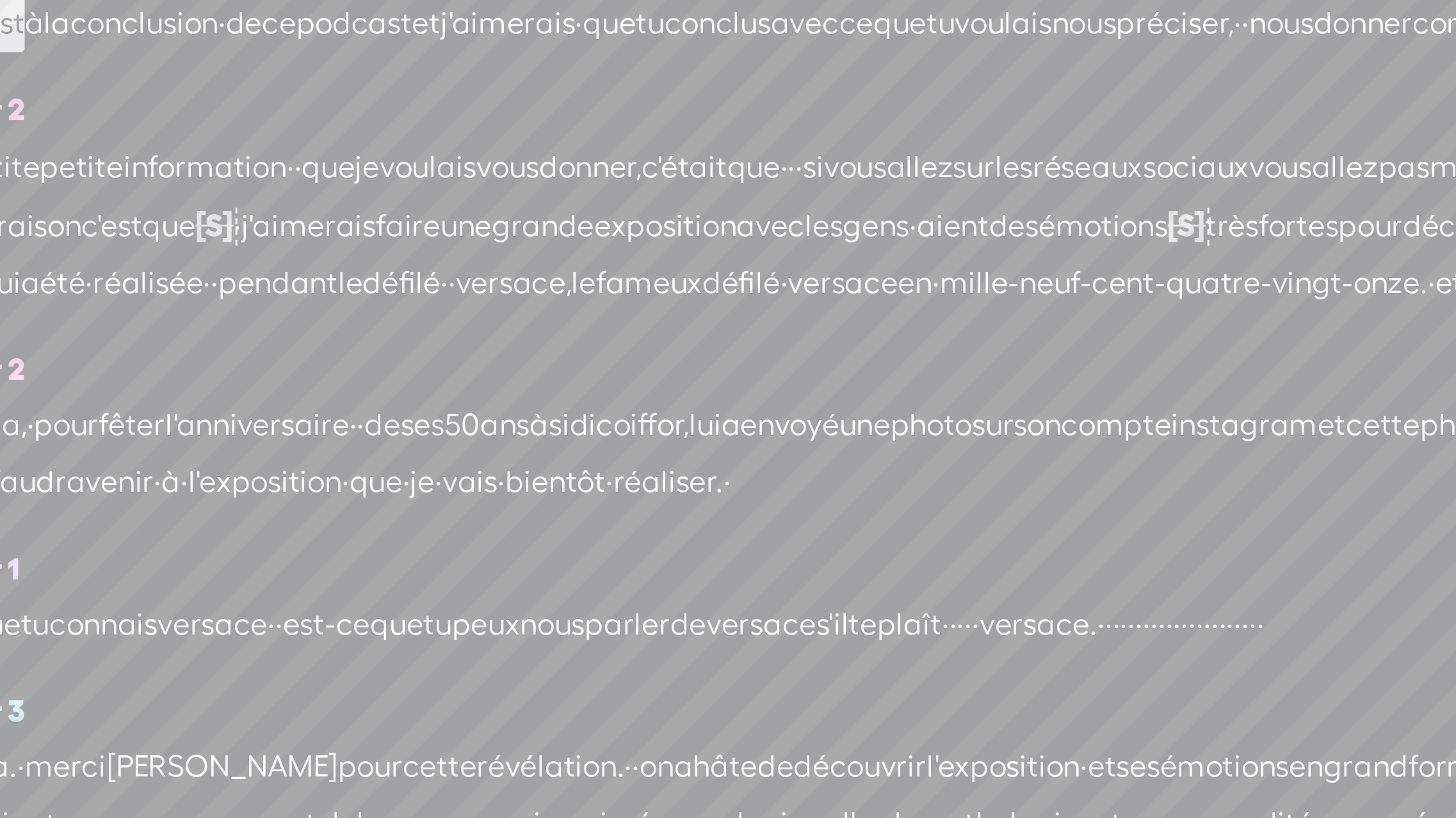
click at [853, 278] on span "·" at bounding box center [854, 268] width 3 height 19
click at [878, 278] on span "·" at bounding box center [879, 268] width 3 height 19
click at [791, 278] on span "fait." at bounding box center [799, 268] width 18 height 19
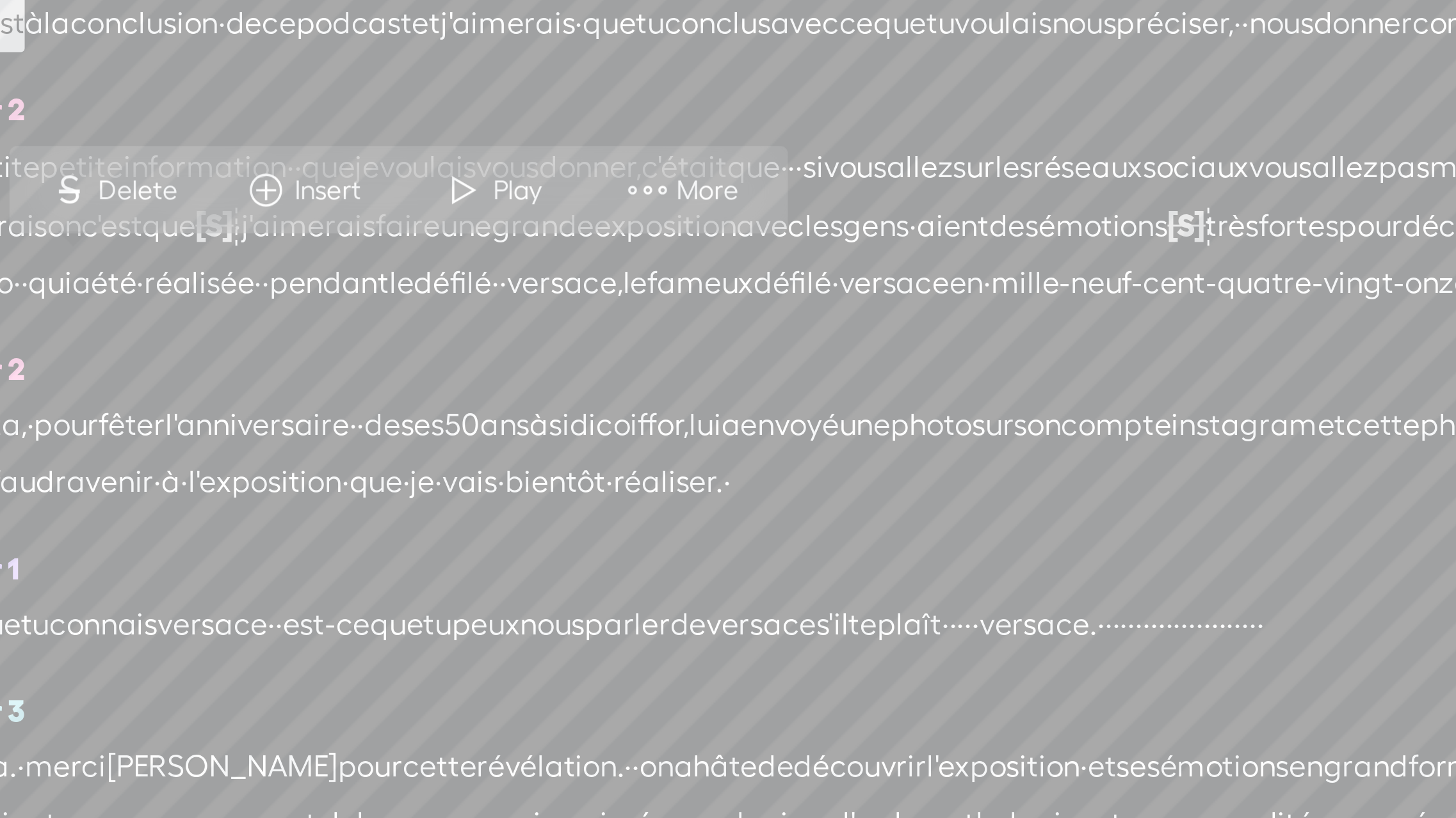
click at [326, 259] on span "Play" at bounding box center [330, 256] width 20 height 13
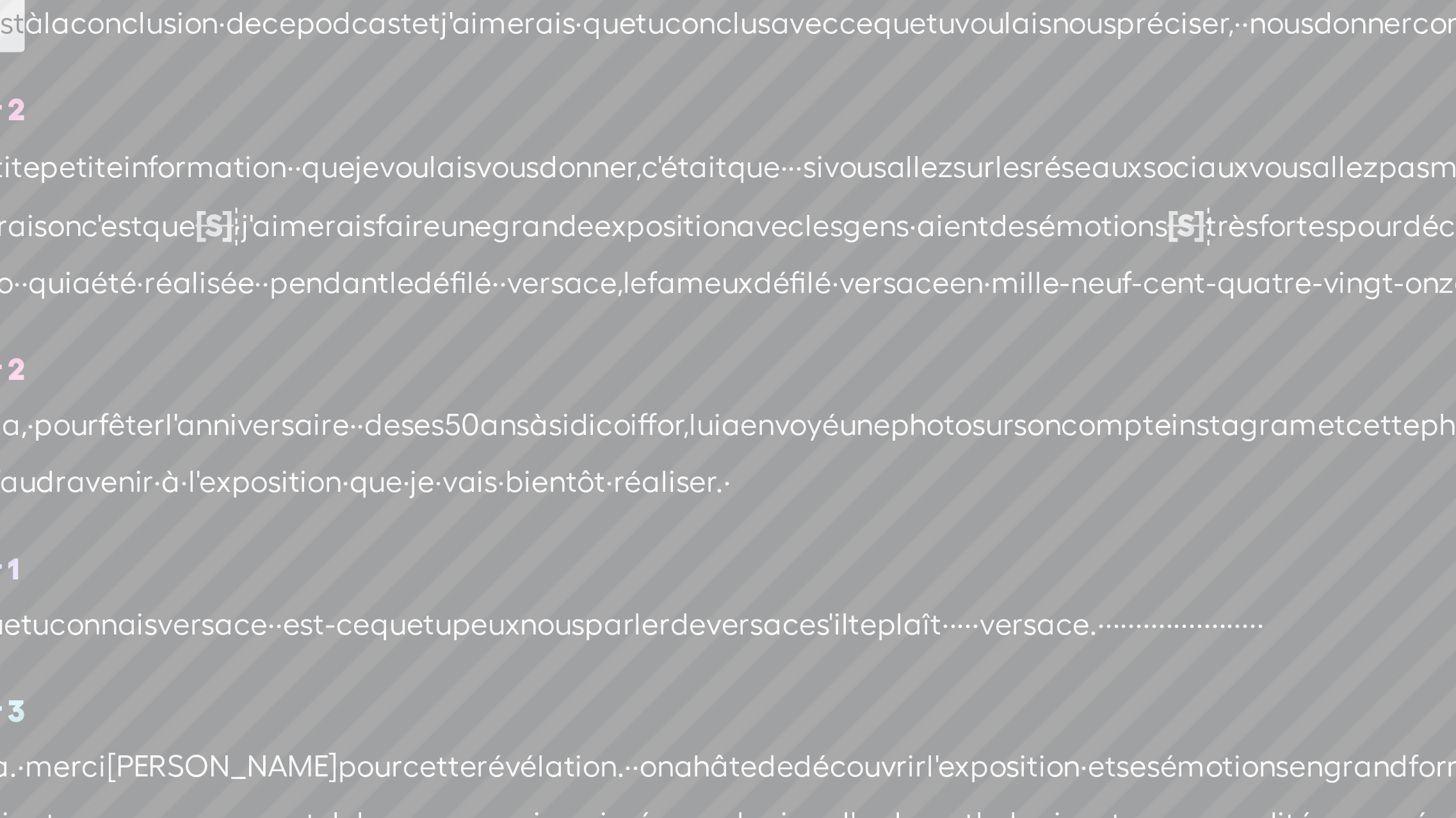
click at [835, 273] on span "[S]" at bounding box center [841, 268] width 13 height 12
click at [791, 278] on span "fait." at bounding box center [799, 268] width 18 height 19
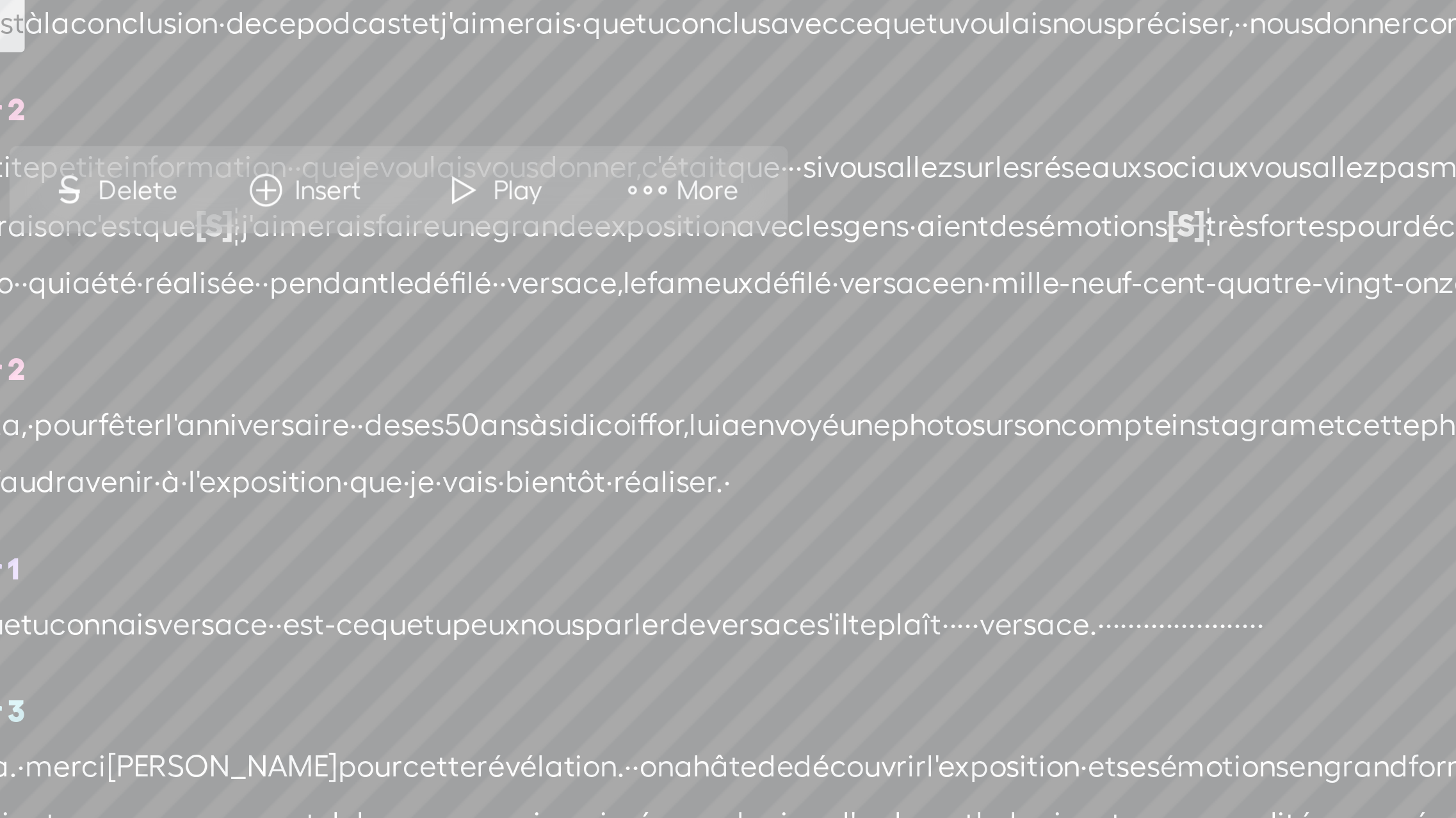
click at [791, 278] on span "fait." at bounding box center [799, 268] width 18 height 19
click at [308, 257] on span at bounding box center [311, 256] width 19 height 23
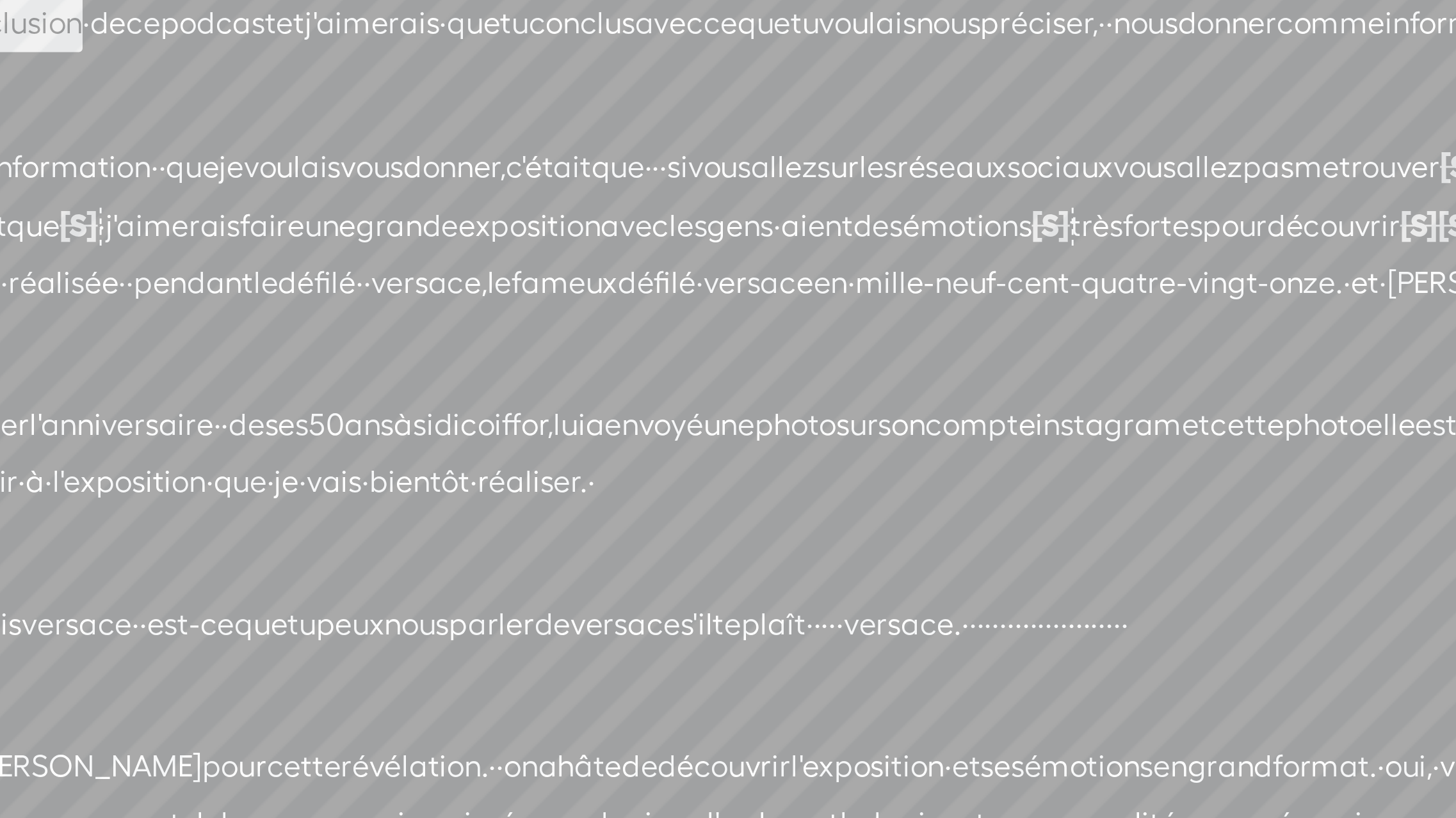
click at [1022, 278] on span "·" at bounding box center [1023, 268] width 3 height 19
click at [1074, 278] on span "·" at bounding box center [1076, 268] width 3 height 19
click at [996, 278] on span "sortie" at bounding box center [1009, 268] width 26 height 19
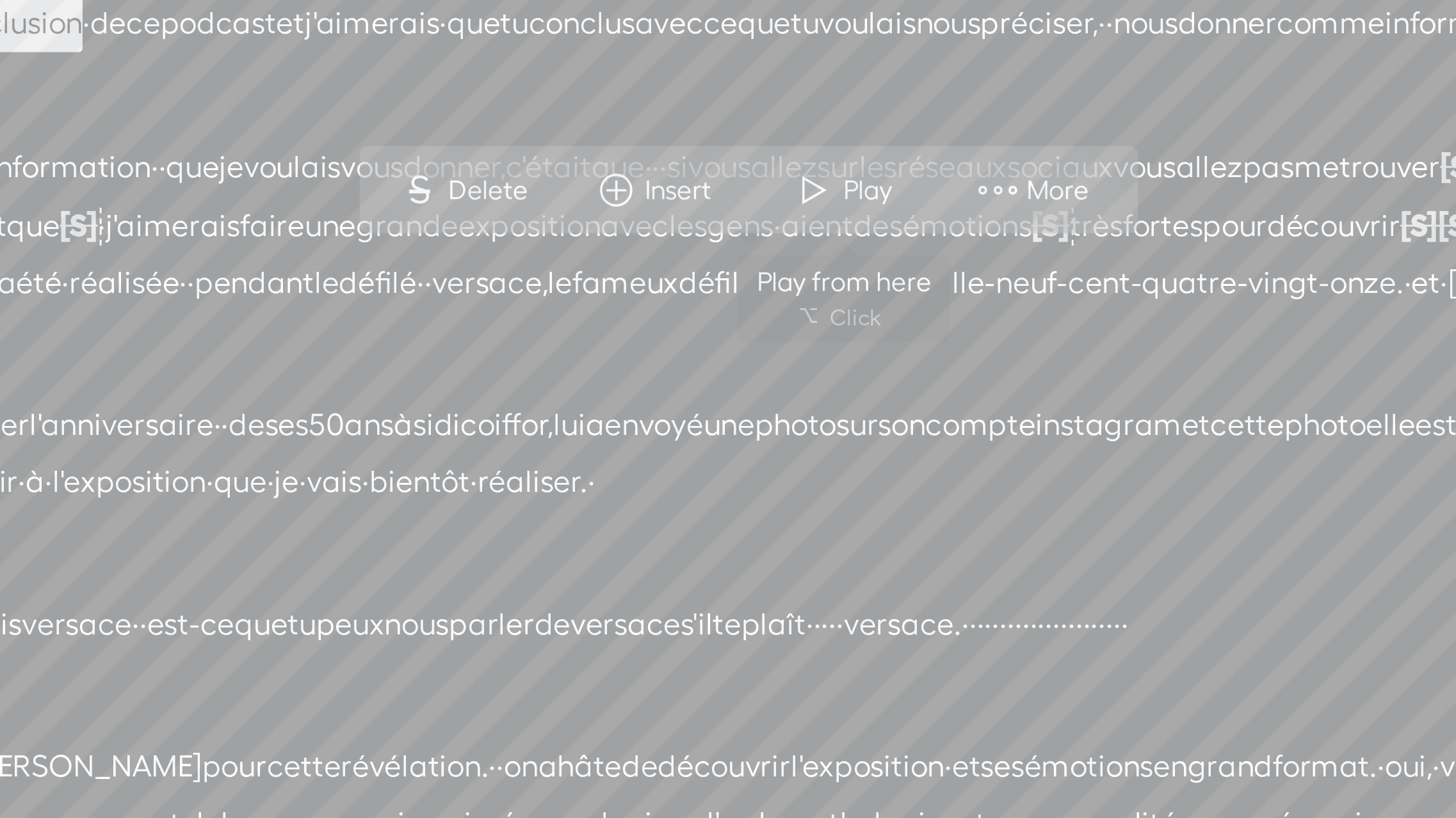
click at [484, 258] on span "Play" at bounding box center [494, 256] width 20 height 13
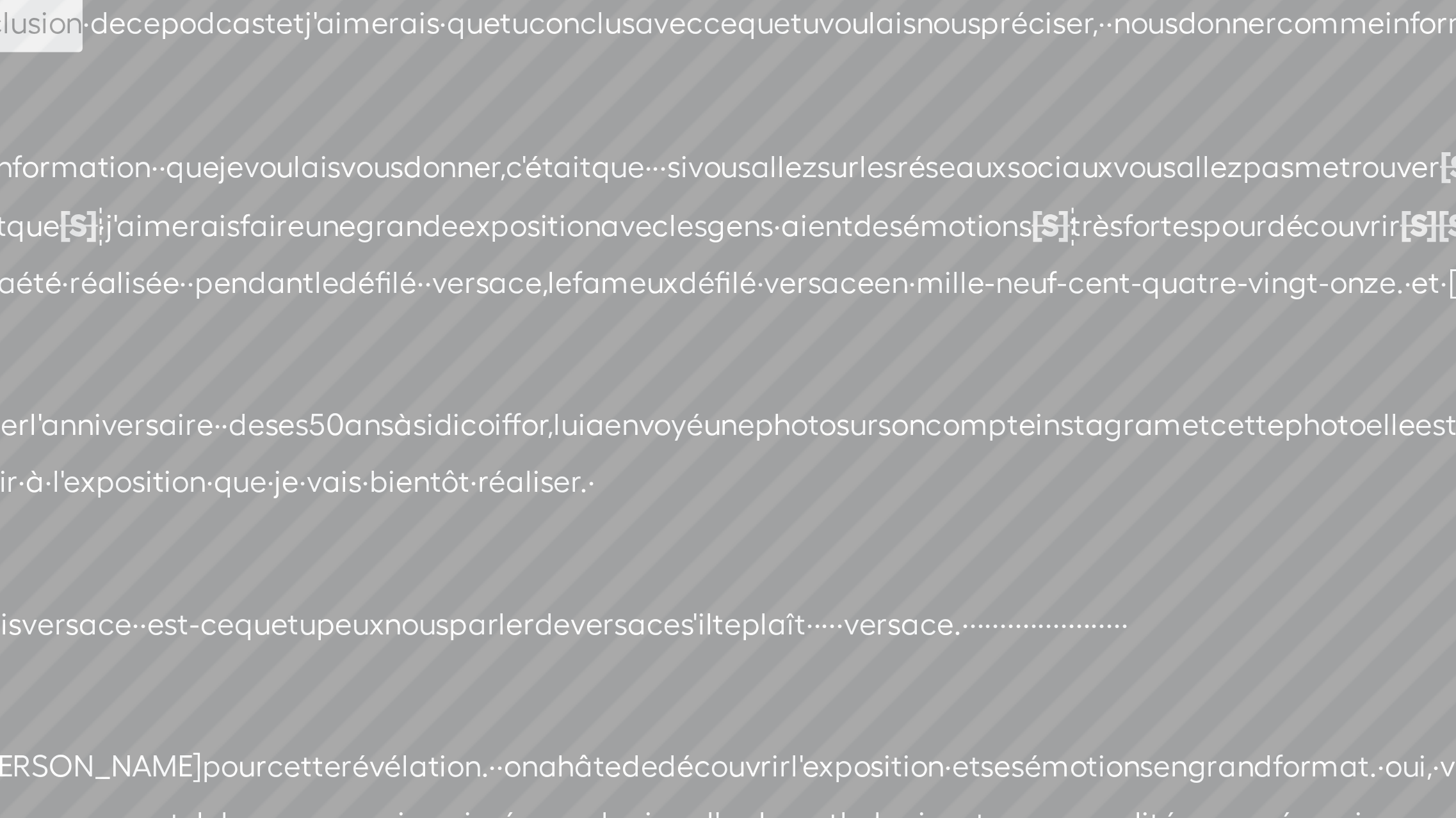
click at [1131, 278] on span "·" at bounding box center [1133, 268] width 3 height 19
click at [1090, 278] on span "d'ailleurs" at bounding box center [1110, 268] width 42 height 19
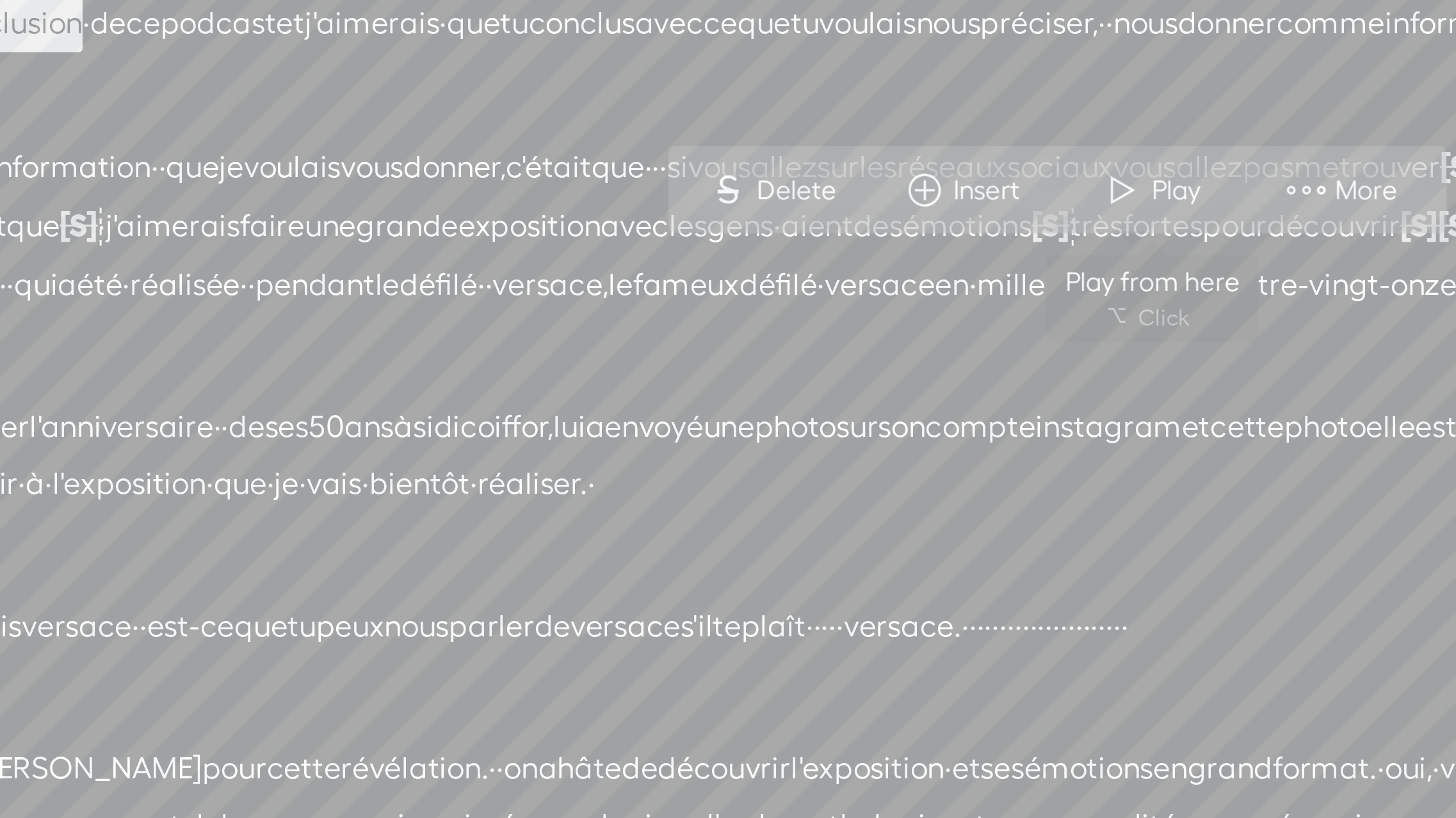
click at [578, 262] on span at bounding box center [578, 256] width 19 height 23
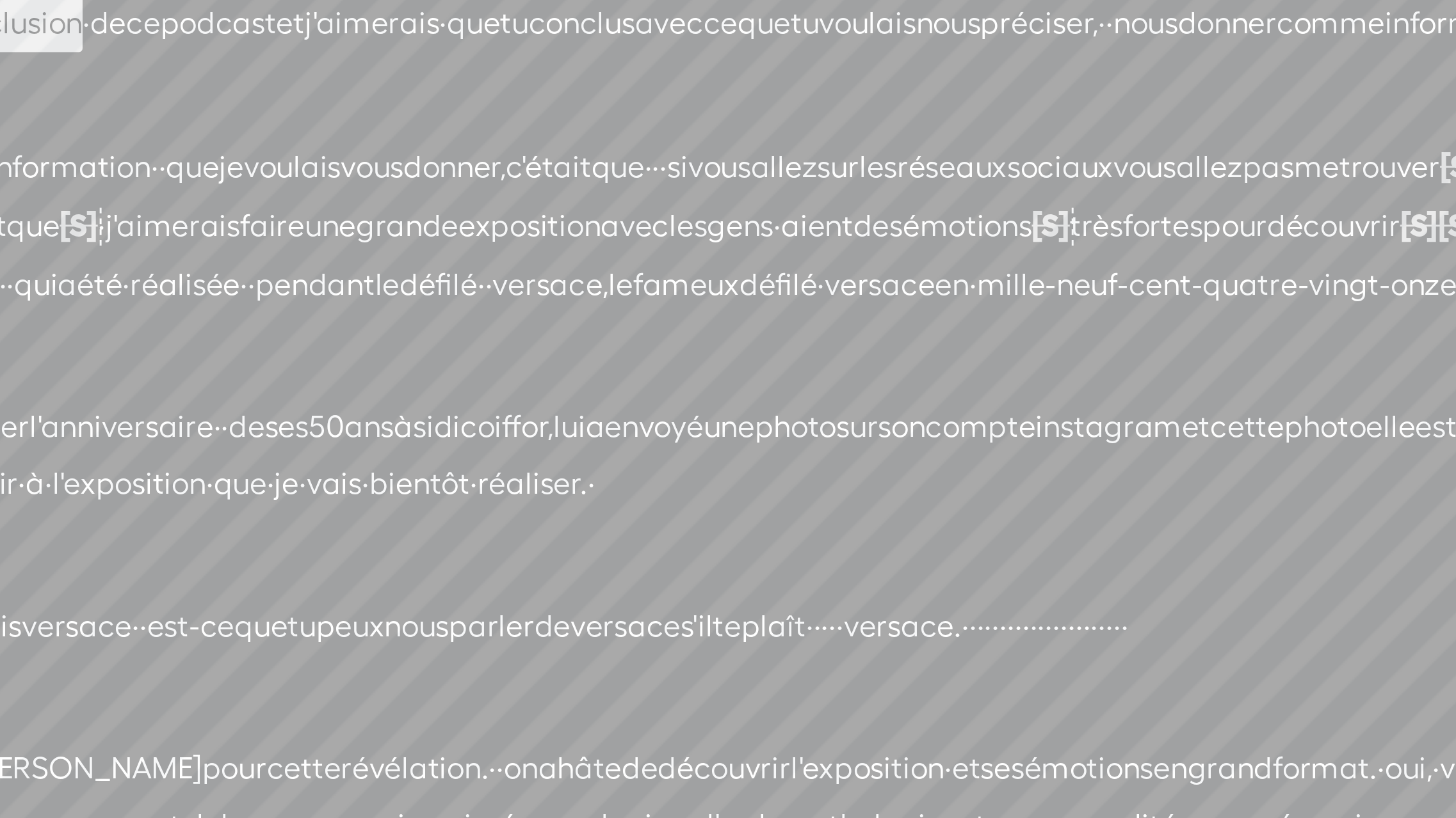
click at [129, 284] on span "·" at bounding box center [128, 288] width 3 height 19
click at [142, 286] on span "·" at bounding box center [141, 288] width 3 height 19
click at [1090, 278] on span "d'ailleurs" at bounding box center [1110, 268] width 42 height 19
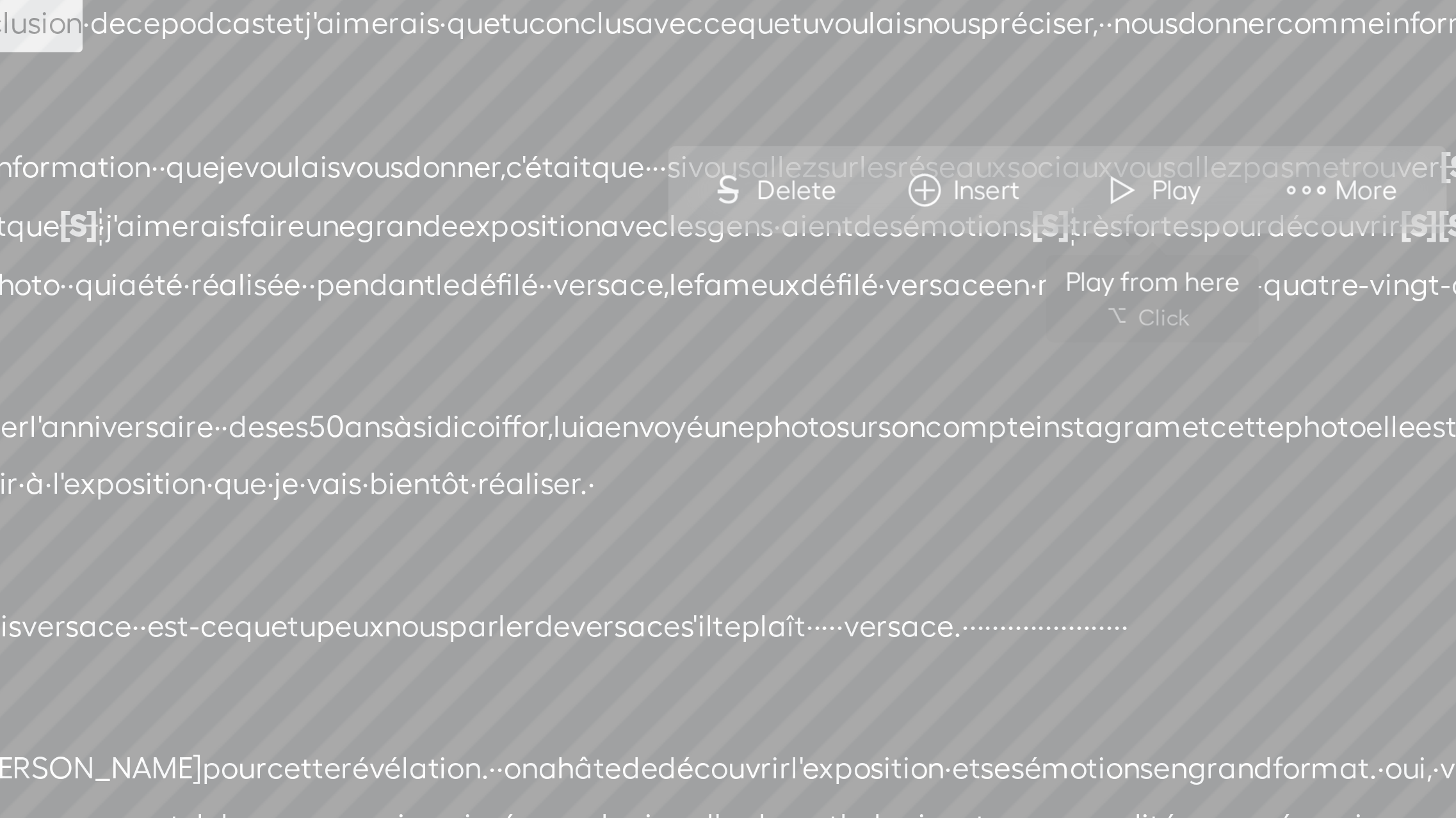
click at [578, 254] on span at bounding box center [578, 256] width 19 height 23
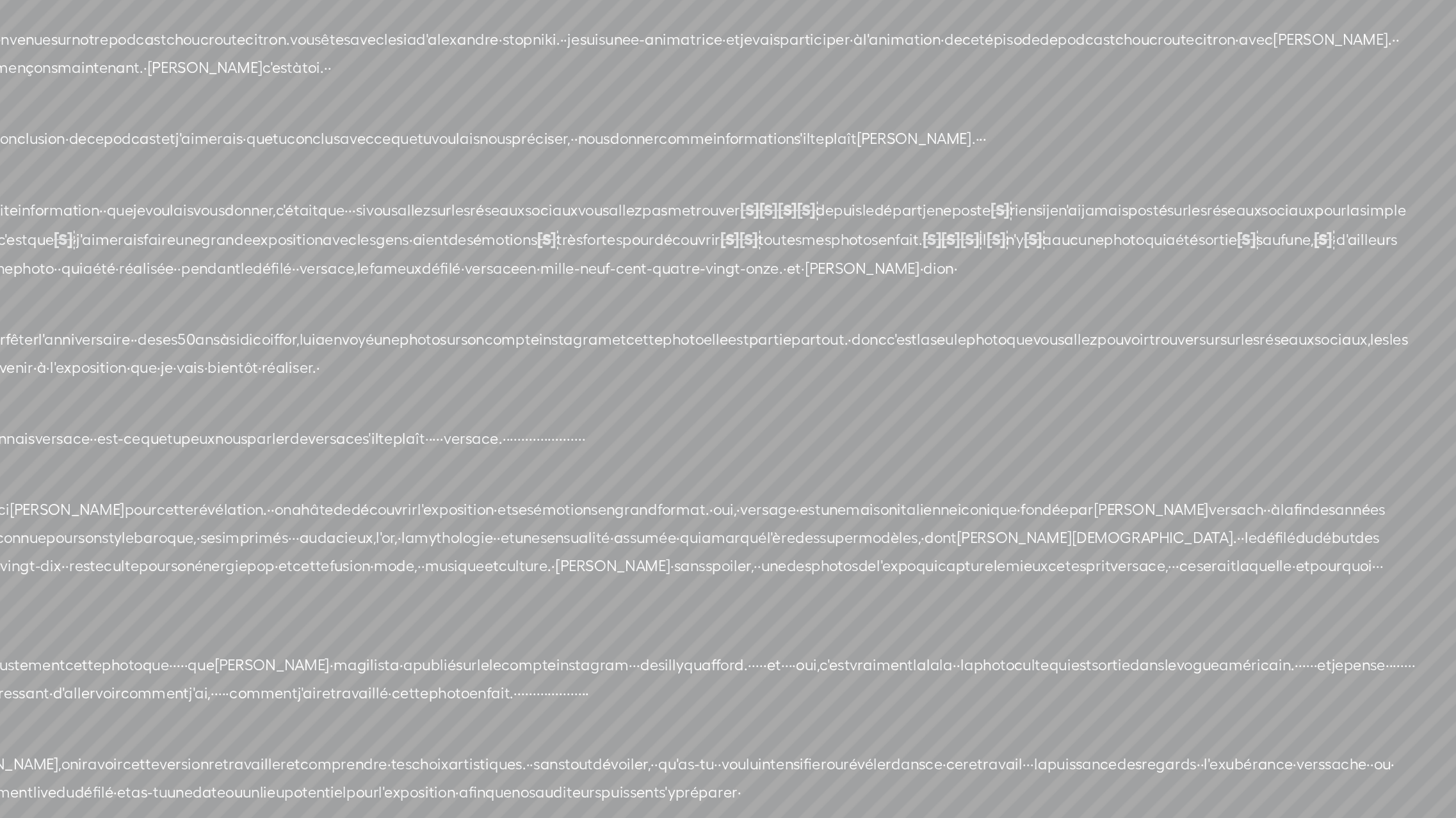
click at [304, 288] on span "·" at bounding box center [303, 288] width 3 height 19
click at [395, 288] on span "·" at bounding box center [393, 288] width 3 height 19
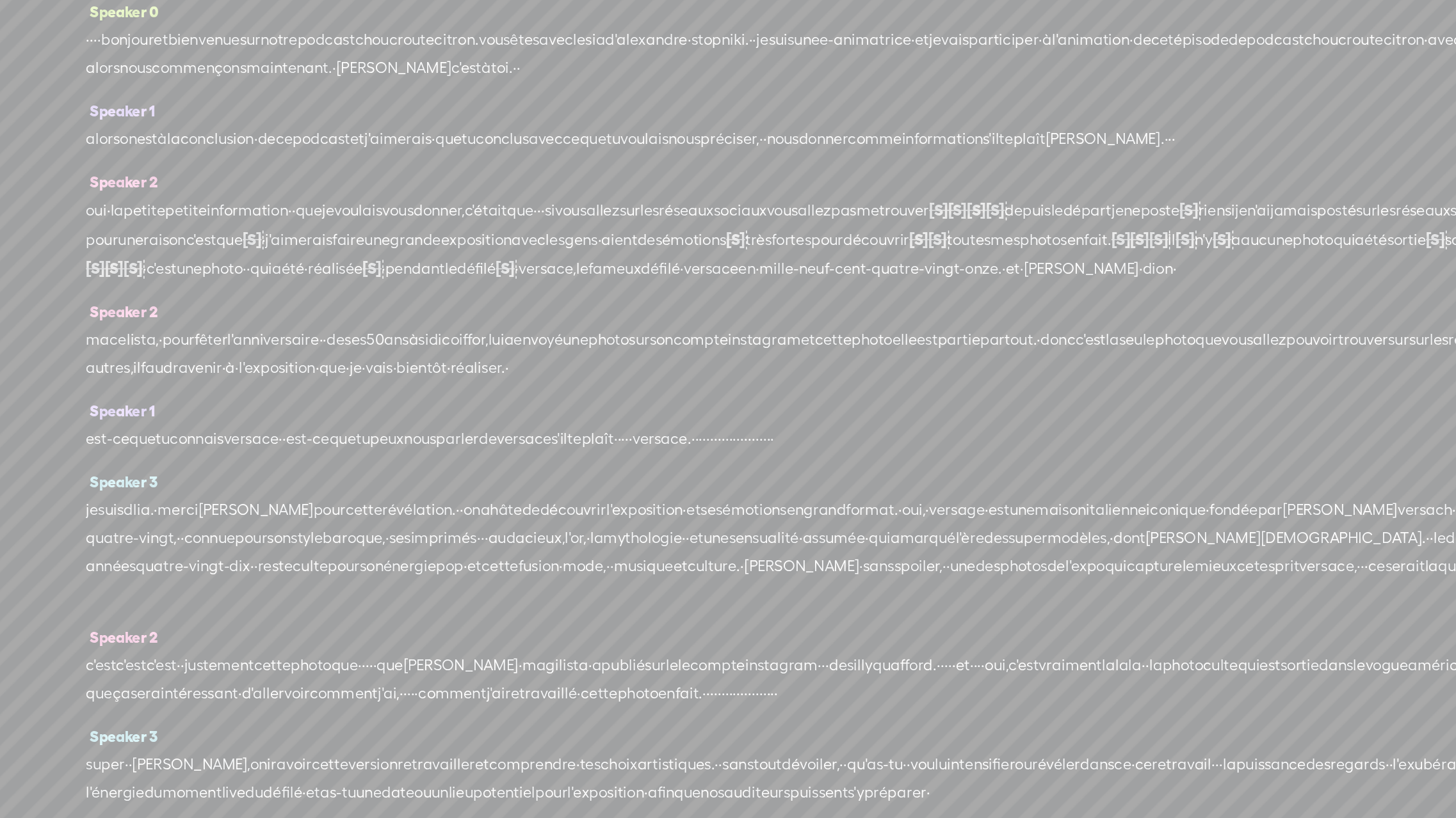
click at [568, 297] on span "·" at bounding box center [569, 288] width 3 height 19
click at [745, 297] on span "·" at bounding box center [746, 288] width 3 height 19
click at [767, 297] on span "·" at bounding box center [769, 288] width 3 height 19
click at [859, 297] on span "·" at bounding box center [860, 288] width 3 height 19
click at [193, 287] on span "une" at bounding box center [184, 288] width 18 height 19
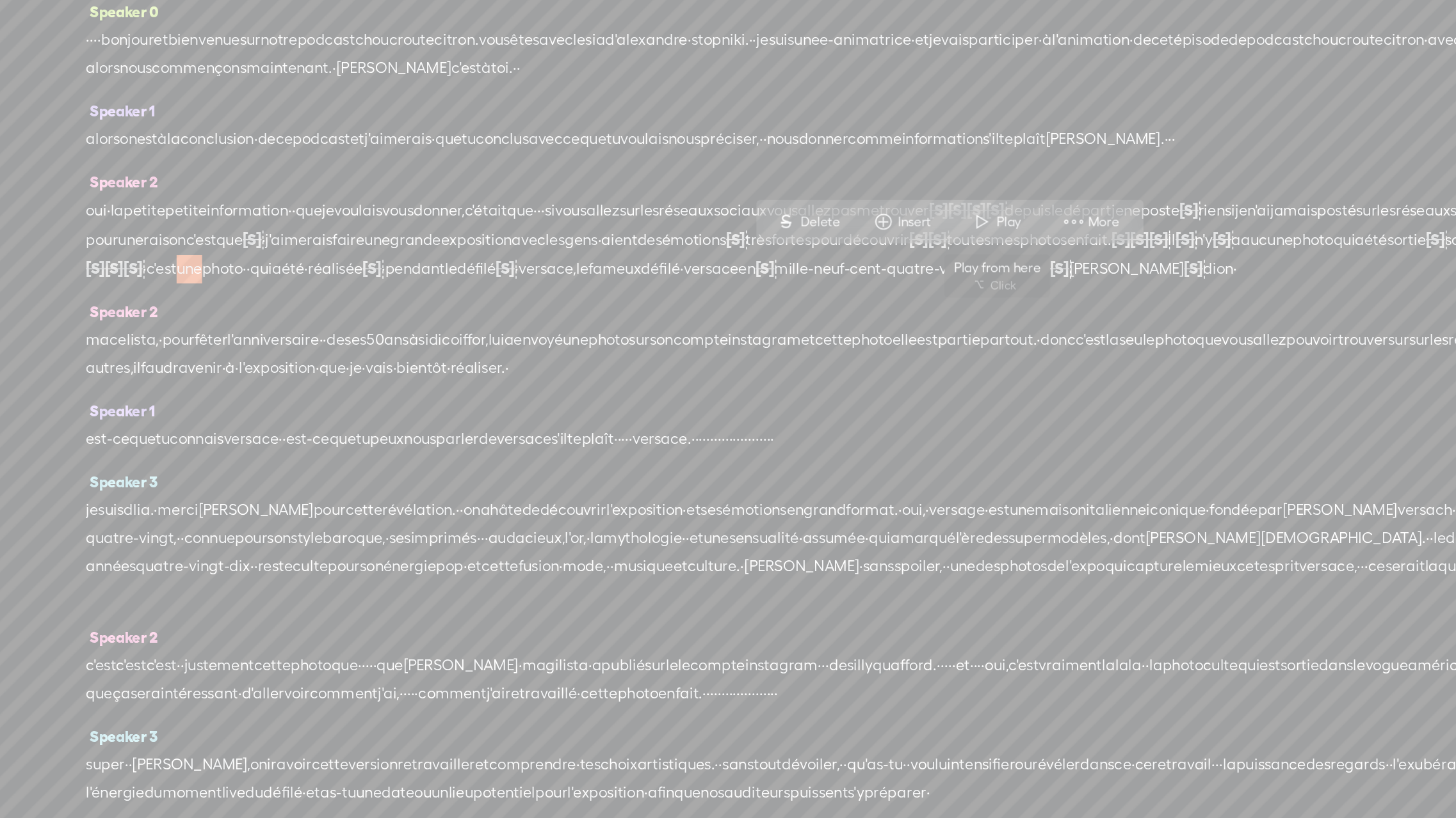
click at [721, 257] on span at bounding box center [722, 256] width 19 height 23
click at [274, 346] on span "·" at bounding box center [274, 336] width 3 height 19
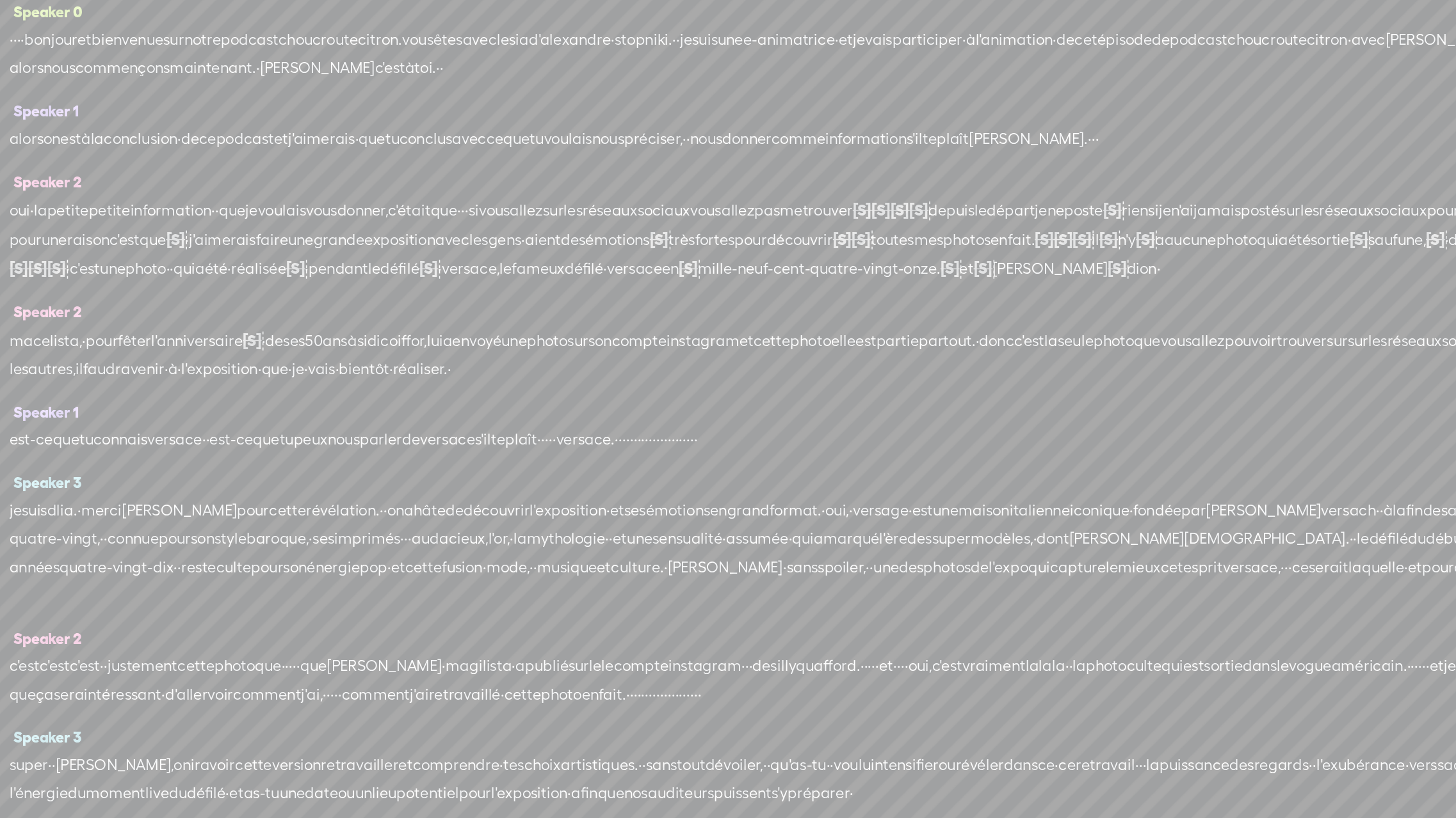
click at [1123, 346] on span "les" at bounding box center [1129, 336] width 13 height 19
click at [1021, 346] on span "sur" at bounding box center [1028, 336] width 14 height 19
click at [269, 342] on span at bounding box center [264, 343] width 19 height 23
click at [306, 365] on span "·" at bounding box center [304, 356] width 3 height 19
click at [327, 366] on span "·" at bounding box center [325, 357] width 3 height 19
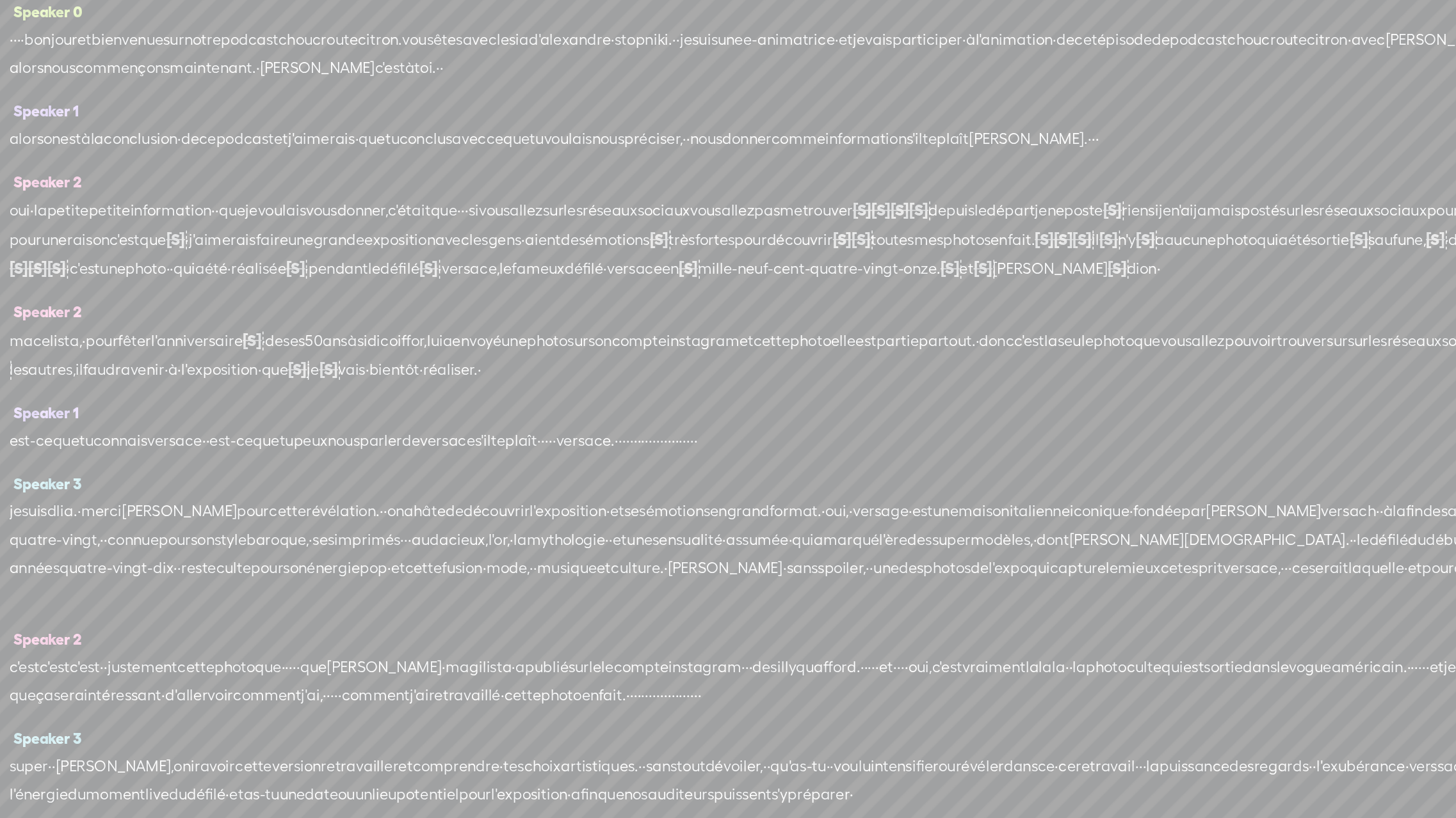
click at [285, 366] on span "·" at bounding box center [284, 357] width 3 height 19
click at [196, 366] on span "faudra" at bounding box center [180, 357] width 32 height 19
click at [474, 342] on span "Play" at bounding box center [471, 343] width 20 height 13
click at [144, 391] on span "Speaker 1" at bounding box center [137, 385] width 47 height 12
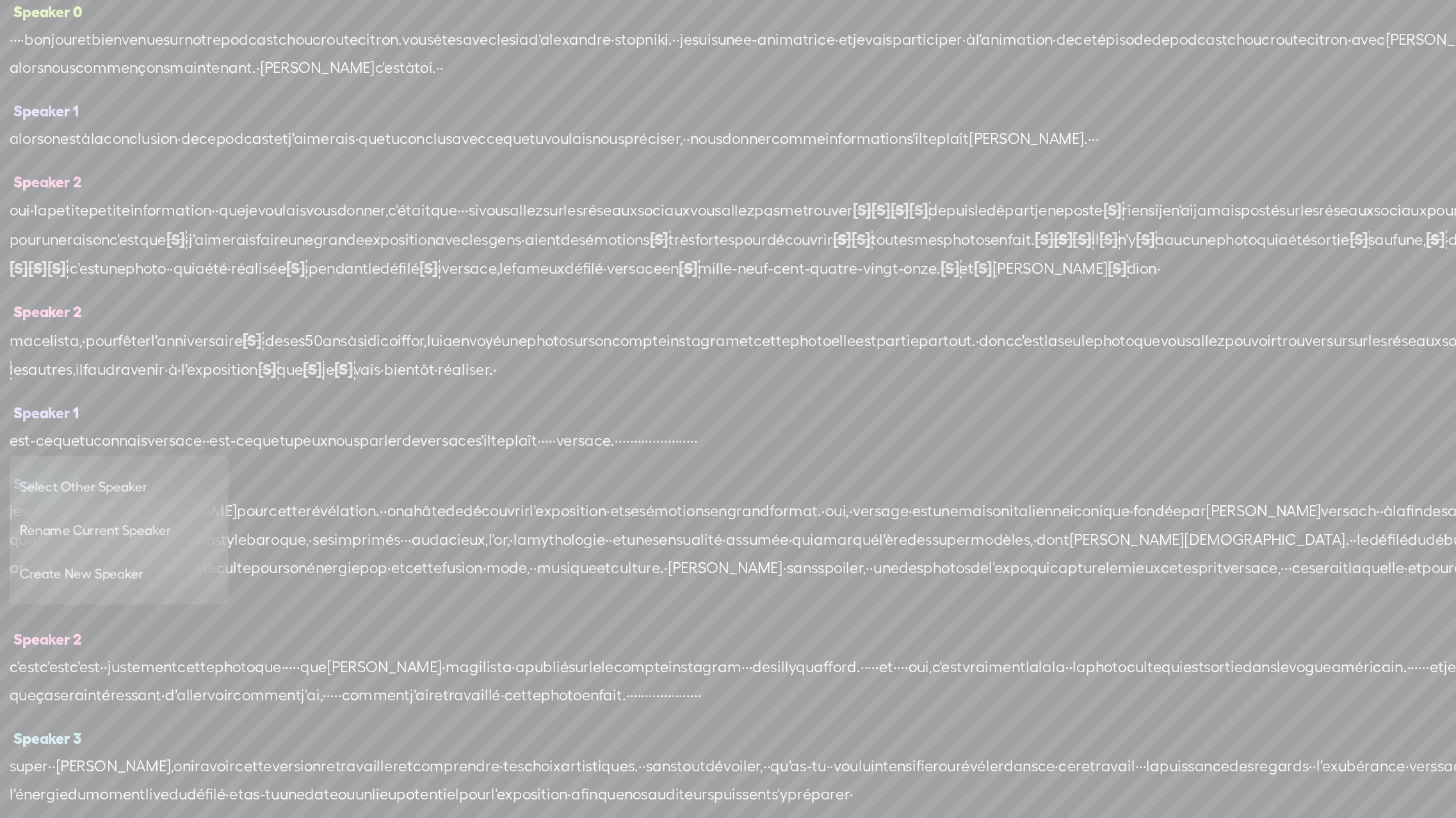
click at [144, 468] on span "Rename Current Speaker" at bounding box center [185, 464] width 128 height 28
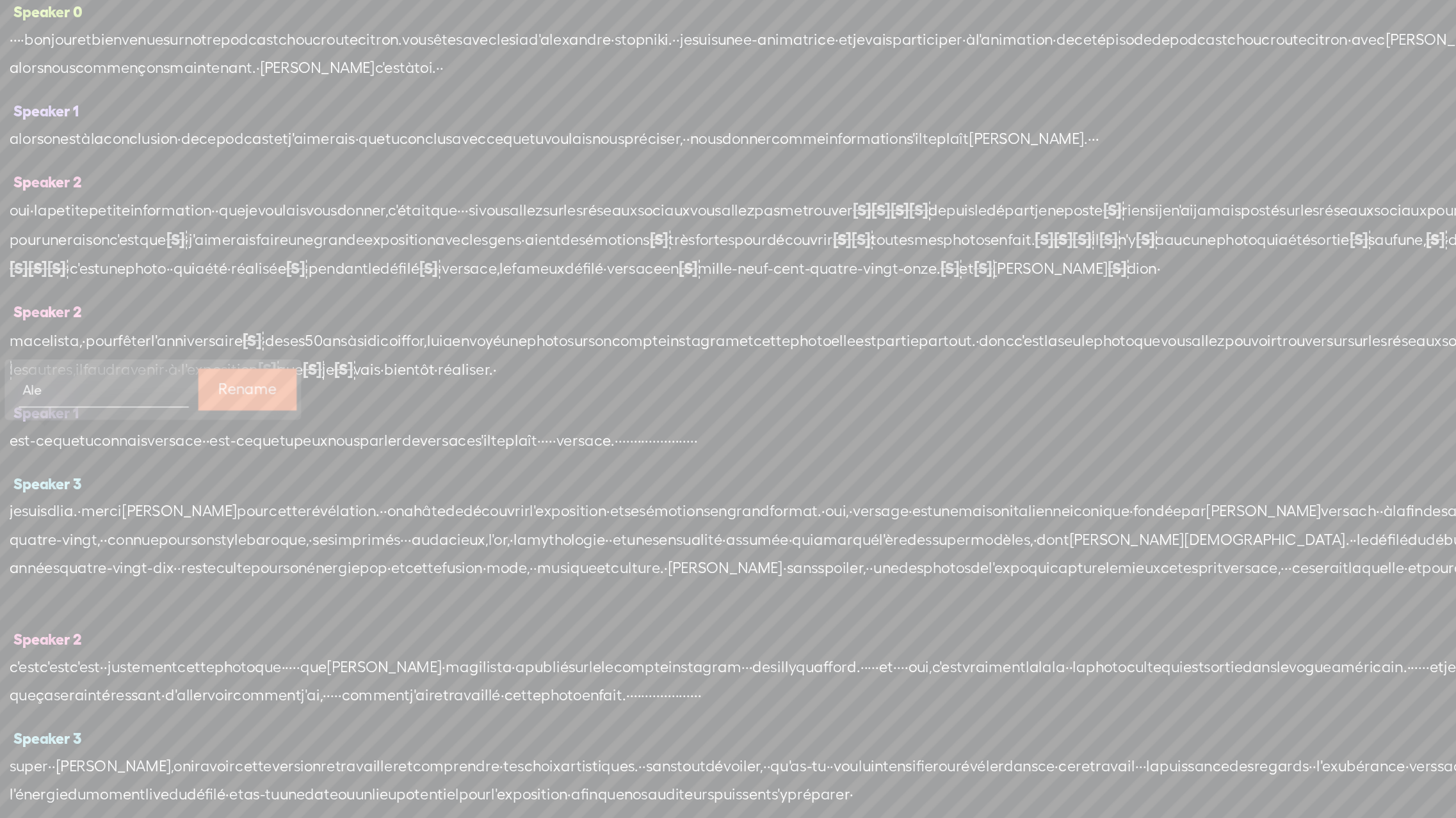
type input "[PERSON_NAME]"
click at [142, 414] on span "est-ce" at bounding box center [128, 404] width 29 height 19
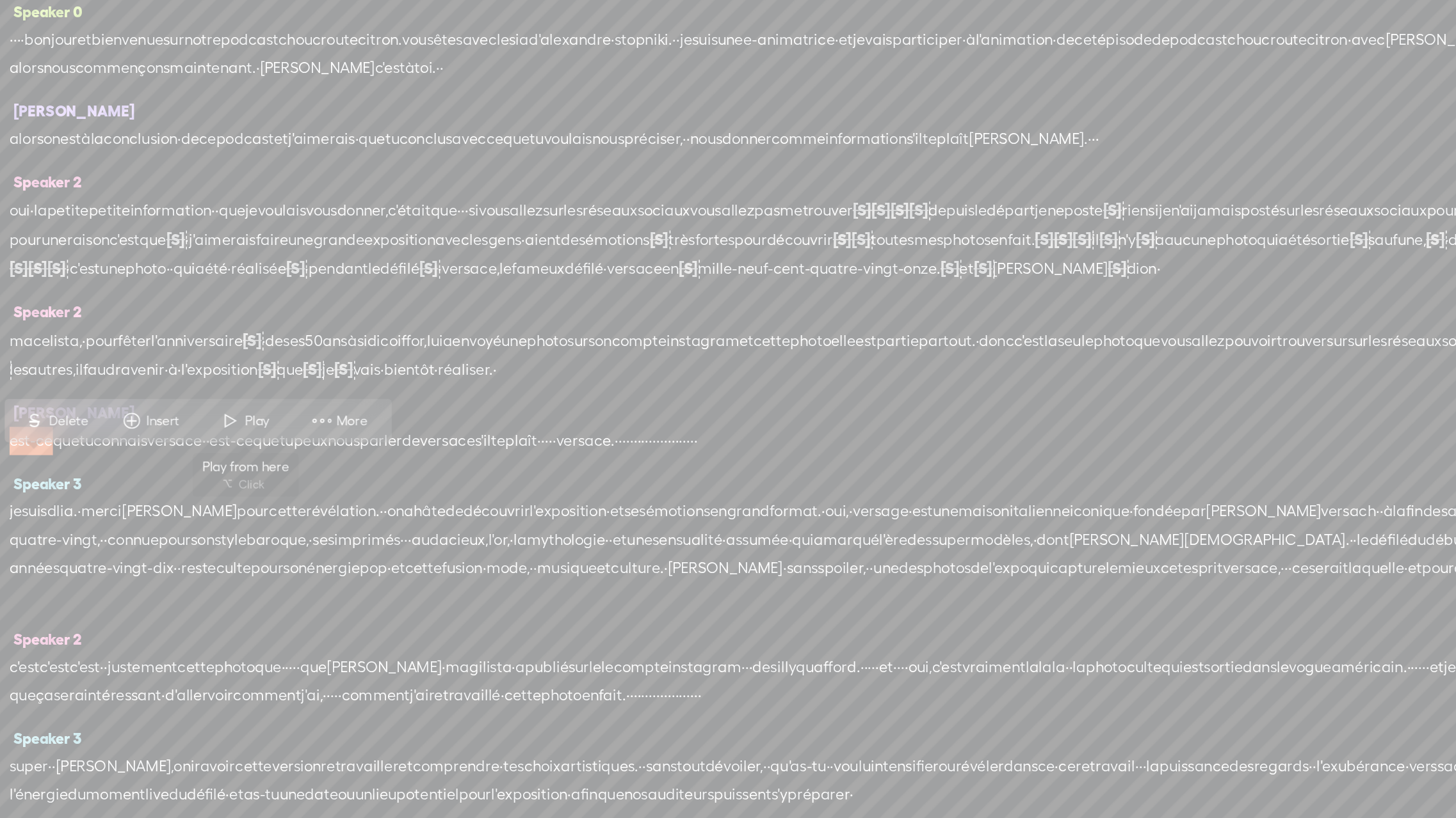
click at [270, 393] on span at bounding box center [264, 391] width 19 height 23
drag, startPoint x: 279, startPoint y: 421, endPoint x: 128, endPoint y: 422, distance: 151.0
click at [128, 414] on div "est-ce que tu connais versace · · est-ce que tu peux nous parler de versace s'i…" at bounding box center [628, 404] width 1029 height 19
click at [144, 415] on span "est-ce" at bounding box center [142, 405] width 29 height 19
click at [277, 389] on span "Play" at bounding box center [284, 391] width 20 height 13
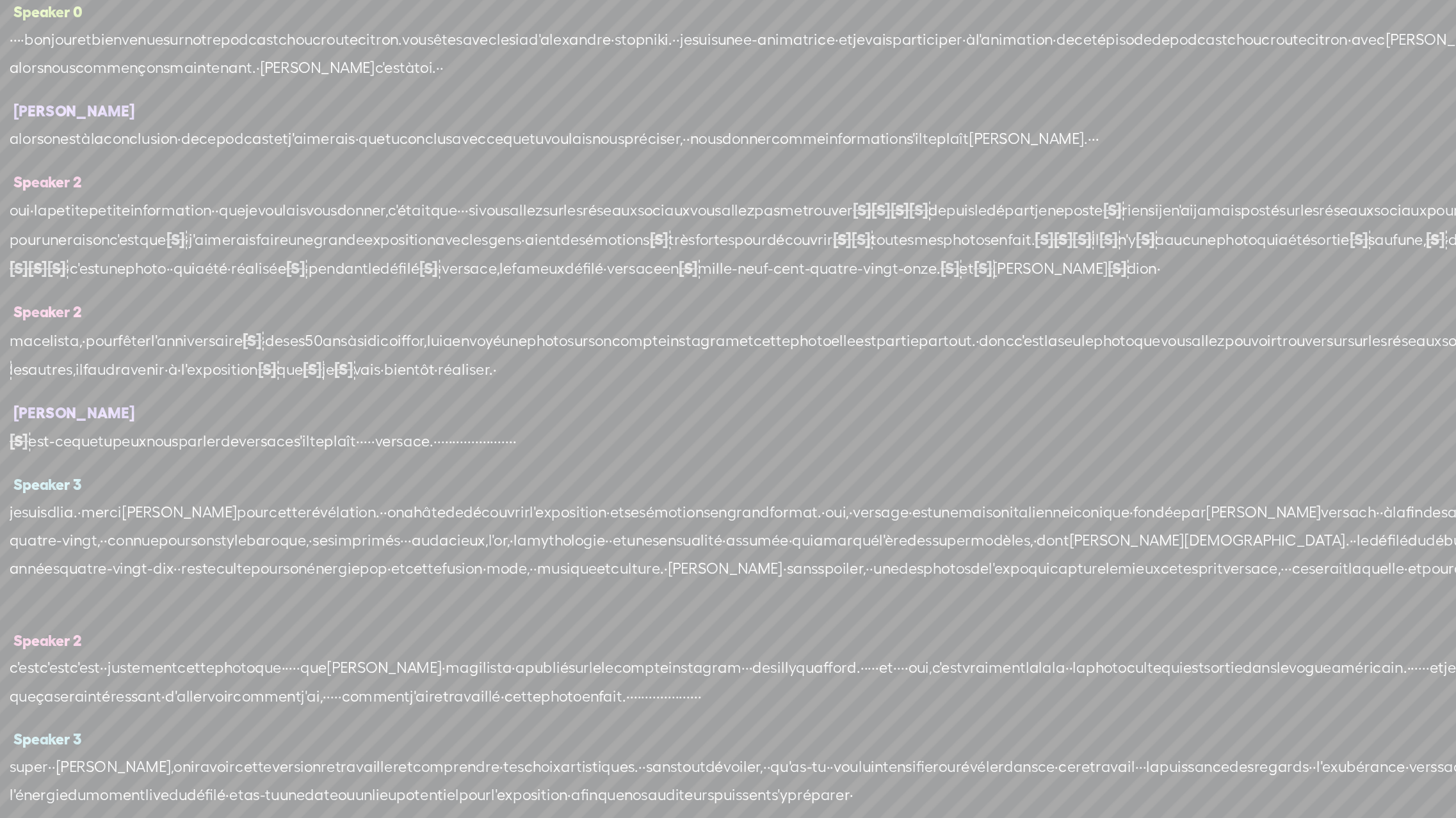
drag, startPoint x: 408, startPoint y: 424, endPoint x: 433, endPoint y: 424, distance: 25.0
click at [434, 415] on div "[S] est-ce que tu connais versace · · est-ce que tu peux nous parler de versace…" at bounding box center [628, 404] width 1029 height 20
click at [327, 415] on span "te" at bounding box center [322, 405] width 9 height 19
click at [395, 392] on span at bounding box center [392, 391] width 19 height 23
click at [401, 415] on span "versace." at bounding box center [382, 405] width 39 height 19
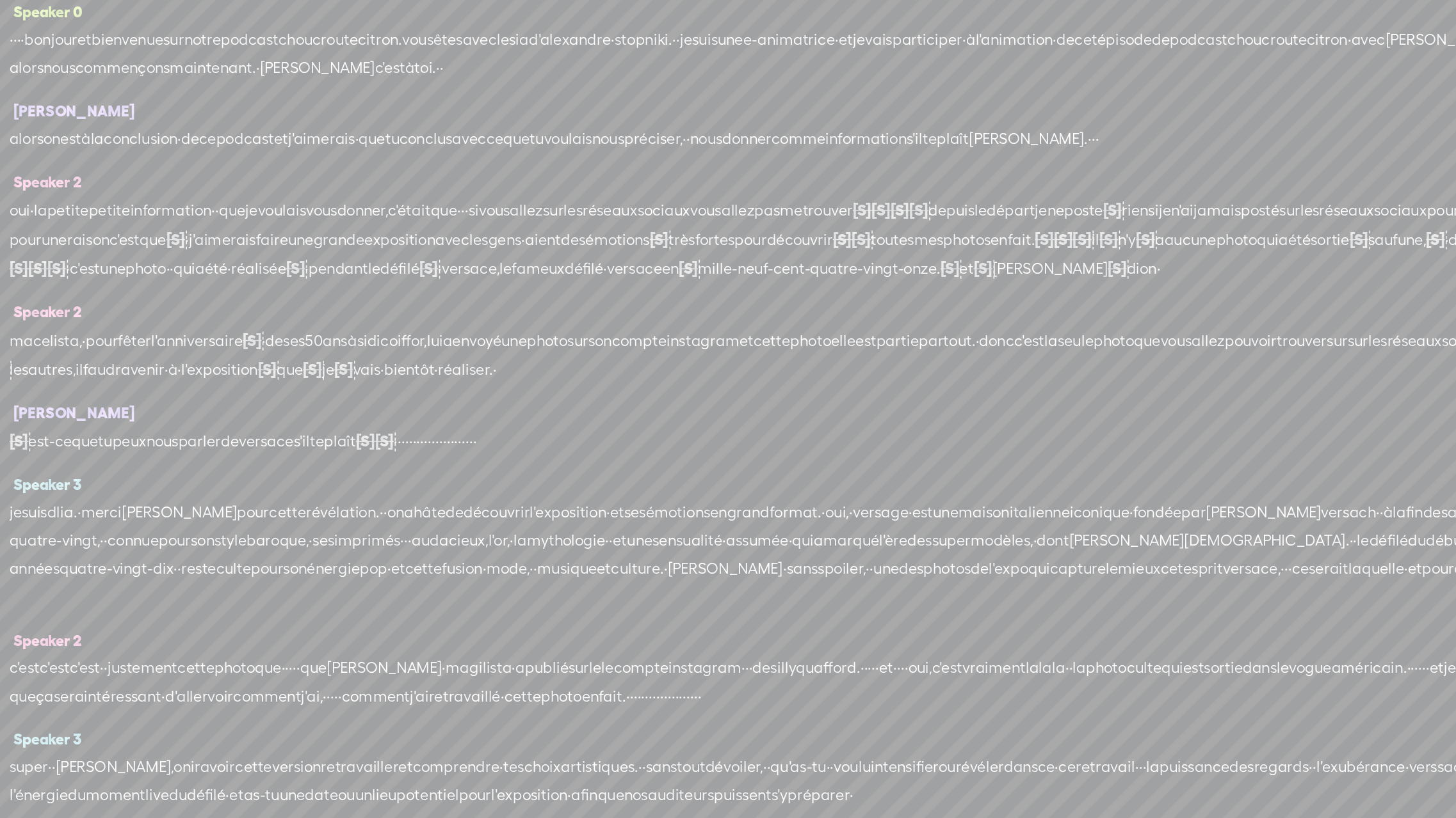
drag, startPoint x: 607, startPoint y: 421, endPoint x: 443, endPoint y: 426, distance: 164.1
click at [443, 415] on div "[S] est-ce que tu connais versace · · est-ce que tu peux nous parler de versace…" at bounding box center [628, 404] width 1029 height 20
click at [377, 415] on span "·" at bounding box center [376, 405] width 3 height 19
click at [431, 415] on span "·" at bounding box center [430, 405] width 3 height 19
click at [142, 322] on span "Speaker 2" at bounding box center [138, 316] width 49 height 12
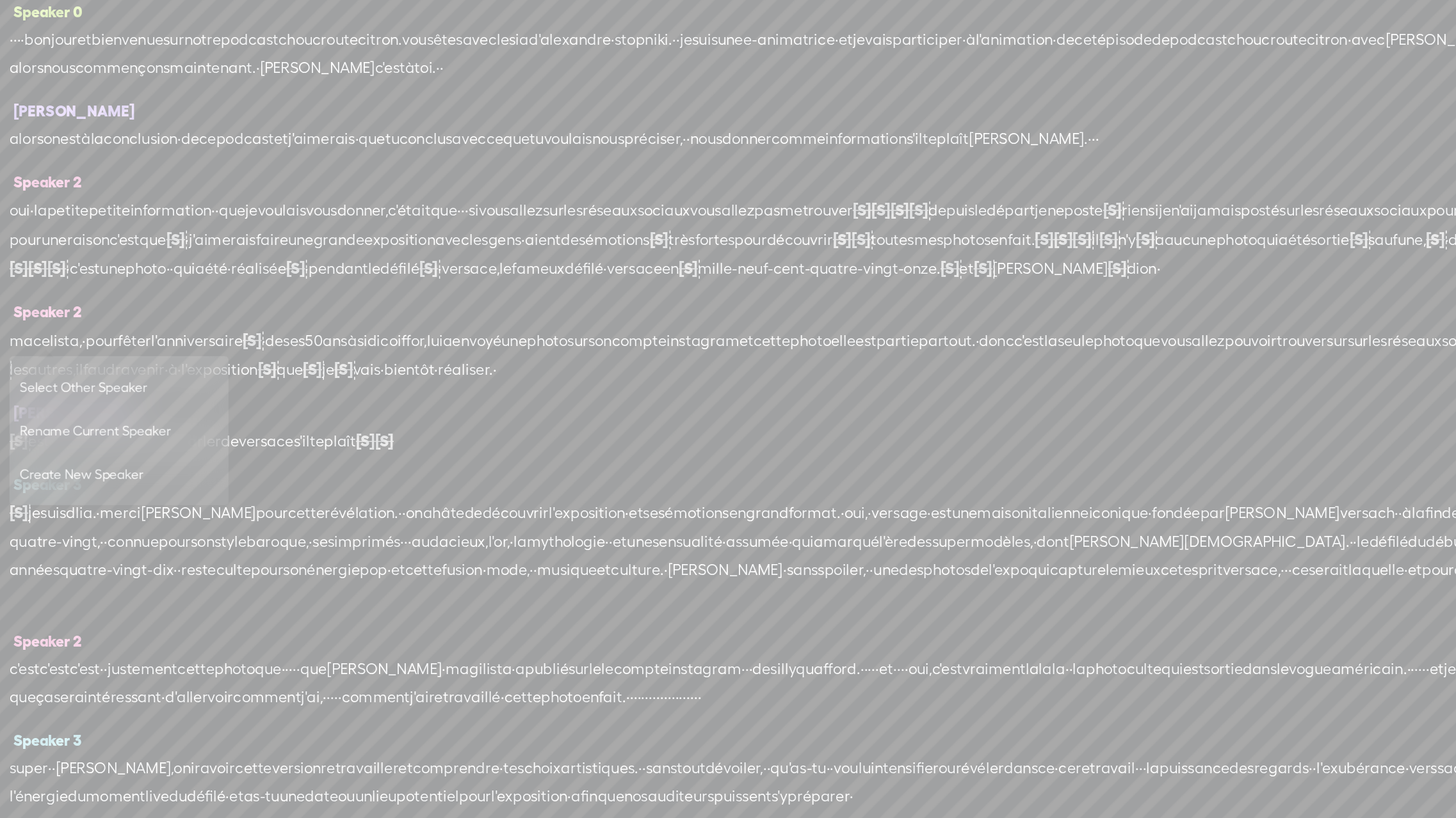
click at [148, 400] on span "Rename Current Speaker" at bounding box center [185, 397] width 128 height 28
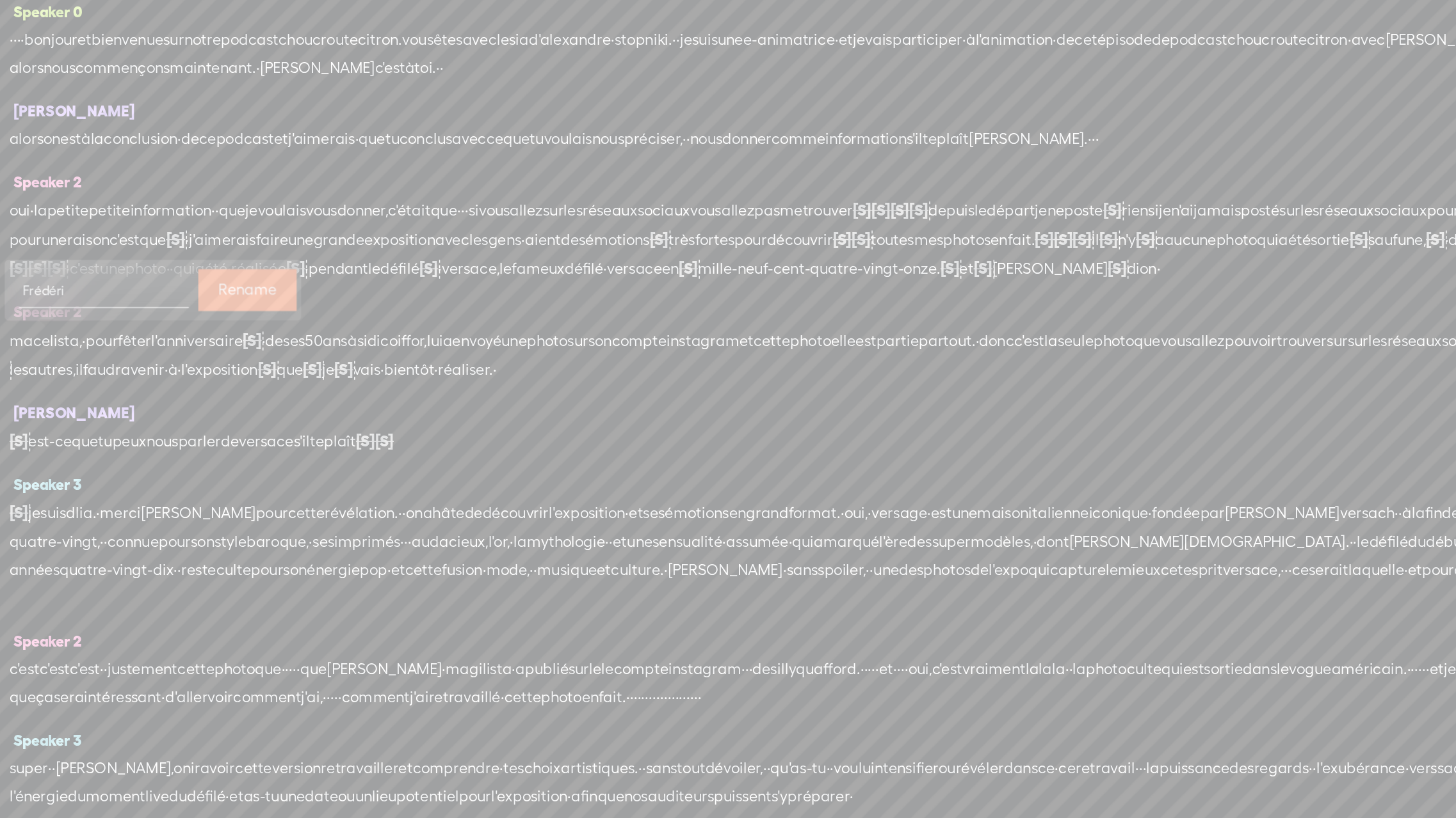
type input "[PERSON_NAME]"
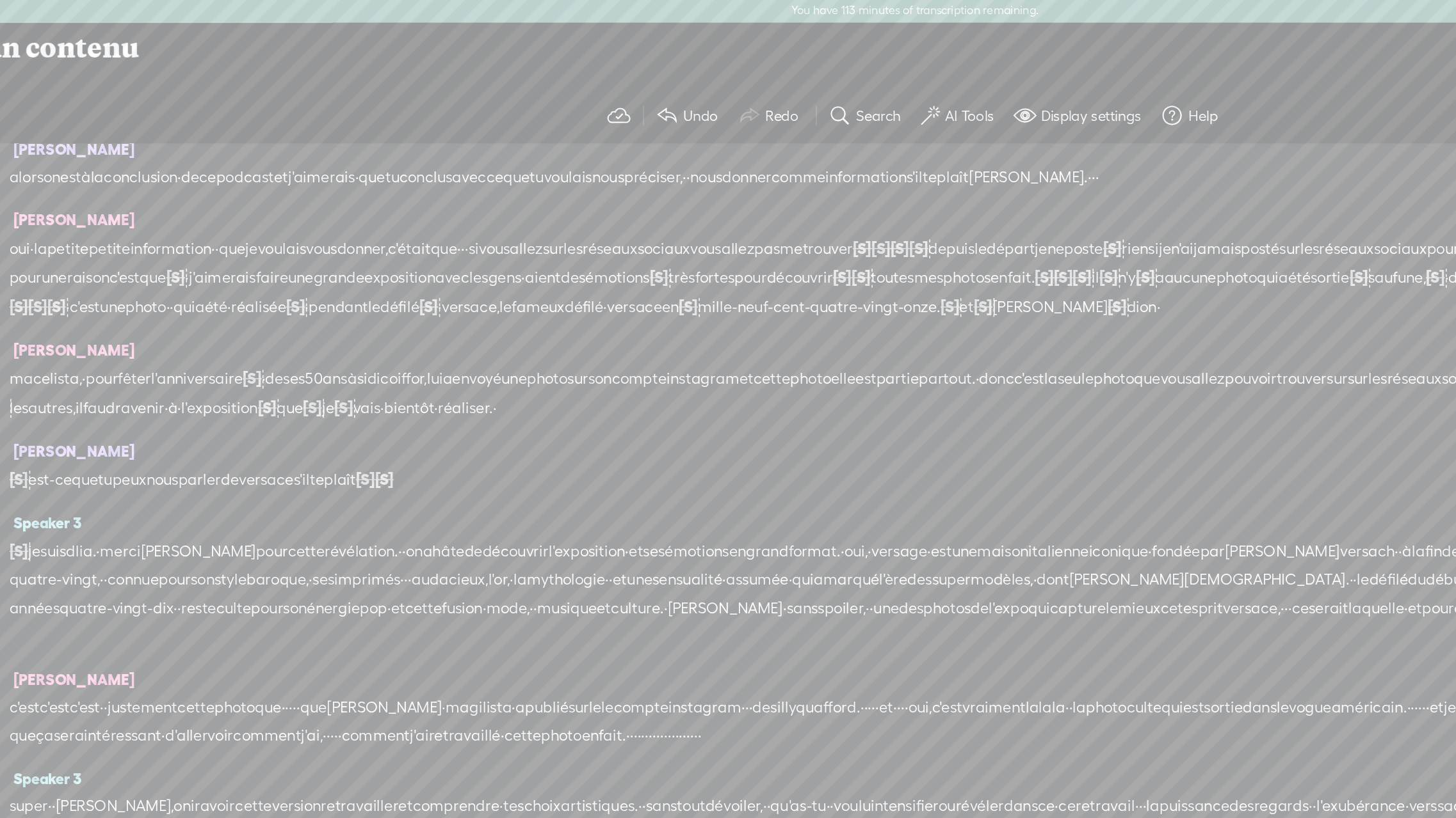
scroll to position [87, 0]
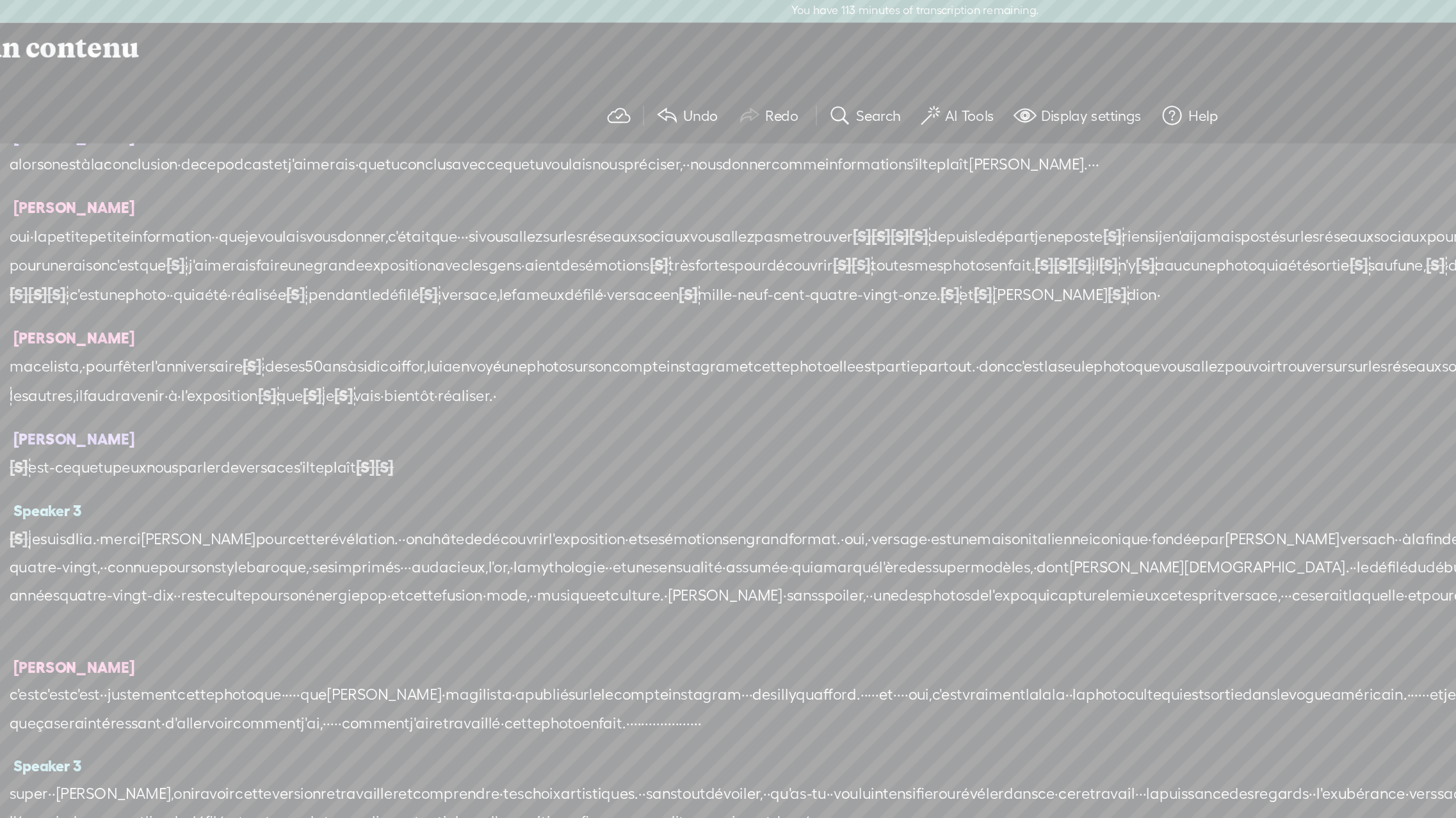
click at [128, 160] on span "oui" at bounding box center [120, 160] width 14 height 19
click at [274, 128] on span "Play" at bounding box center [284, 130] width 20 height 13
click at [164, 165] on span "petite" at bounding box center [153, 160] width 28 height 19
click at [127, 164] on span "oui" at bounding box center [120, 160] width 14 height 19
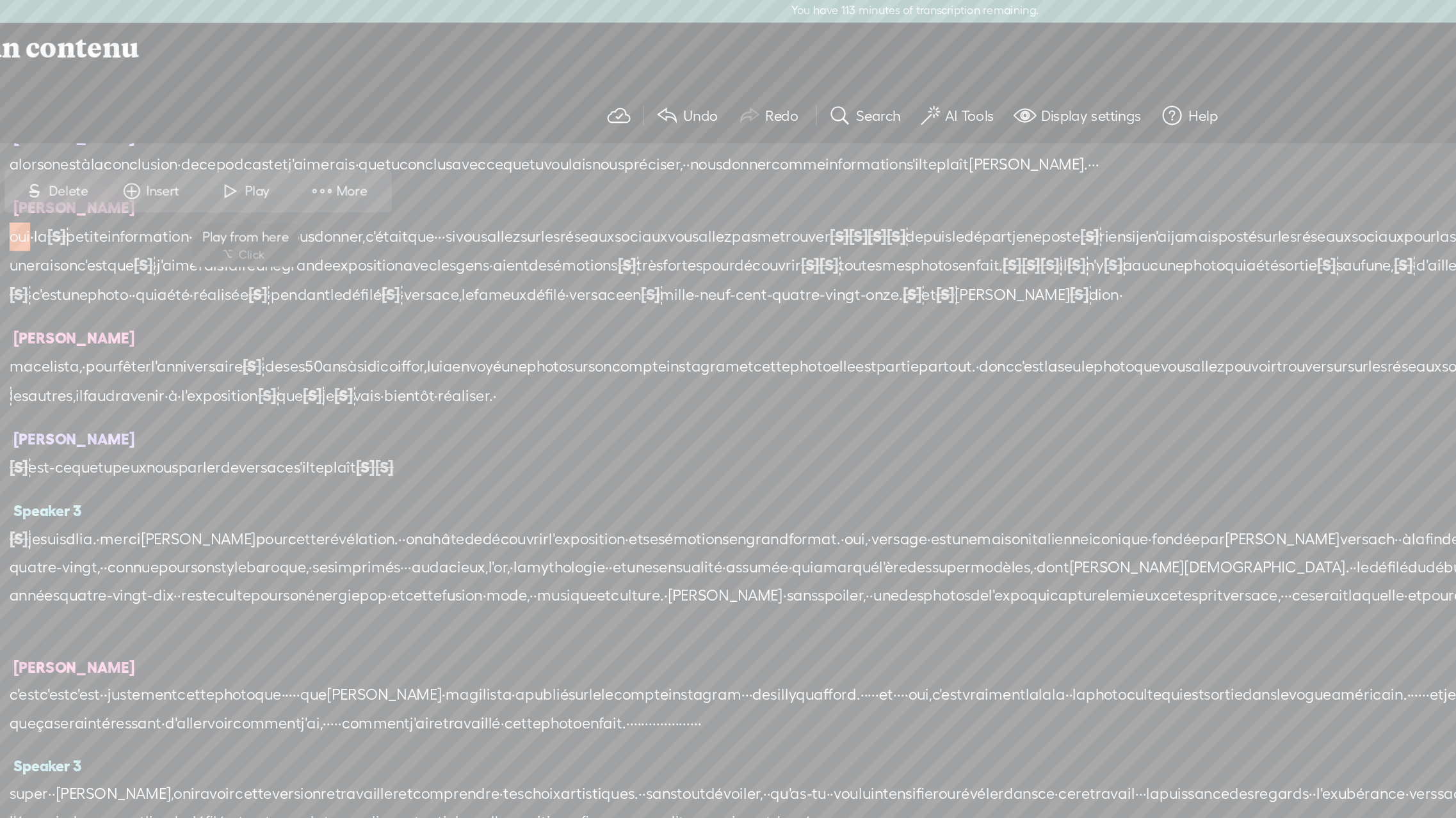
click at [277, 129] on span "Play" at bounding box center [284, 130] width 20 height 13
click at [410, 165] on span "·" at bounding box center [408, 160] width 3 height 19
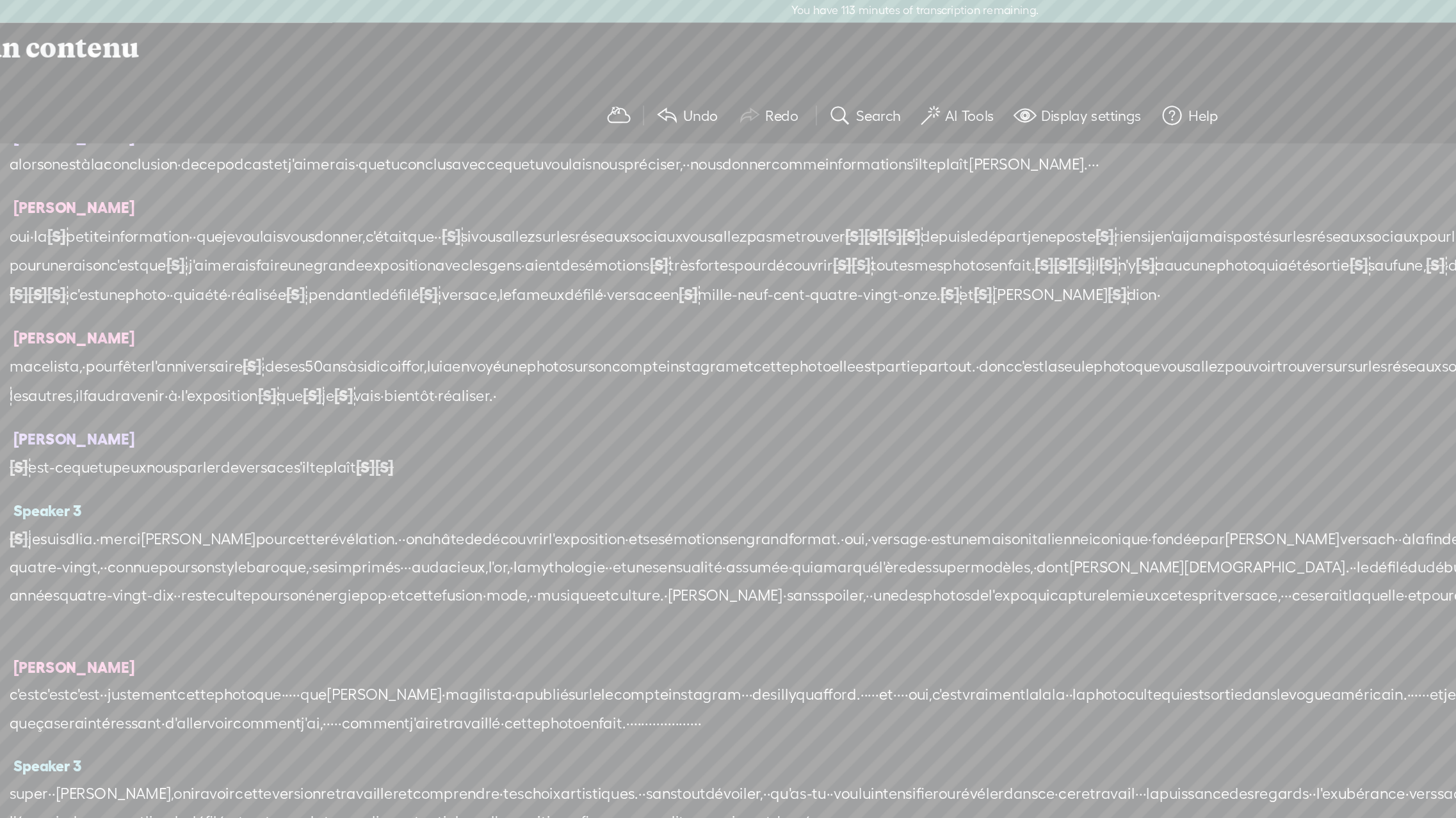
click at [402, 160] on span "que" at bounding box center [393, 160] width 18 height 19
click at [492, 133] on span at bounding box center [483, 130] width 19 height 23
click at [407, 162] on span "·" at bounding box center [406, 160] width 3 height 19
click at [384, 160] on span "c'était" at bounding box center [369, 160] width 28 height 19
click at [463, 121] on span at bounding box center [455, 130] width 19 height 23
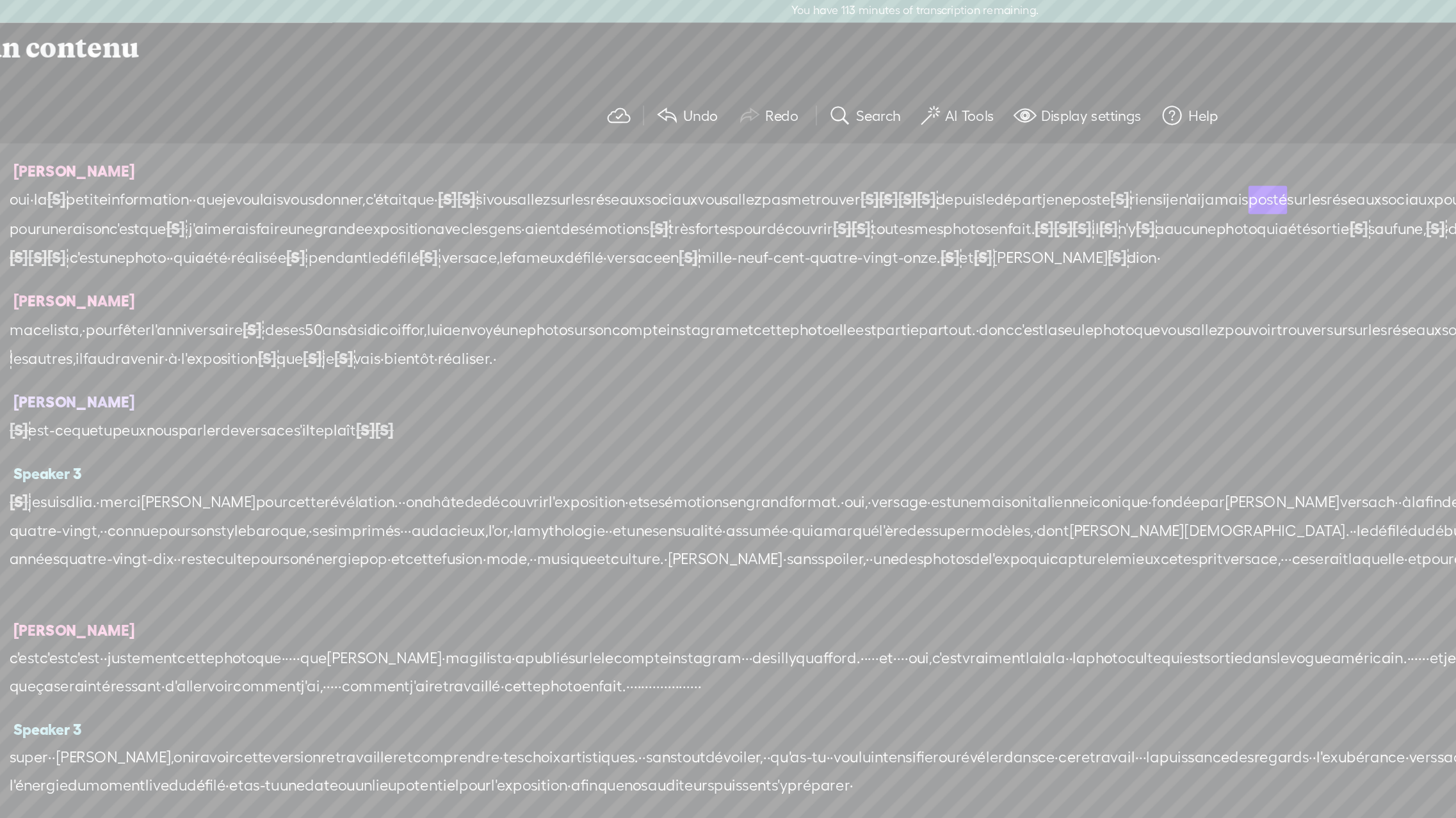
scroll to position [118, 0]
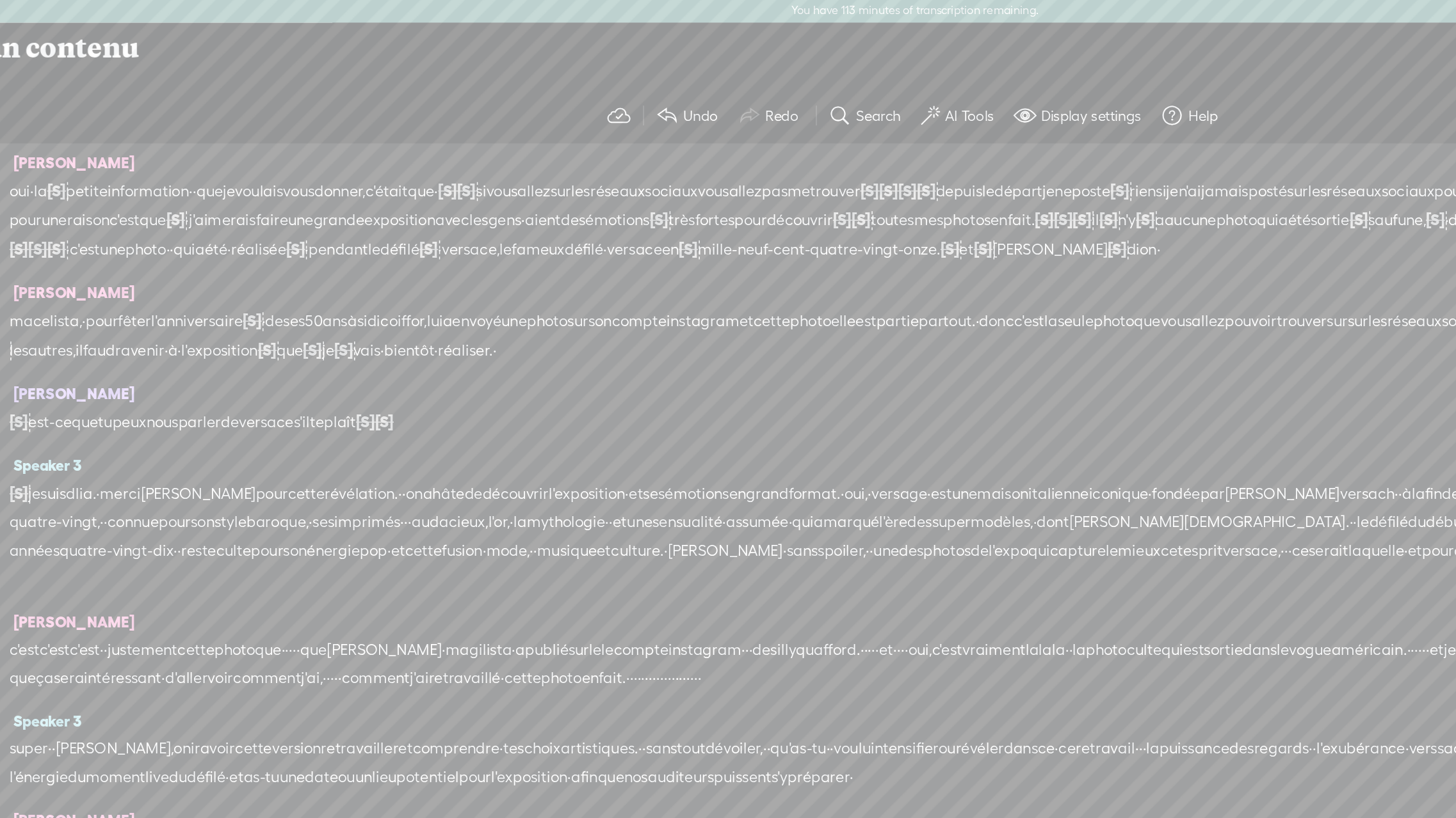
click at [136, 151] on span "pour" at bounding box center [125, 149] width 22 height 19
click at [144, 153] on span "une" at bounding box center [136, 149] width 18 height 19
click at [1044, 139] on span "sociaux" at bounding box center [1061, 130] width 36 height 19
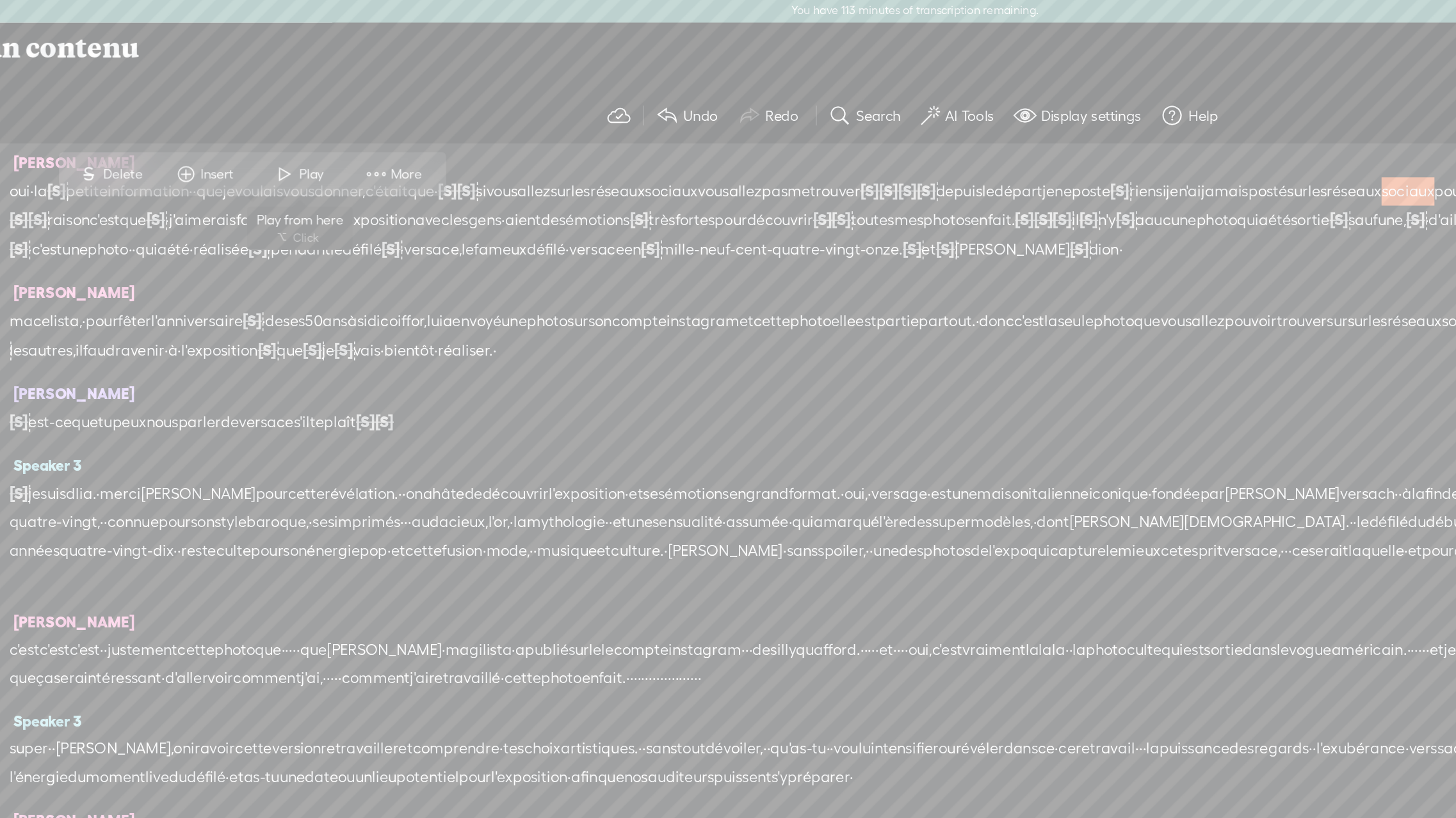
click at [311, 117] on span "Play" at bounding box center [320, 119] width 20 height 13
click at [450, 151] on span "·" at bounding box center [449, 149] width 3 height 19
click at [412, 149] on span "avec" at bounding box center [401, 149] width 23 height 19
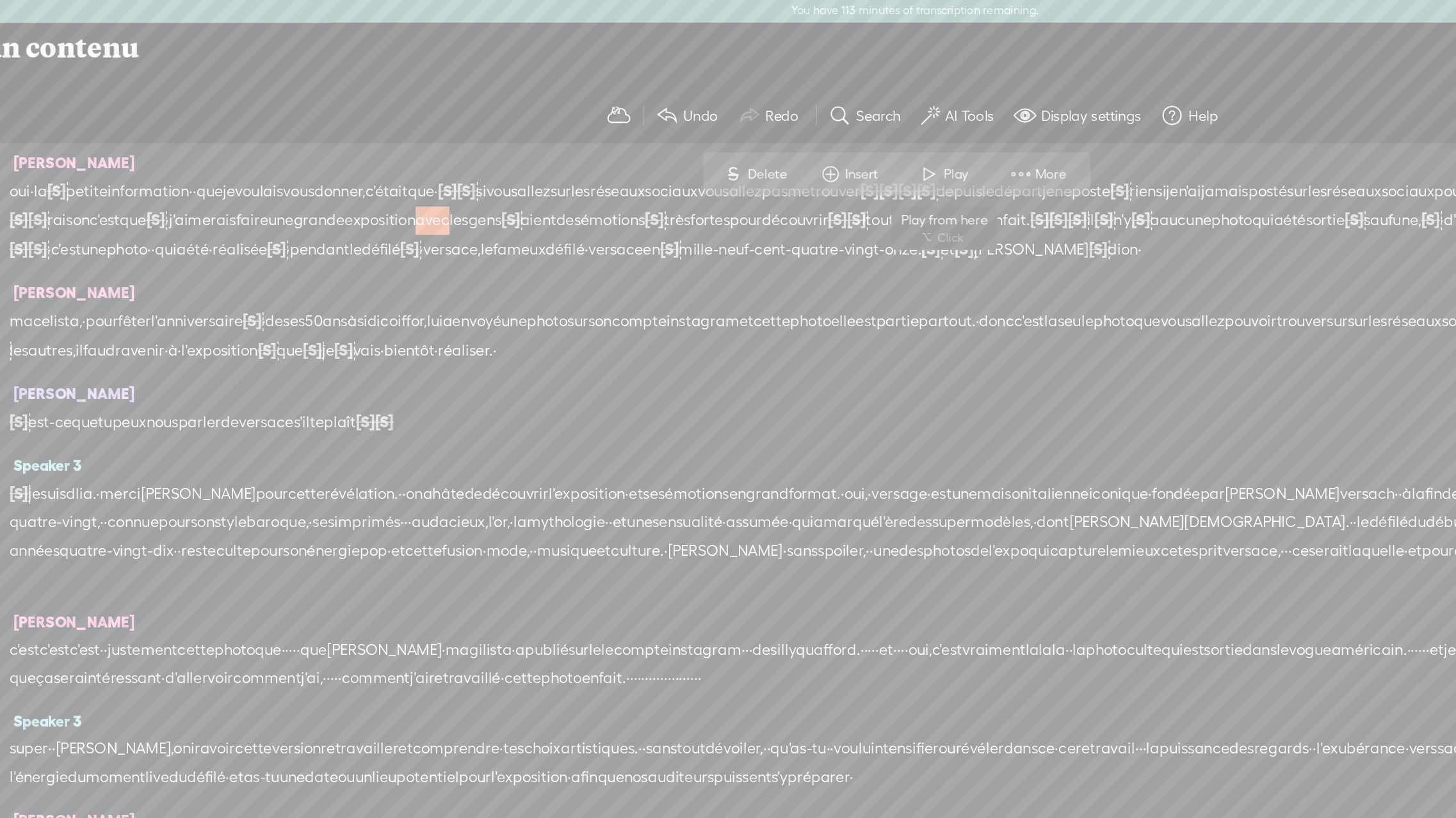
click at [738, 120] on span at bounding box center [738, 119] width 19 height 23
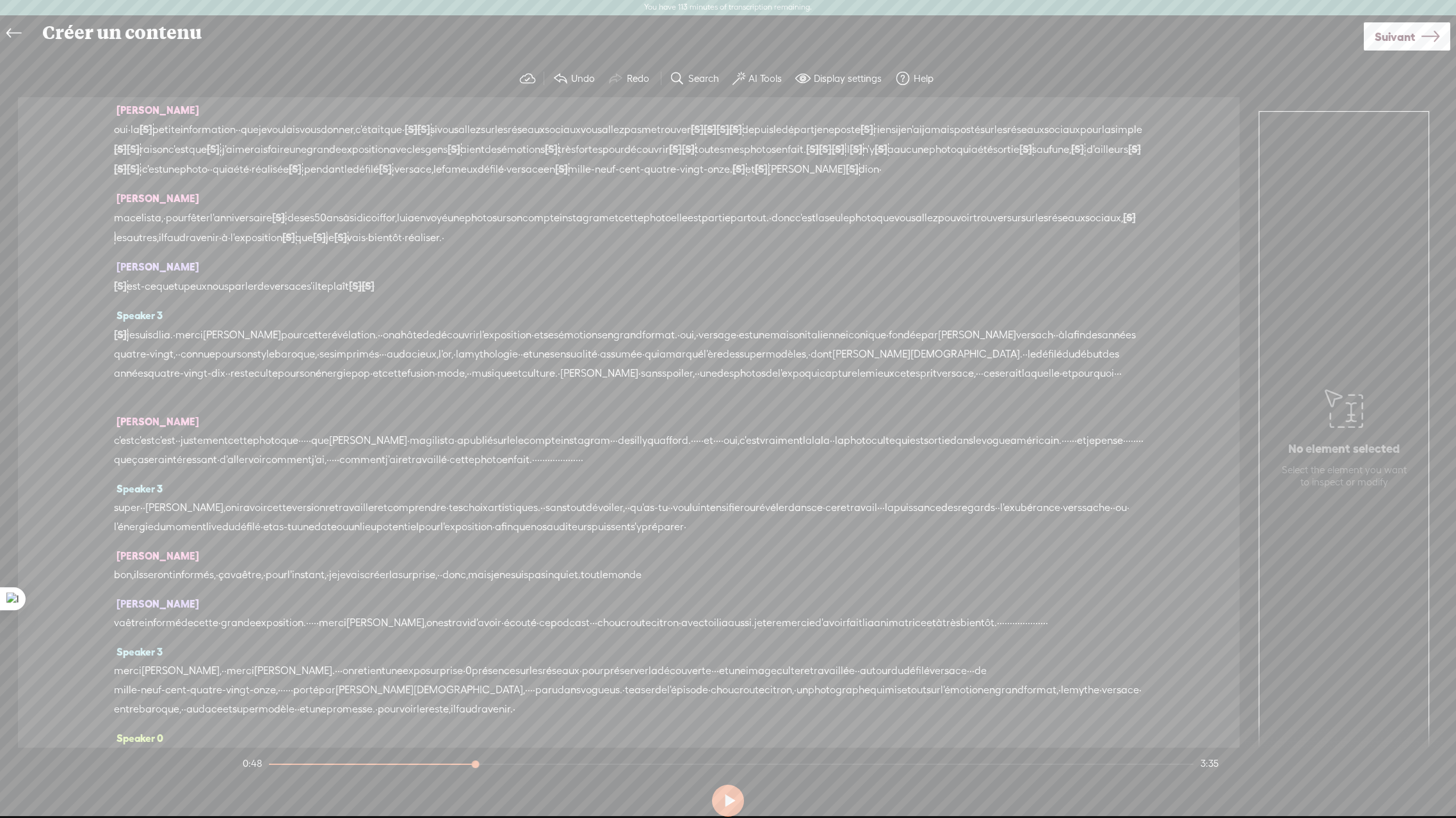
click at [210, 171] on span "·" at bounding box center [209, 169] width 3 height 19
click at [207, 164] on span "photo" at bounding box center [194, 169] width 28 height 19
click at [761, 137] on span "Play" at bounding box center [769, 138] width 20 height 13
click at [285, 223] on span "[S]" at bounding box center [279, 217] width 13 height 12
click at [306, 207] on span "Restore" at bounding box center [310, 206] width 34 height 13
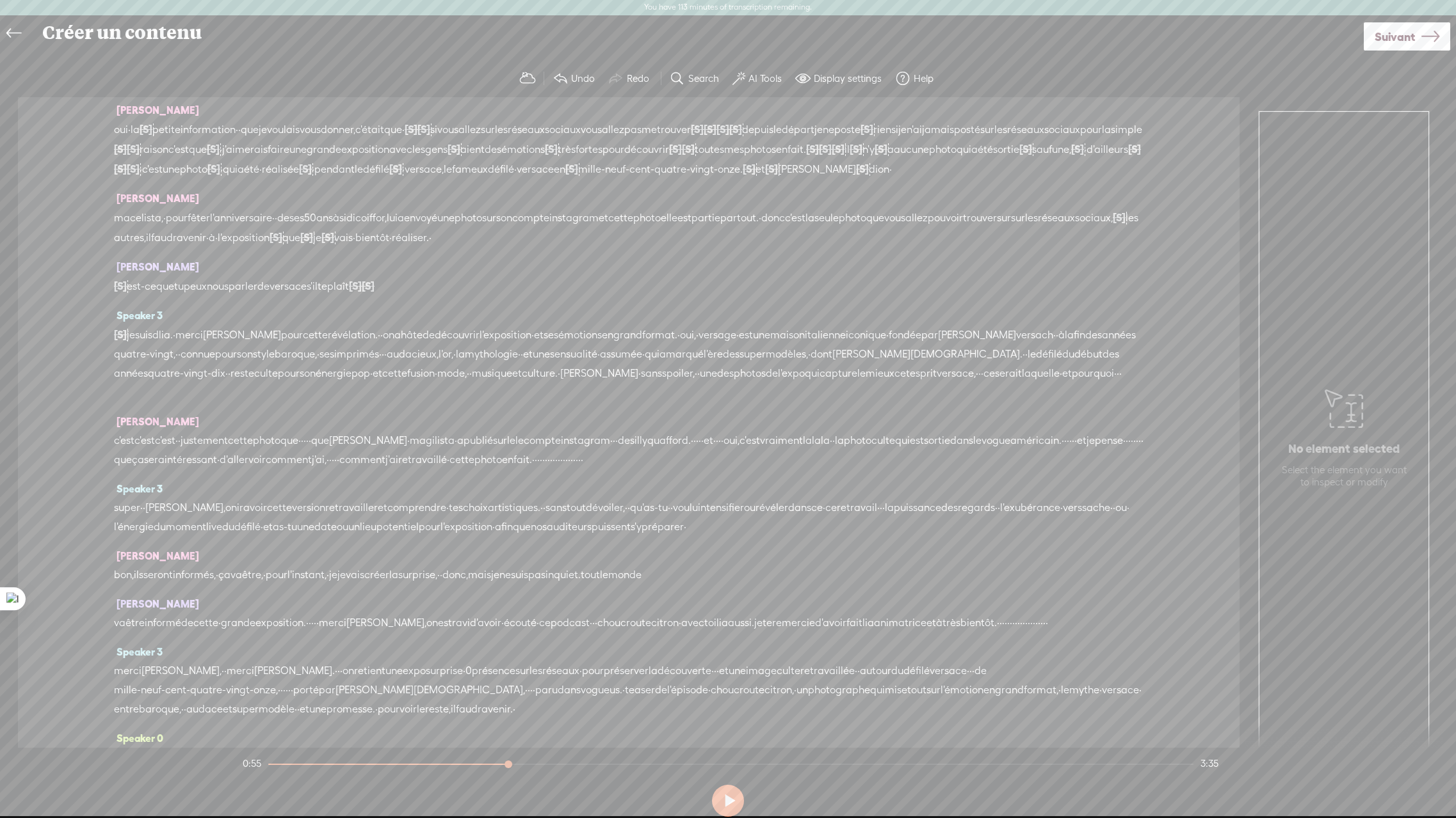
click at [253, 227] on span "l'anniversaire" at bounding box center [241, 218] width 62 height 19
click at [290, 203] on span at bounding box center [282, 205] width 19 height 23
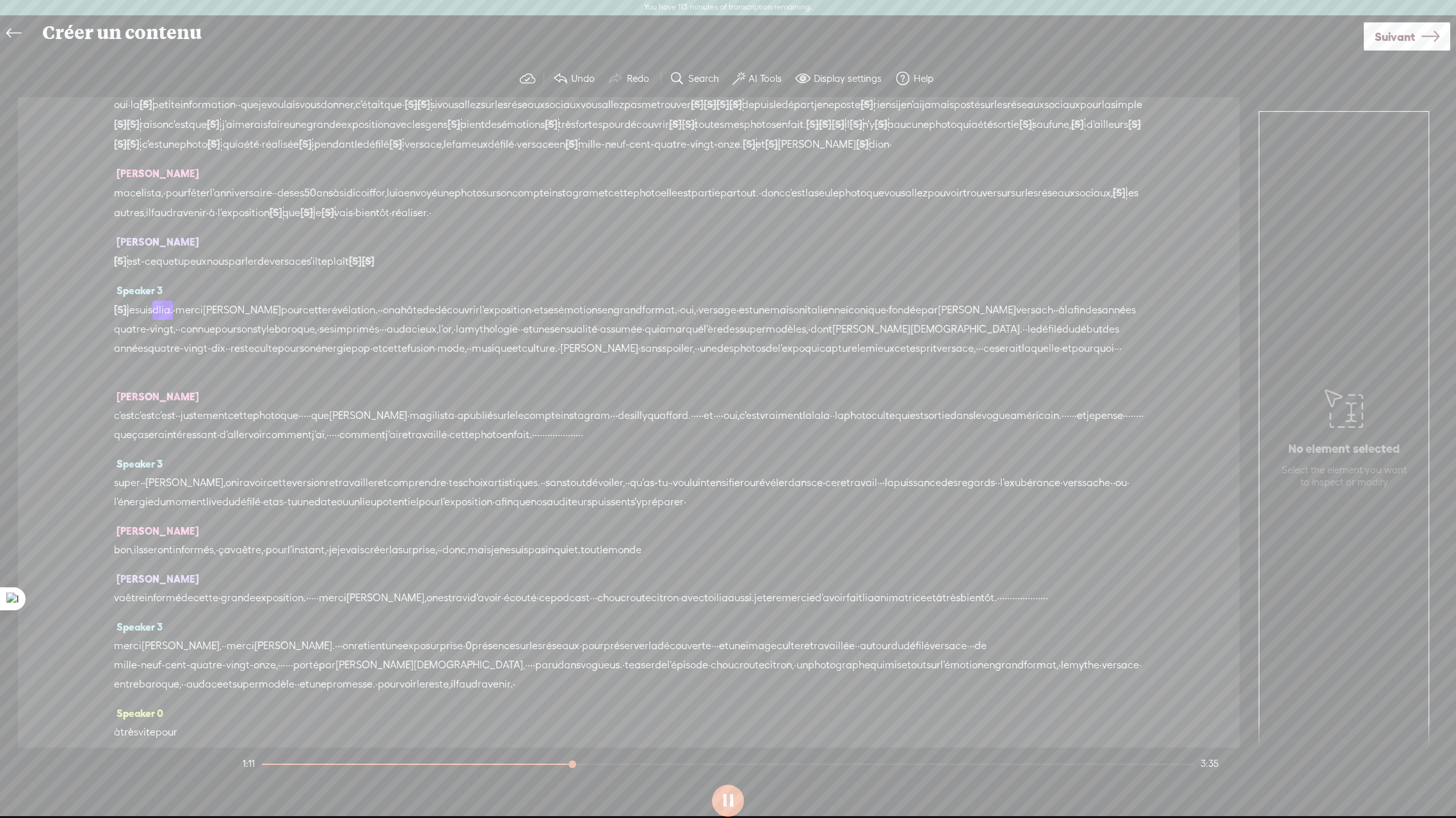
scroll to position [152, 0]
drag, startPoint x: 195, startPoint y: 319, endPoint x: 109, endPoint y: 319, distance: 86.0
click at [109, 319] on div "Speaker 0 · · · · bonjour et bienvenue sur notre podcast choucroute citron. vou…" at bounding box center [629, 422] width 1221 height 650
click at [141, 311] on span "merci" at bounding box center [141, 302] width 28 height 19
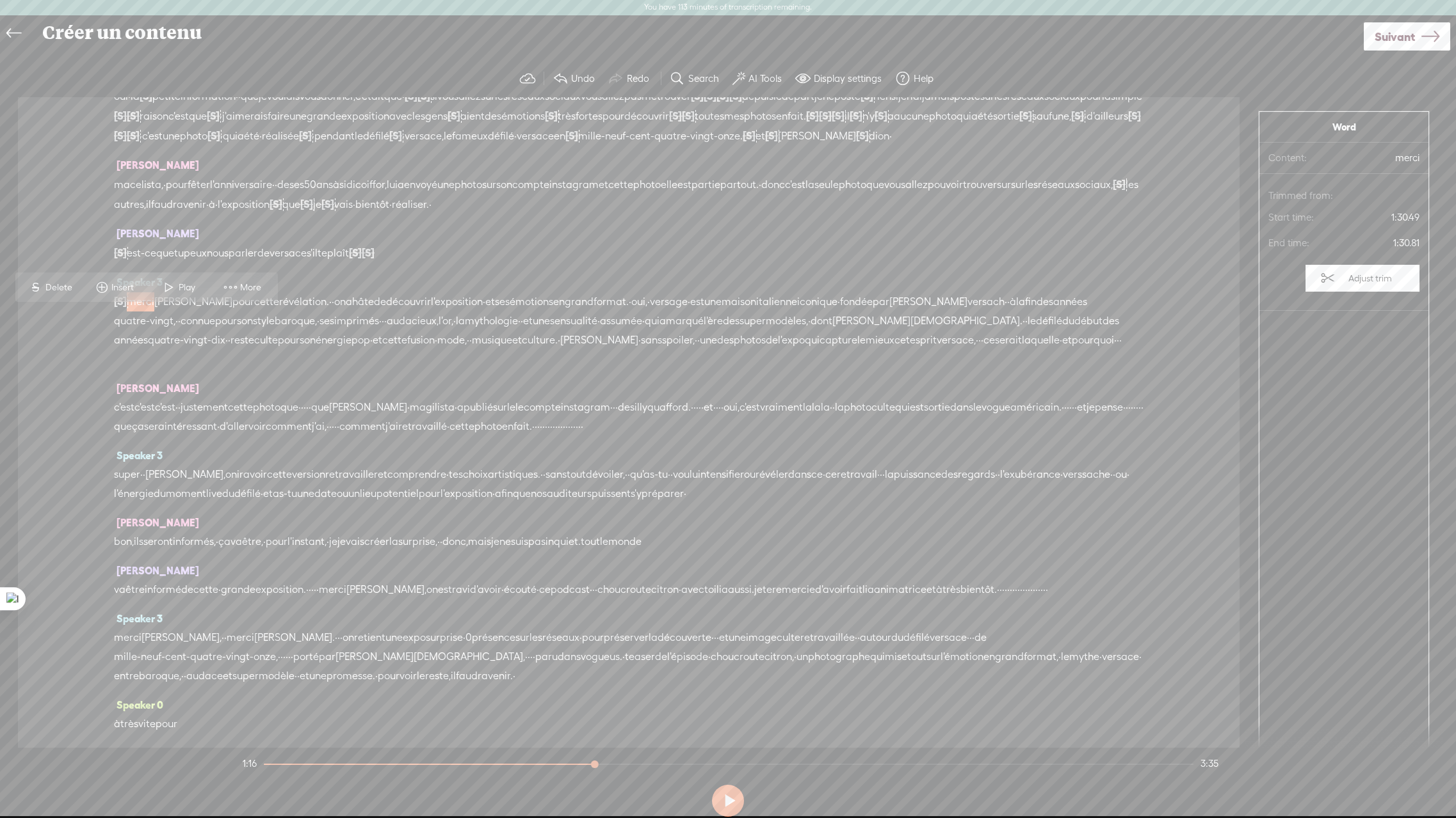
click at [179, 285] on span "Play" at bounding box center [188, 288] width 20 height 13
click at [384, 331] on span "·" at bounding box center [383, 321] width 3 height 19
click at [533, 332] on span "·" at bounding box center [533, 322] width 3 height 19
click at [334, 332] on span "ses" at bounding box center [327, 322] width 15 height 19
click at [476, 301] on span "Play" at bounding box center [473, 307] width 20 height 13
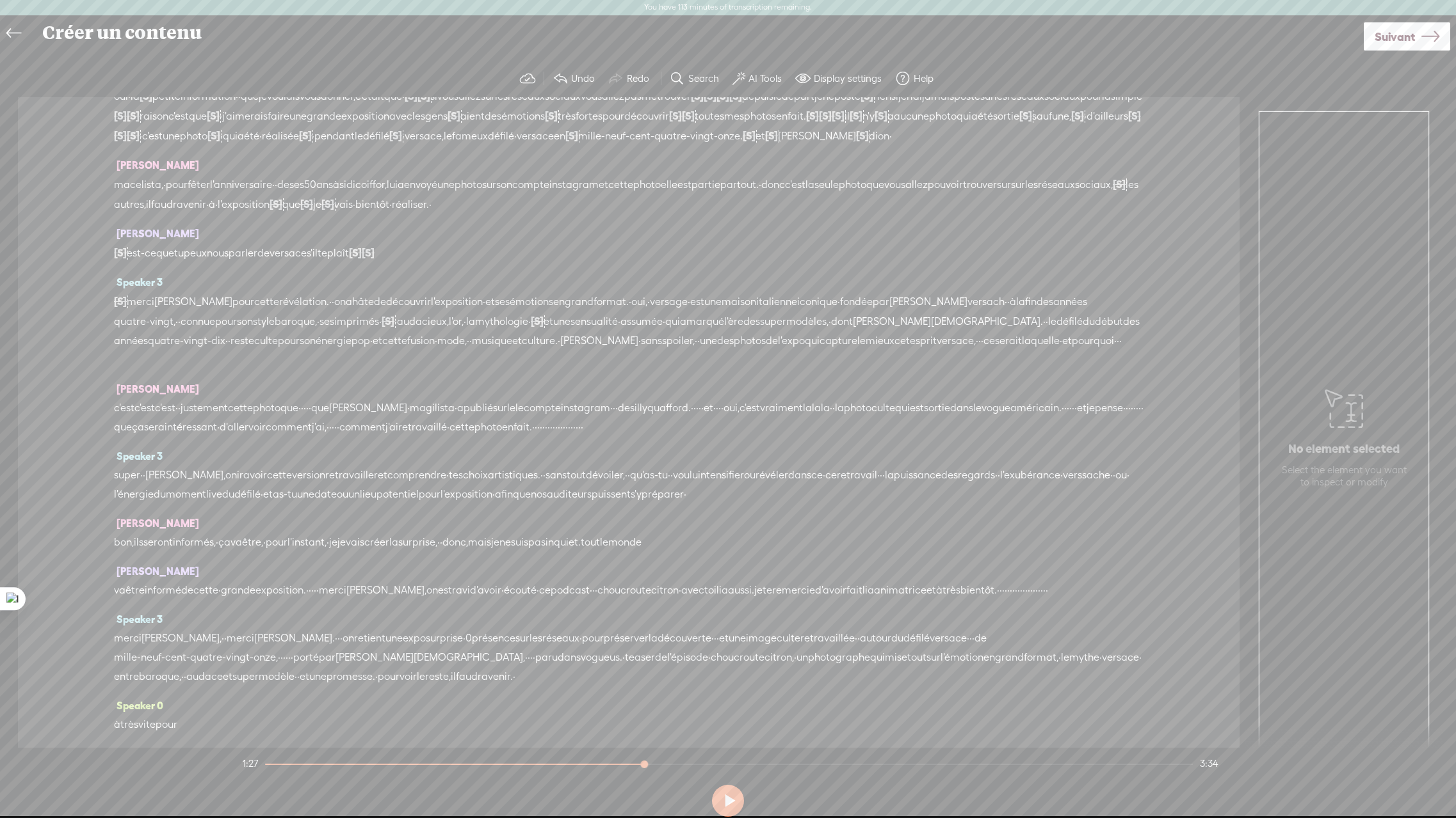
click at [395, 327] on span "[S]" at bounding box center [388, 322] width 13 height 12
click at [503, 301] on span at bounding box center [489, 307] width 28 height 26
click at [518, 332] on span "mythologie" at bounding box center [491, 322] width 53 height 19
click at [667, 311] on span at bounding box center [660, 307] width 19 height 23
click at [175, 418] on span "c'est" at bounding box center [165, 408] width 20 height 19
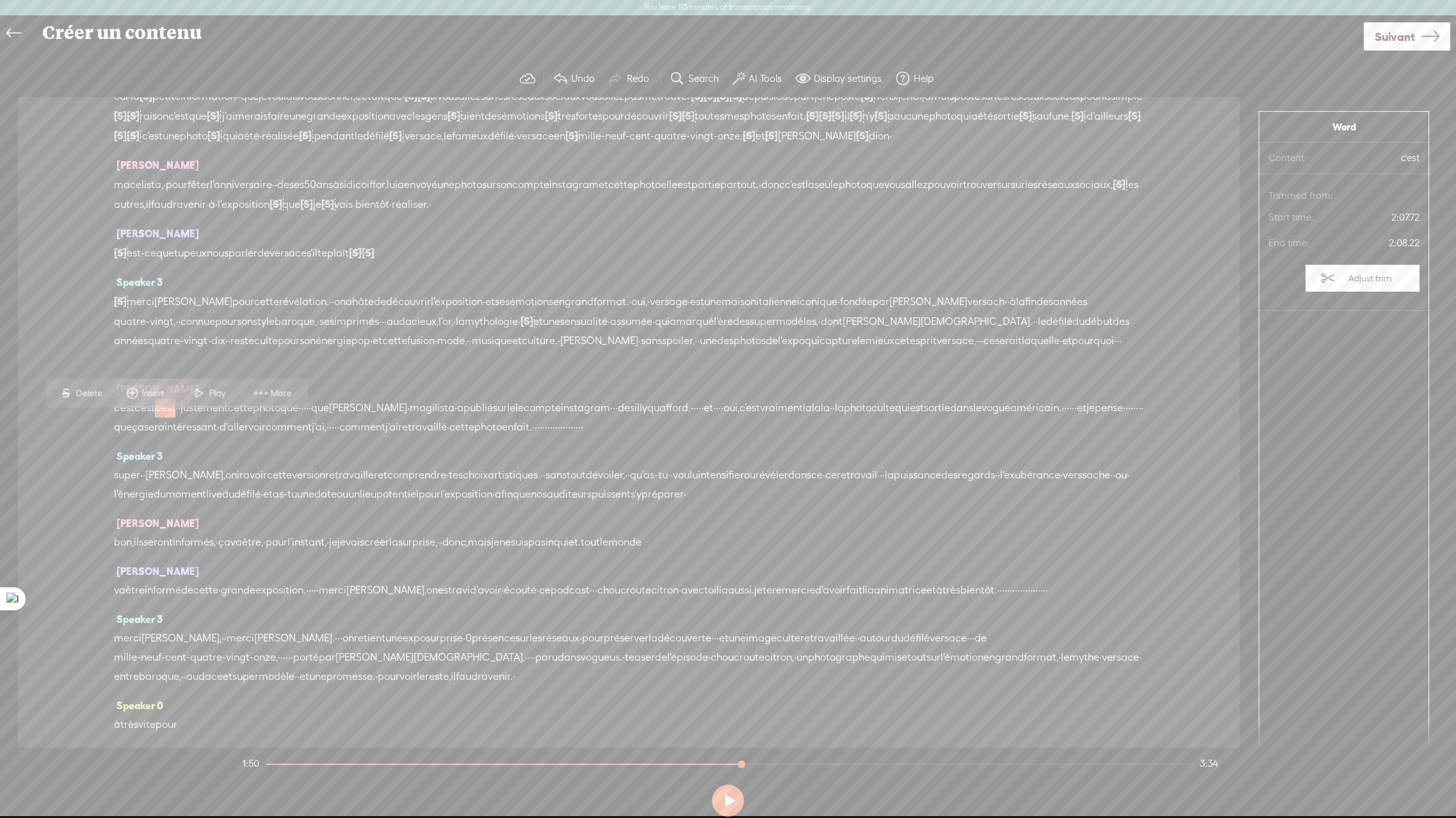
click at [148, 418] on span "c'est" at bounding box center [144, 408] width 20 height 19
click at [128, 418] on span "c'est" at bounding box center [124, 409] width 20 height 19
click at [119, 414] on span "[S]" at bounding box center [120, 408] width 13 height 12
click at [104, 426] on div "Speaker 0 · · · · bonjour et bienvenue sur notre podcast choucroute citron. vou…" at bounding box center [629, 422] width 1221 height 650
click at [160, 418] on span "c'est" at bounding box center [150, 409] width 20 height 19
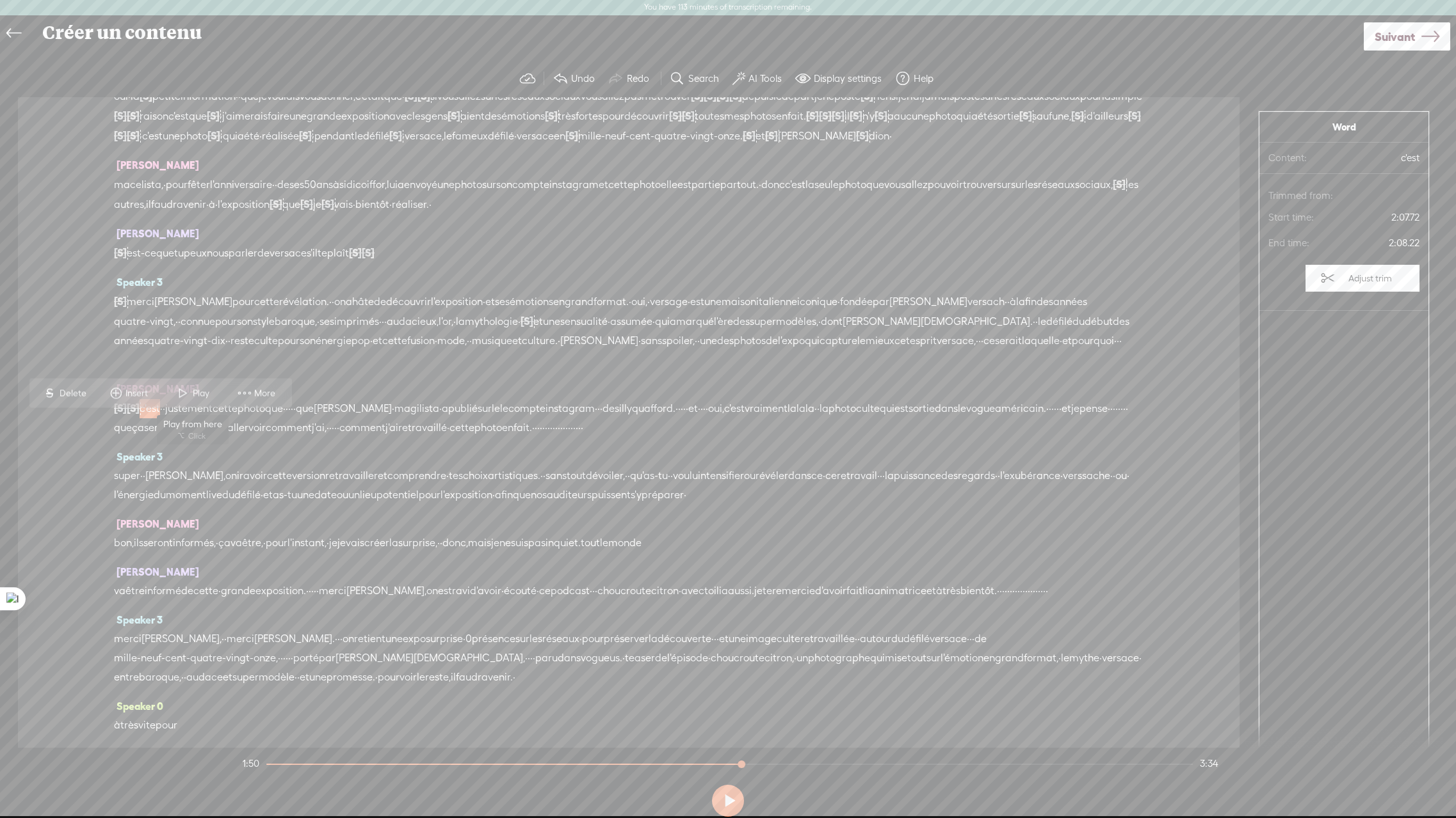
click at [199, 394] on span "Play" at bounding box center [202, 394] width 20 height 13
drag, startPoint x: 328, startPoint y: 426, endPoint x: 368, endPoint y: 425, distance: 40.0
click at [368, 425] on div "[S] c'est [S] c'est c'est · · justement cette photo que · · · · · que [PERSON_N…" at bounding box center [628, 418] width 1029 height 39
click at [265, 418] on span "photo" at bounding box center [252, 409] width 28 height 19
click at [310, 389] on span at bounding box center [306, 394] width 19 height 23
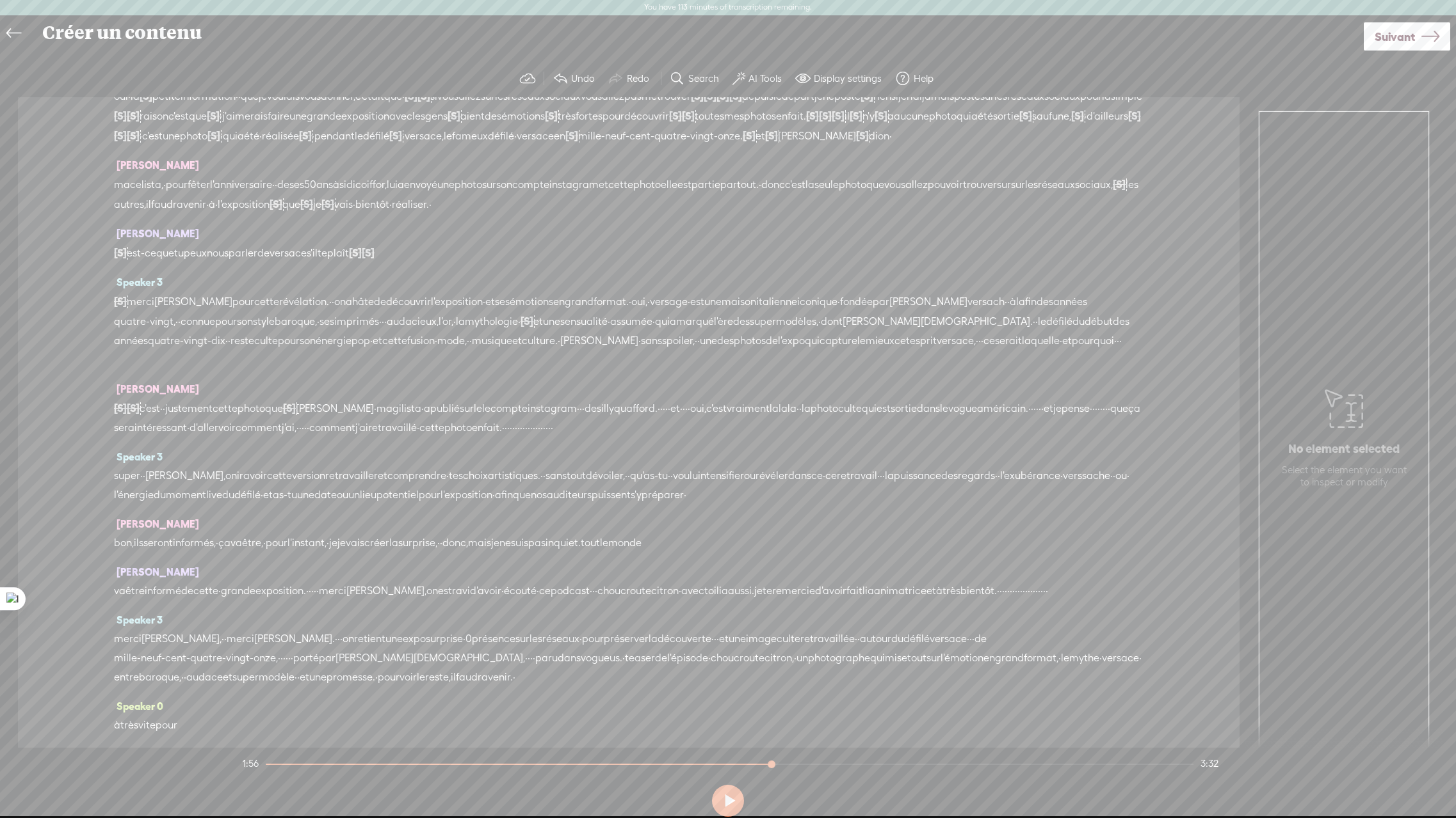
drag, startPoint x: 753, startPoint y: 429, endPoint x: 726, endPoint y: 429, distance: 27.0
click at [726, 429] on div "[S] c'est [S] c'est c'est · · justement cette photo que [S] · · · · · que [PERS…" at bounding box center [628, 418] width 1029 height 39
click at [657, 418] on span "quafford." at bounding box center [636, 409] width 44 height 19
click at [728, 391] on span at bounding box center [721, 394] width 19 height 23
drag, startPoint x: 777, startPoint y: 425, endPoint x: 749, endPoint y: 428, distance: 28.2
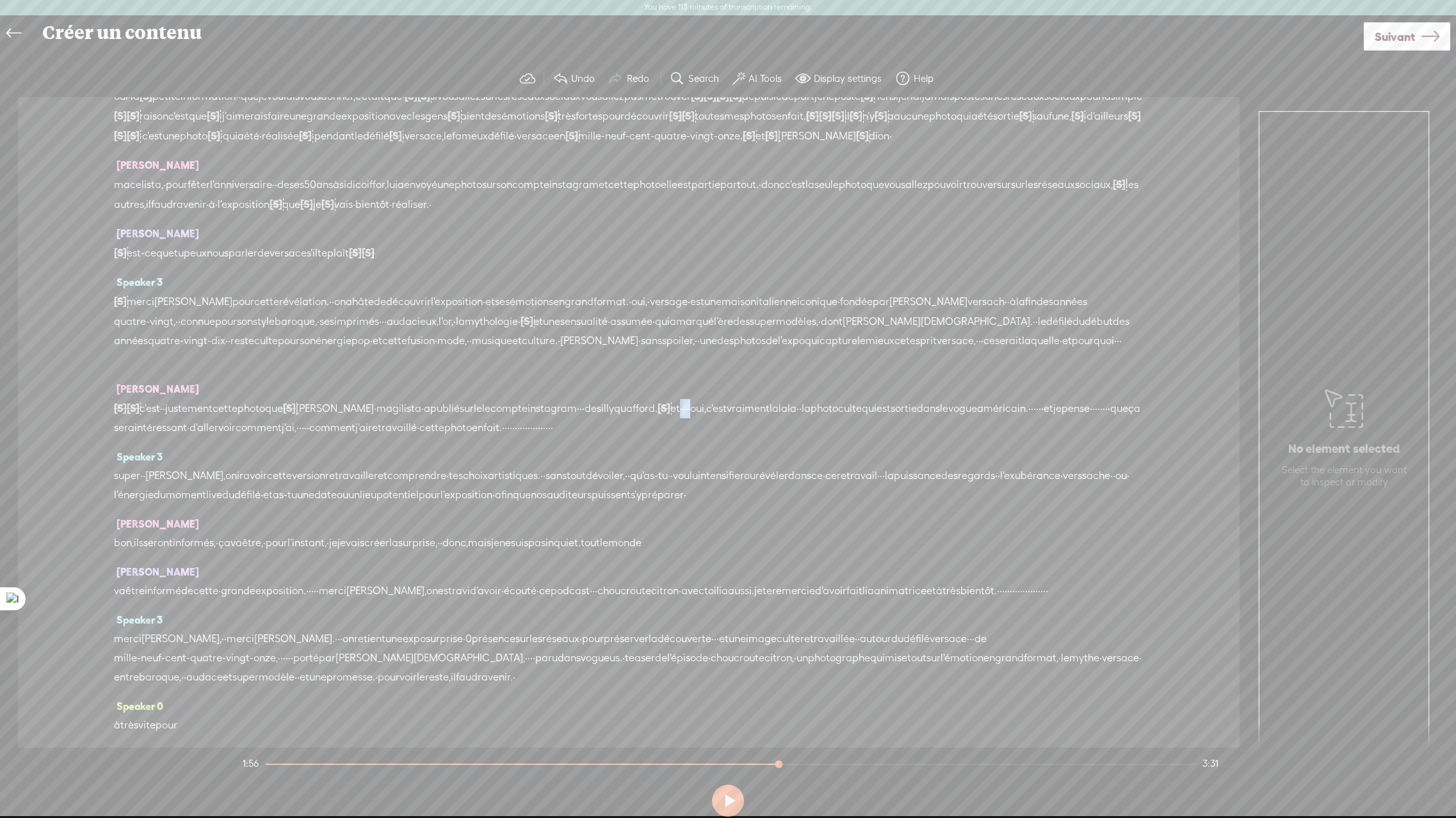
click at [749, 428] on div "[S] c'est [S] c'est c'est · · justement cette photo que [S] · · · · · que [PERS…" at bounding box center [628, 418] width 1029 height 39
click at [614, 418] on span "silly" at bounding box center [605, 409] width 18 height 19
click at [694, 399] on span at bounding box center [686, 394] width 19 height 23
drag, startPoint x: 894, startPoint y: 422, endPoint x: 870, endPoint y: 425, distance: 24.2
click at [870, 425] on div "[S] c'est [S] c'est c'est · · justement cette photo que [S] · · · · · que [PERS…" at bounding box center [628, 418] width 1029 height 39
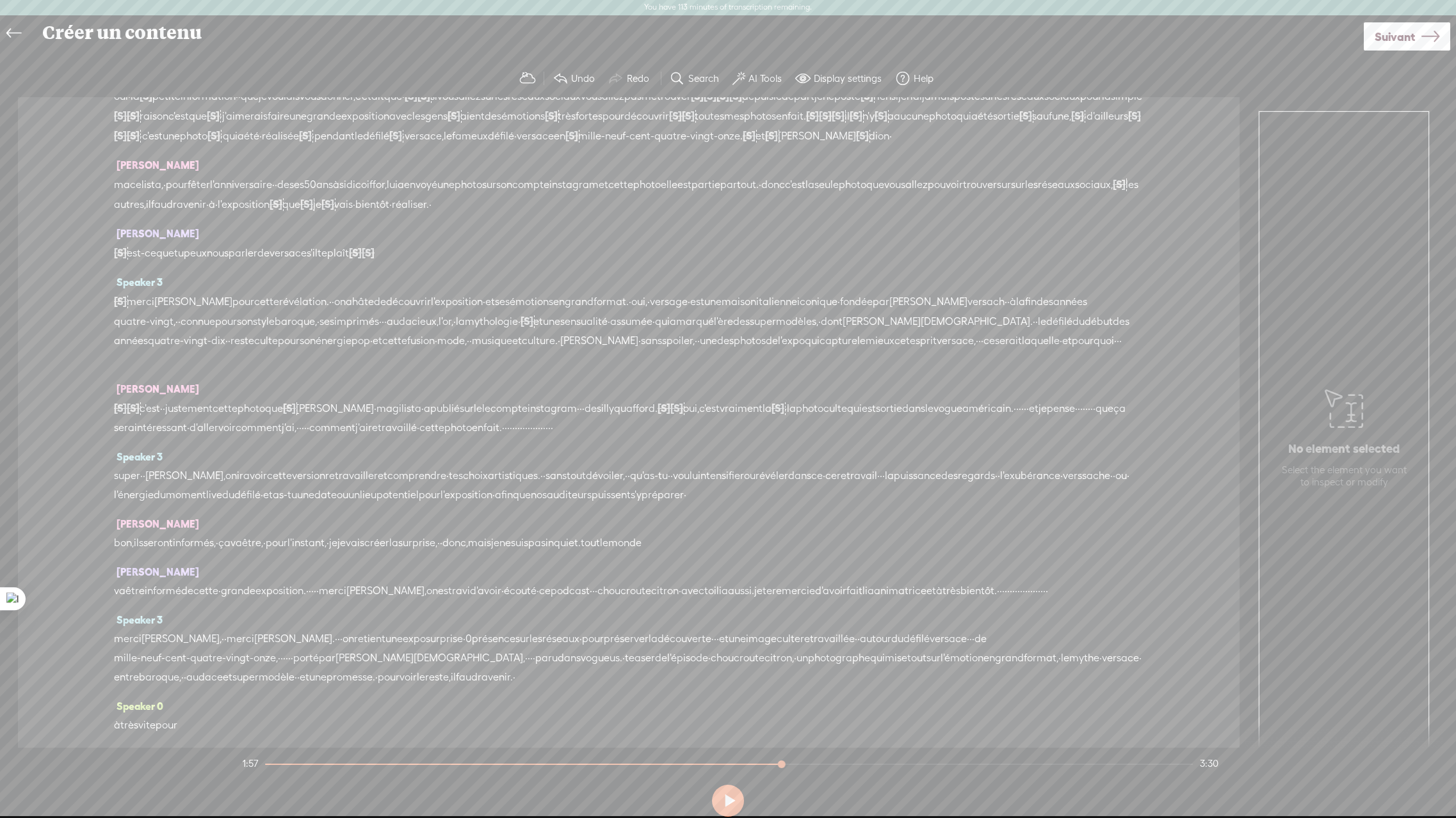
click at [719, 418] on span "c'est" at bounding box center [709, 409] width 20 height 19
click at [818, 400] on span at bounding box center [812, 394] width 19 height 23
drag, startPoint x: 174, startPoint y: 443, endPoint x: 200, endPoint y: 445, distance: 26.1
click at [201, 437] on div "[S] c'est [S] c'est c'est · · justement cette photo que [S] · · · · · que [PERS…" at bounding box center [628, 418] width 1029 height 39
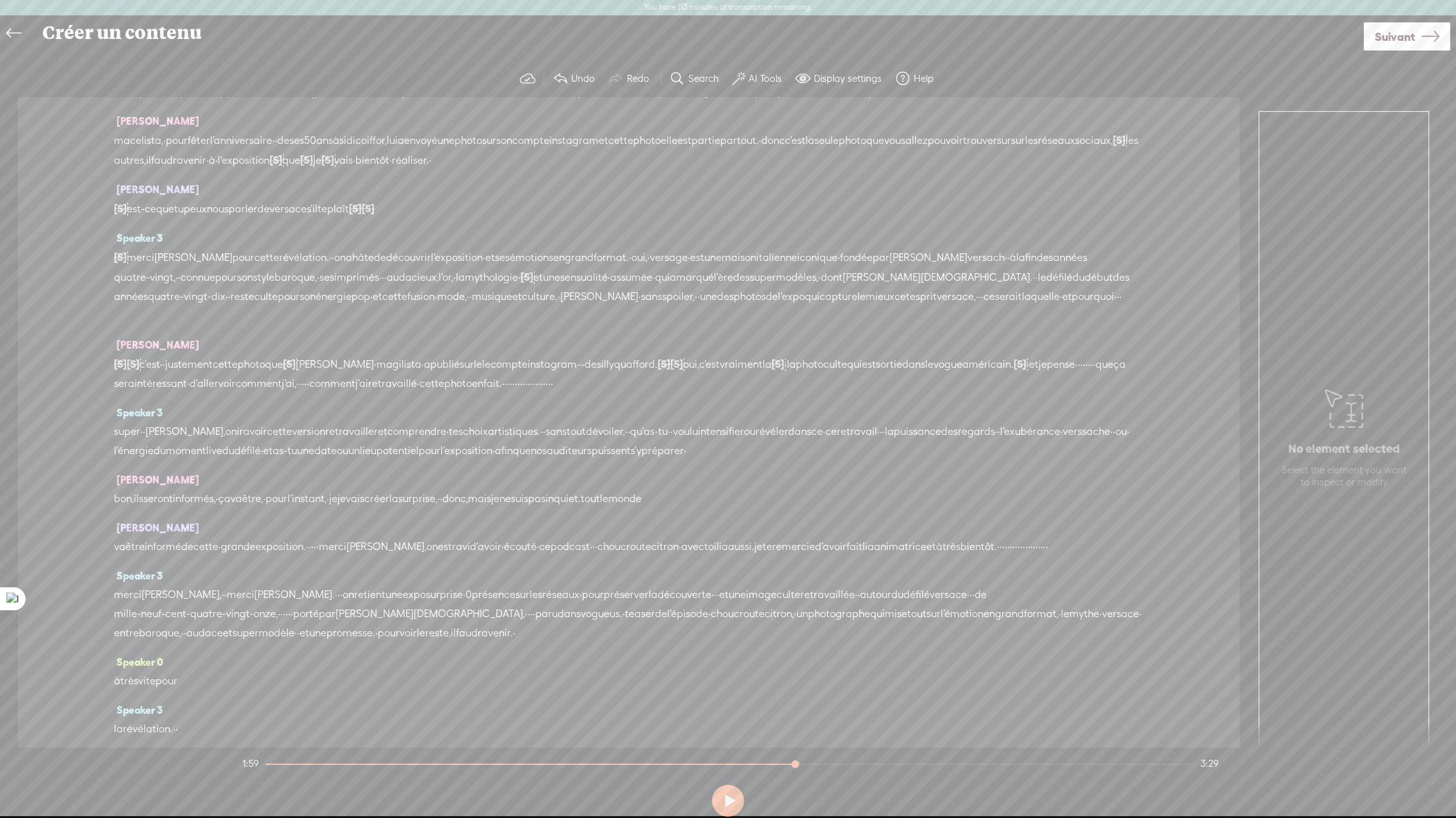
scroll to position [200, 0]
